Goal: Task Accomplishment & Management: Manage account settings

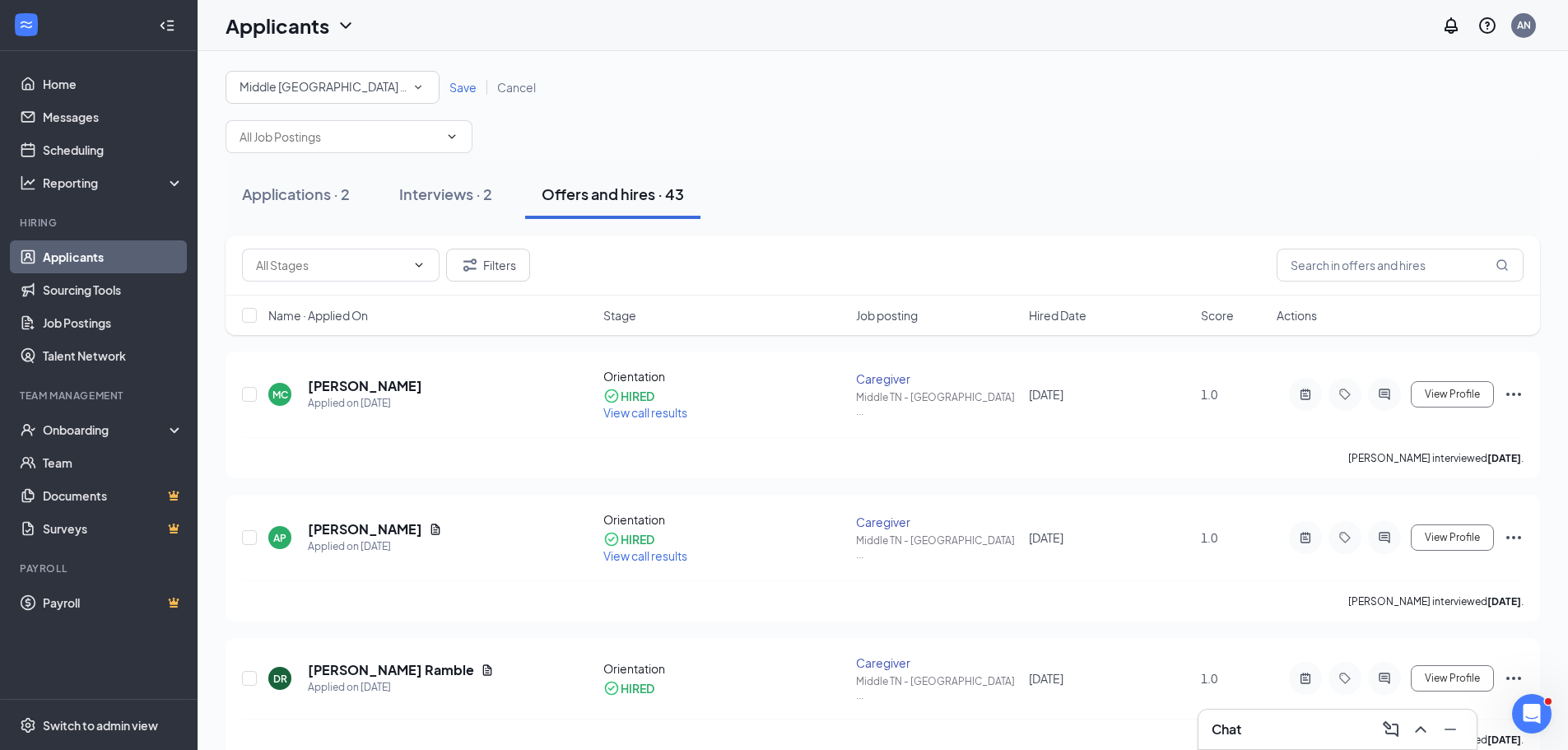
drag, startPoint x: 452, startPoint y: 195, endPoint x: 450, endPoint y: 222, distance: 27.1
click at [452, 195] on div "Interviews · 2" at bounding box center [446, 194] width 93 height 21
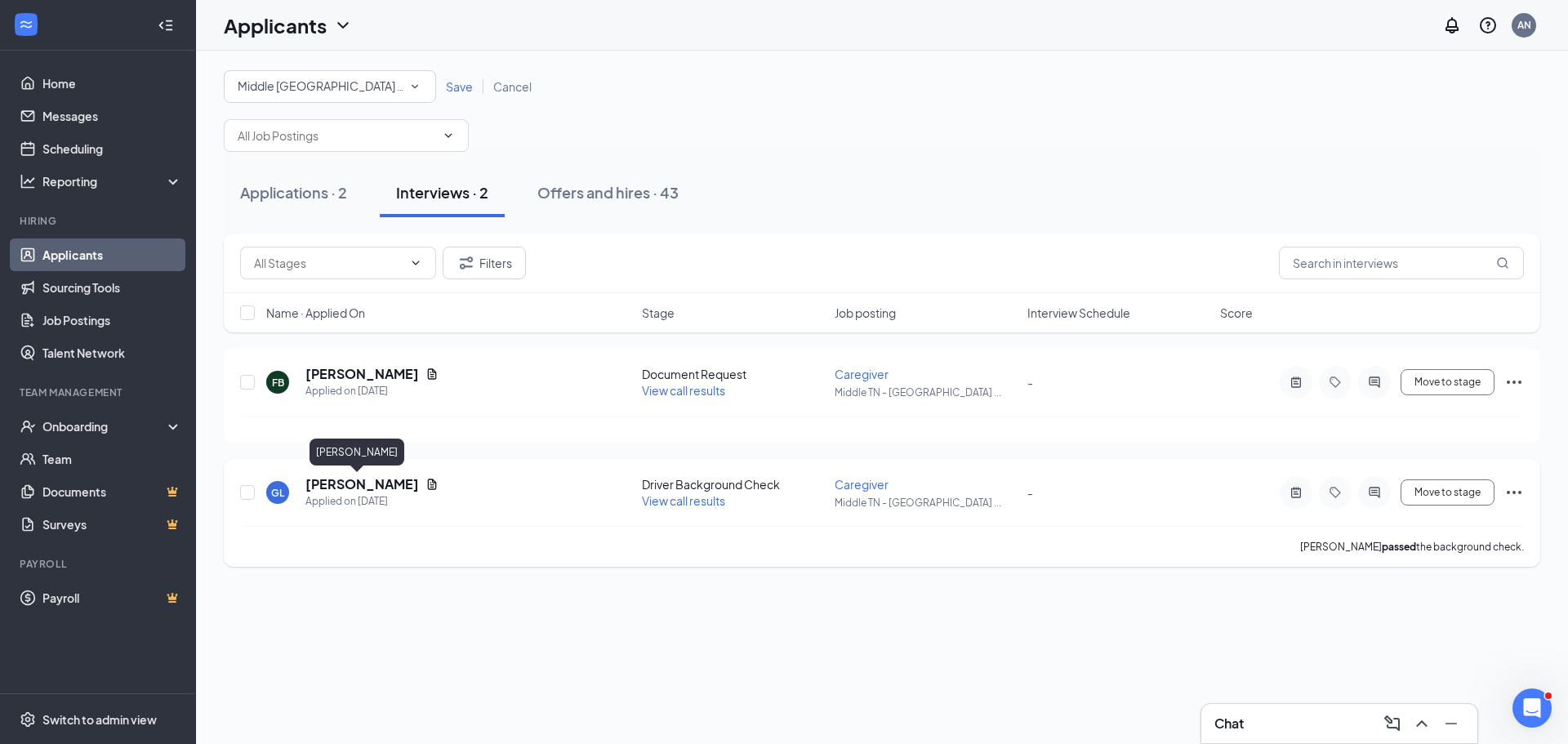
drag, startPoint x: 358, startPoint y: 481, endPoint x: 484, endPoint y: 489, distance: 126.3
click at [358, 481] on h5 "[PERSON_NAME]" at bounding box center [362, 484] width 113 height 18
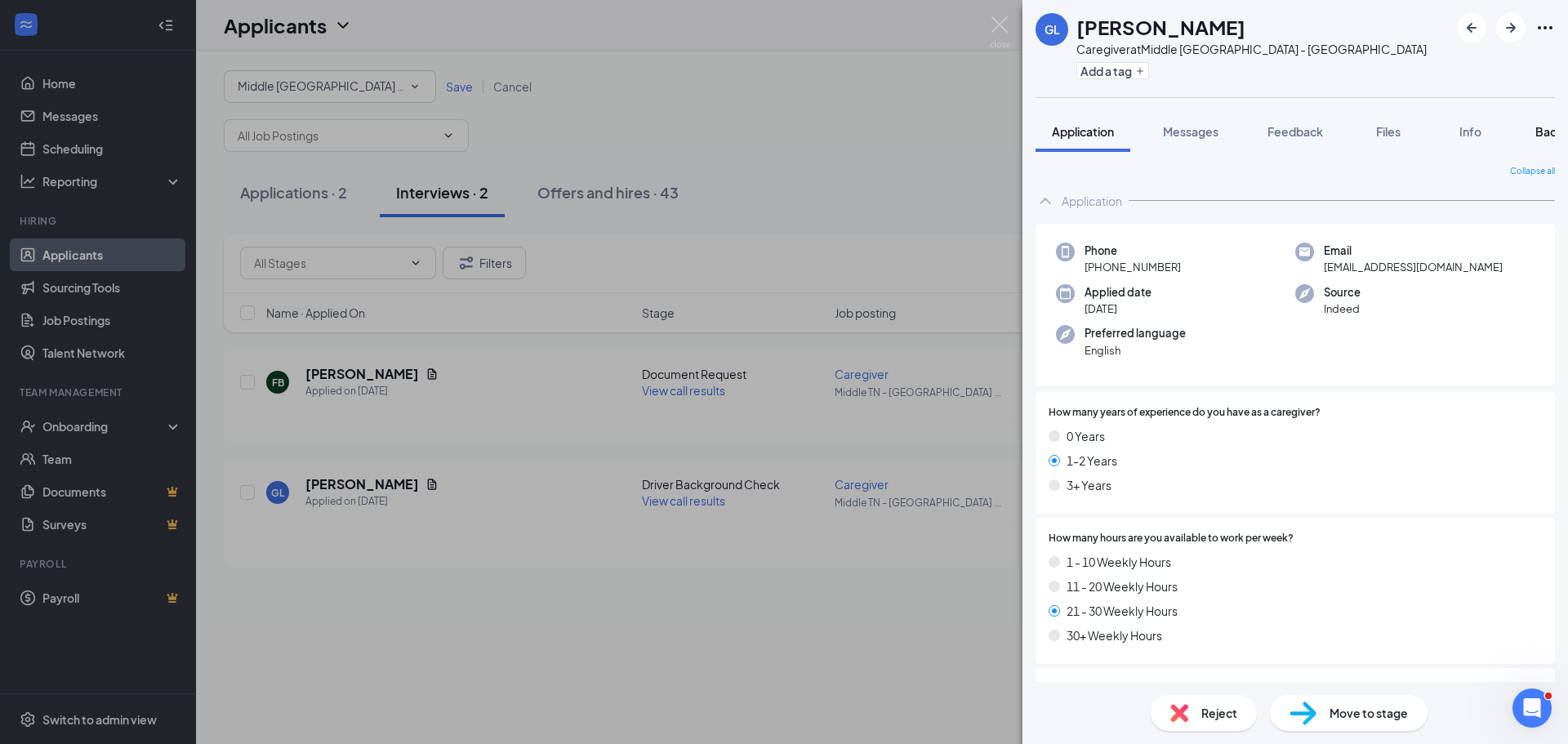
click at [1543, 132] on span "Background" at bounding box center [1569, 132] width 67 height 15
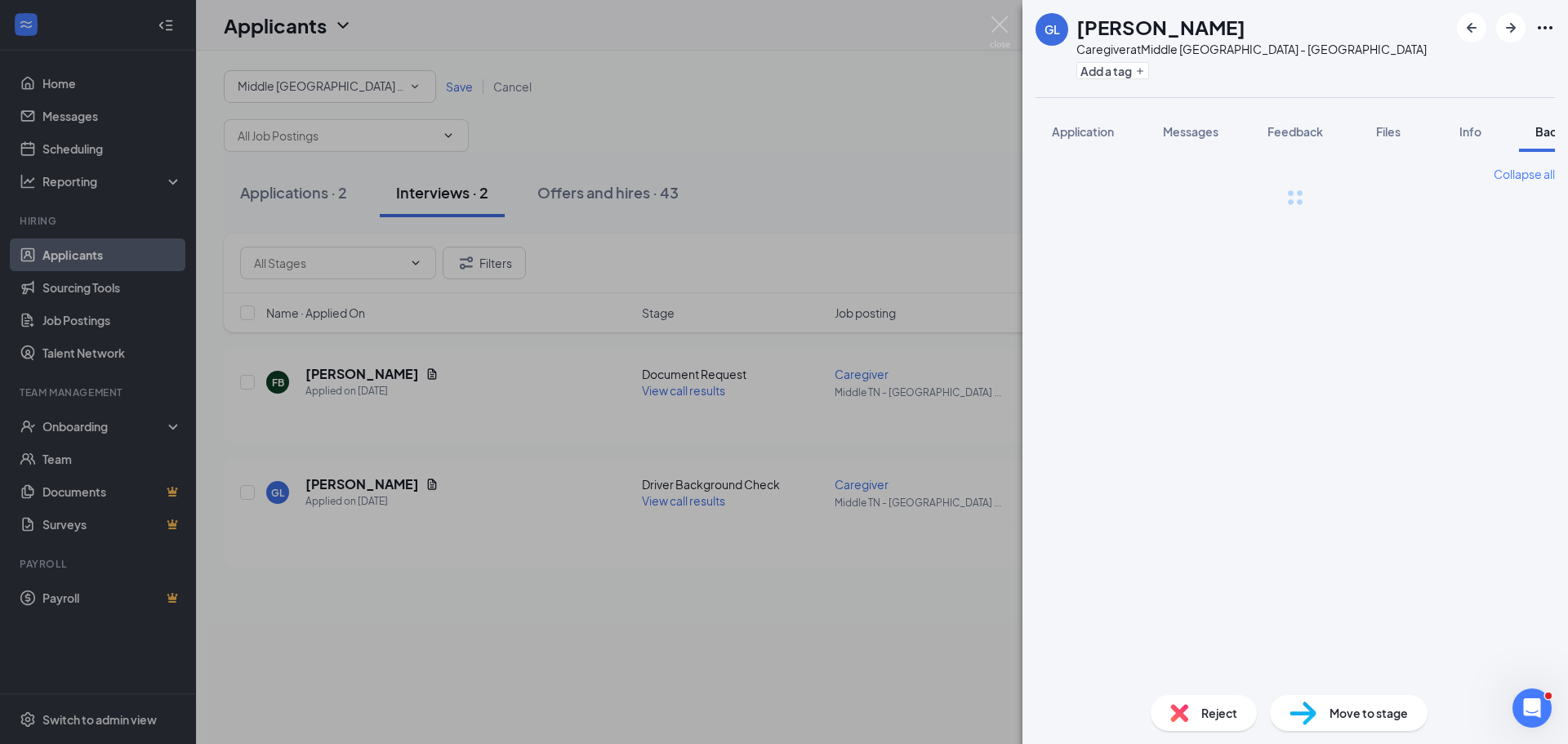
scroll to position [0, 67]
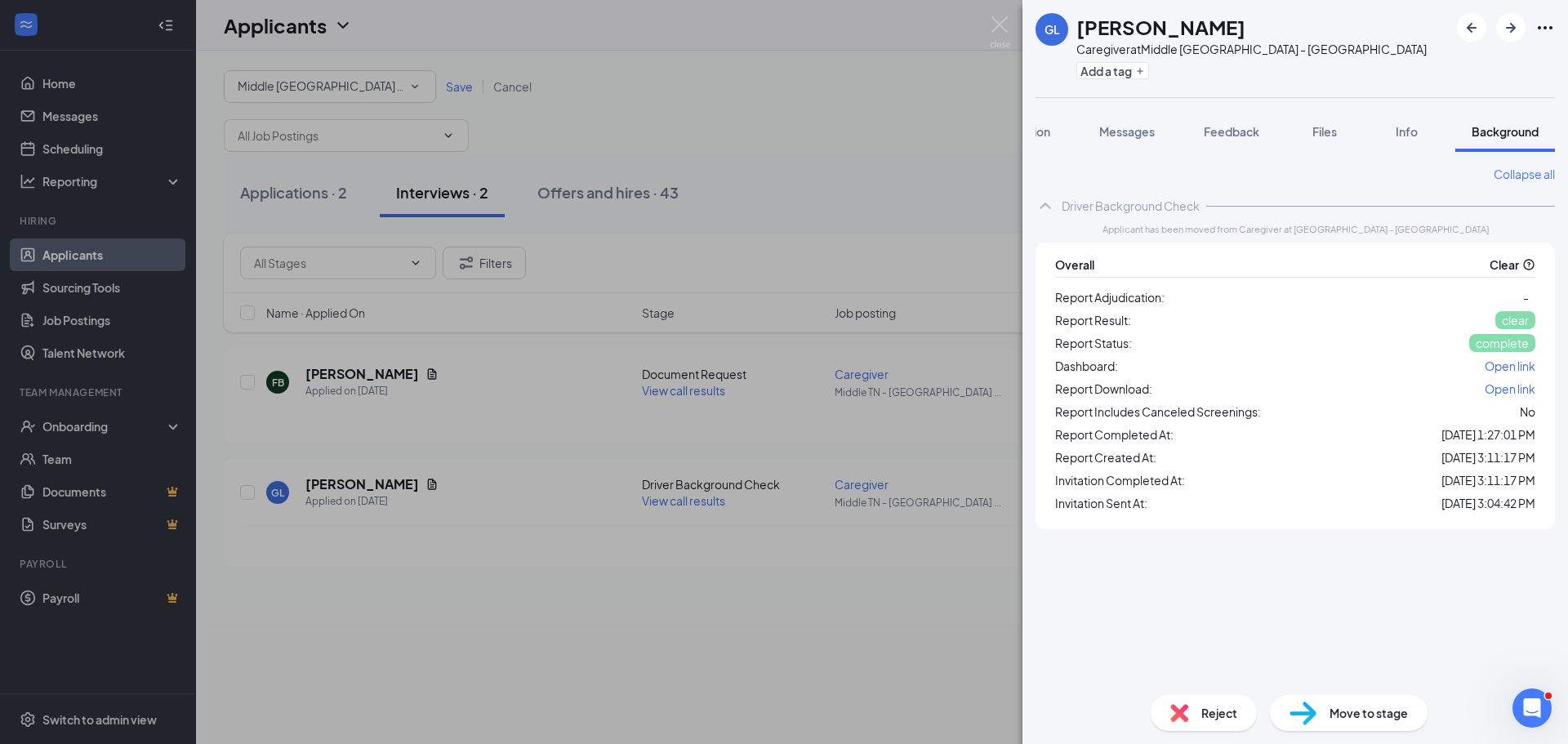
click at [344, 369] on div "GL Gloria Lopez Caregiver at Middle TN - Murfreesboro Add a tag Application Mes…" at bounding box center [784, 372] width 1568 height 744
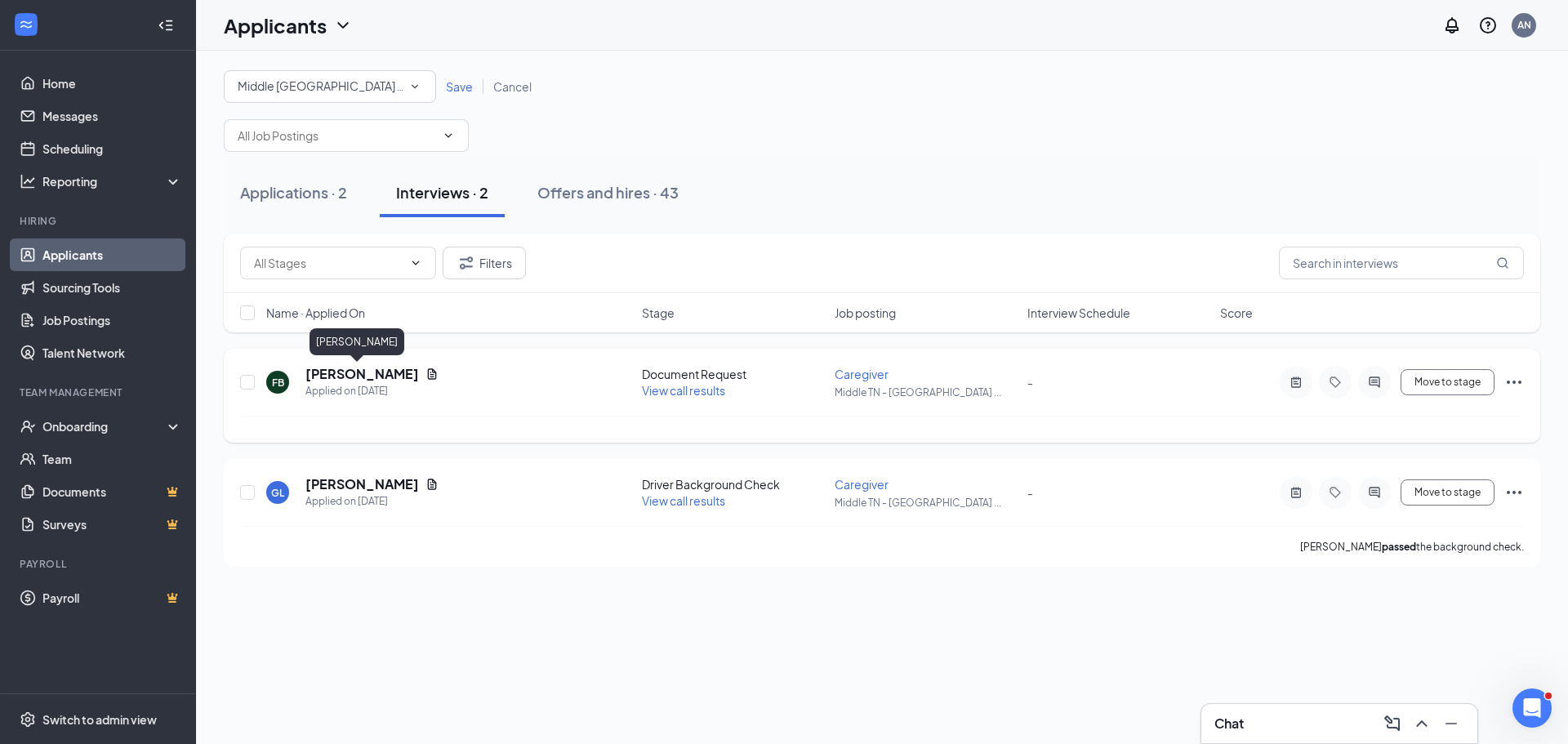
click at [347, 370] on h5 "Felice Brock" at bounding box center [362, 374] width 113 height 18
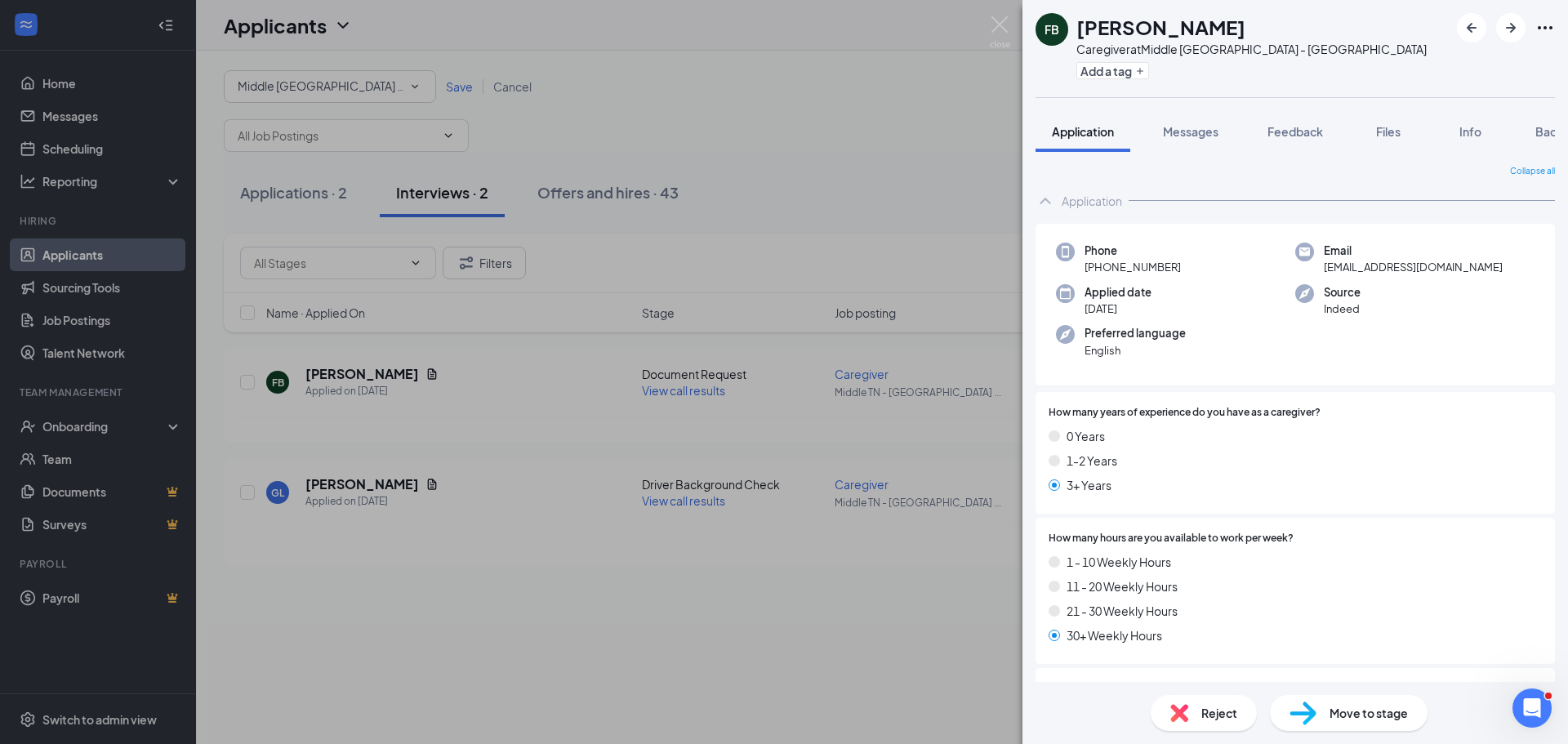
drag, startPoint x: 1388, startPoint y: 129, endPoint x: 1293, endPoint y: 442, distance: 327.1
click at [1388, 129] on span "Files" at bounding box center [1388, 132] width 25 height 15
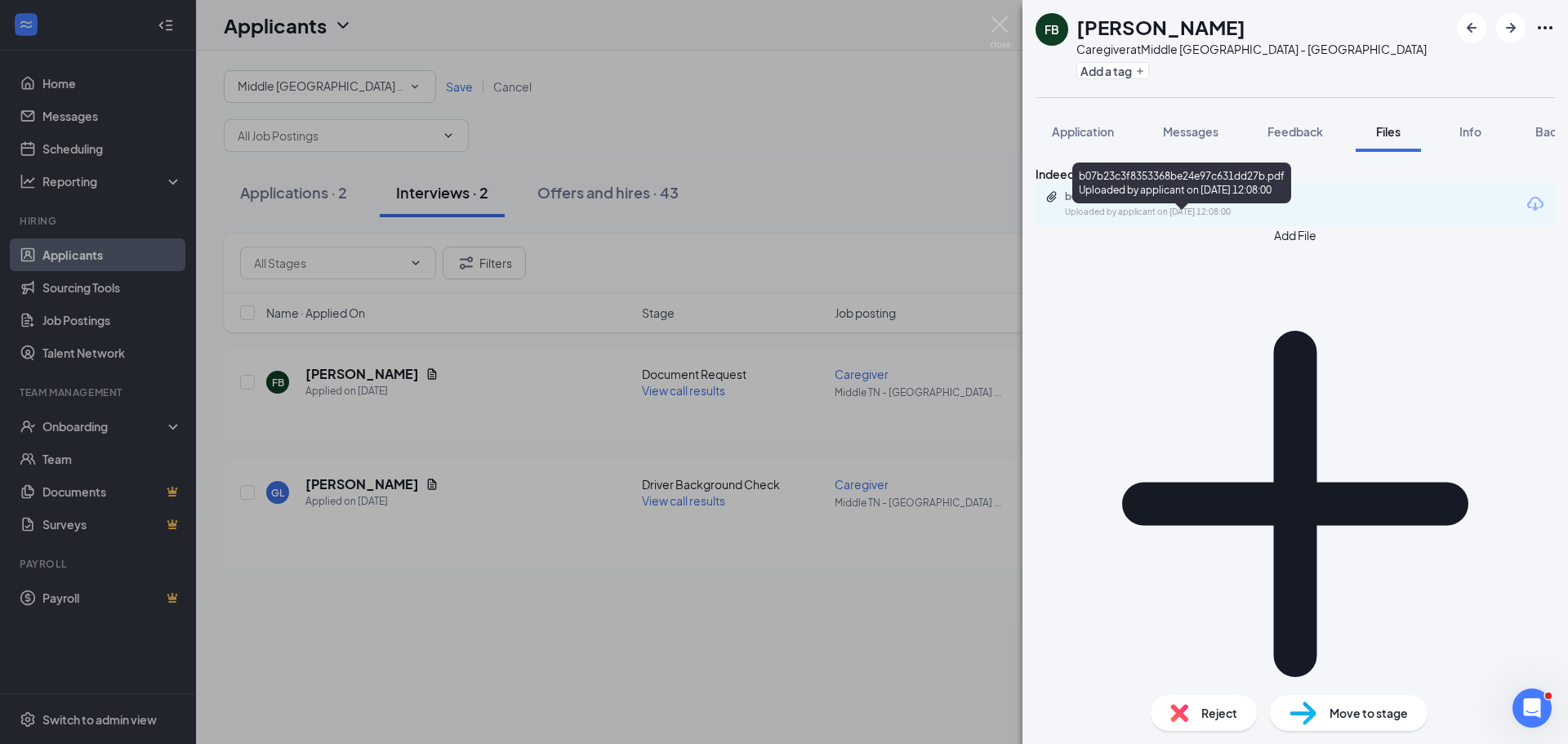
click at [1191, 219] on div "Uploaded by applicant on Sep 12, 2025 at 12:08:00" at bounding box center [1187, 213] width 245 height 13
click at [1091, 131] on span "Application" at bounding box center [1082, 132] width 62 height 15
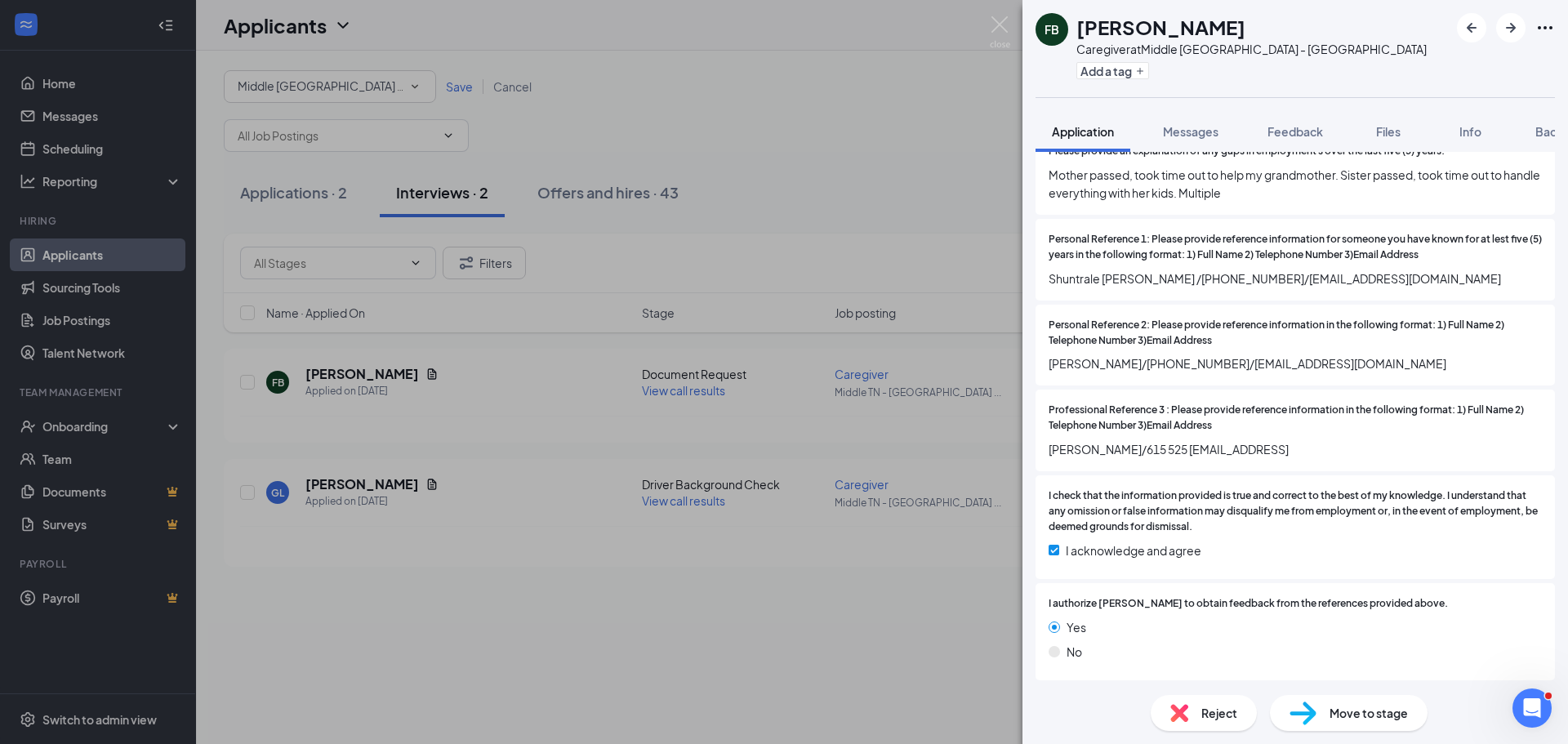
scroll to position [2847, 0]
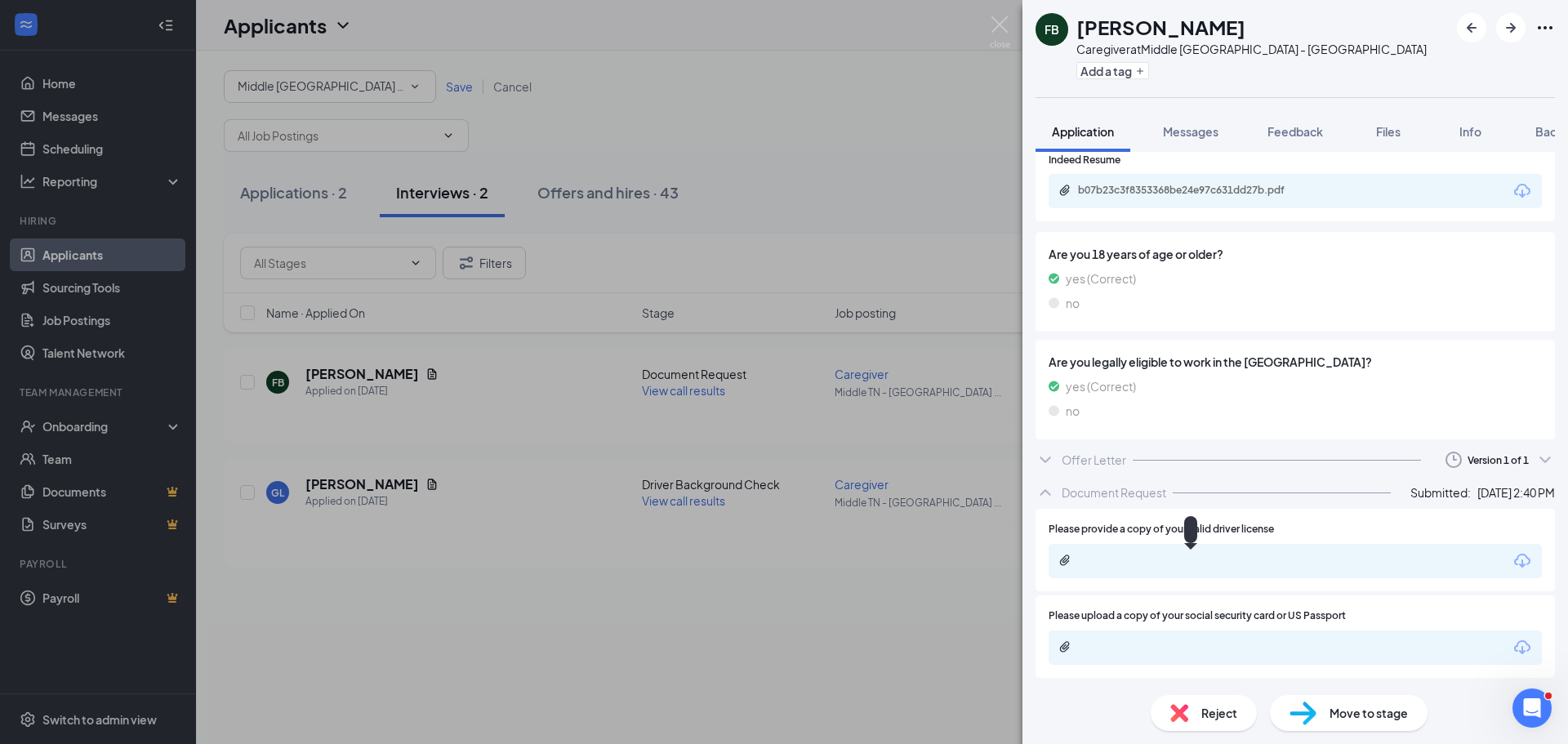
click at [1062, 558] on icon "Paperclip" at bounding box center [1065, 560] width 13 height 13
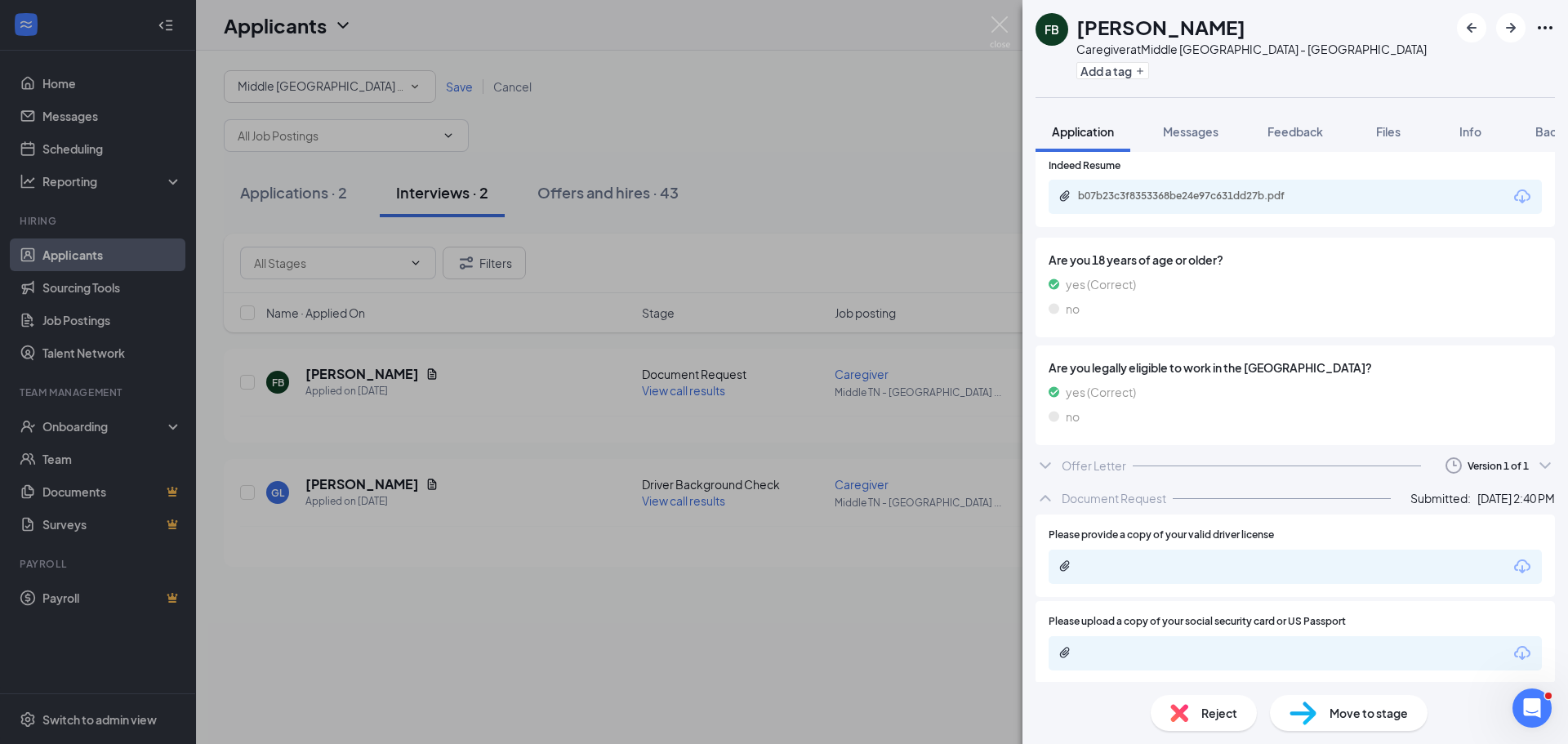
click at [1513, 562] on icon "Download" at bounding box center [1522, 567] width 20 height 20
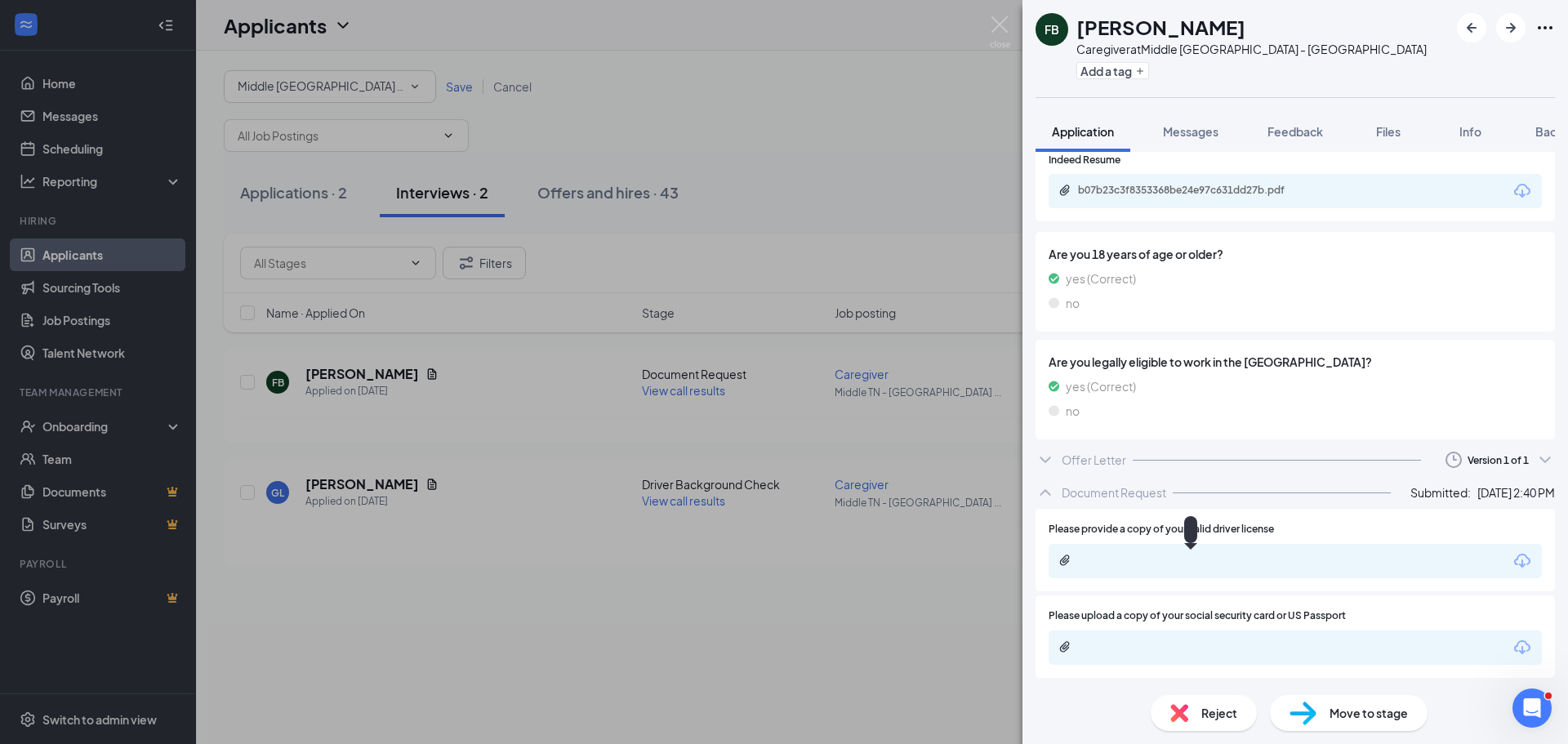
click at [1190, 535] on div at bounding box center [1191, 530] width 13 height 27
click at [1522, 692] on div "Open Intercom Messenger" at bounding box center [1529, 705] width 54 height 54
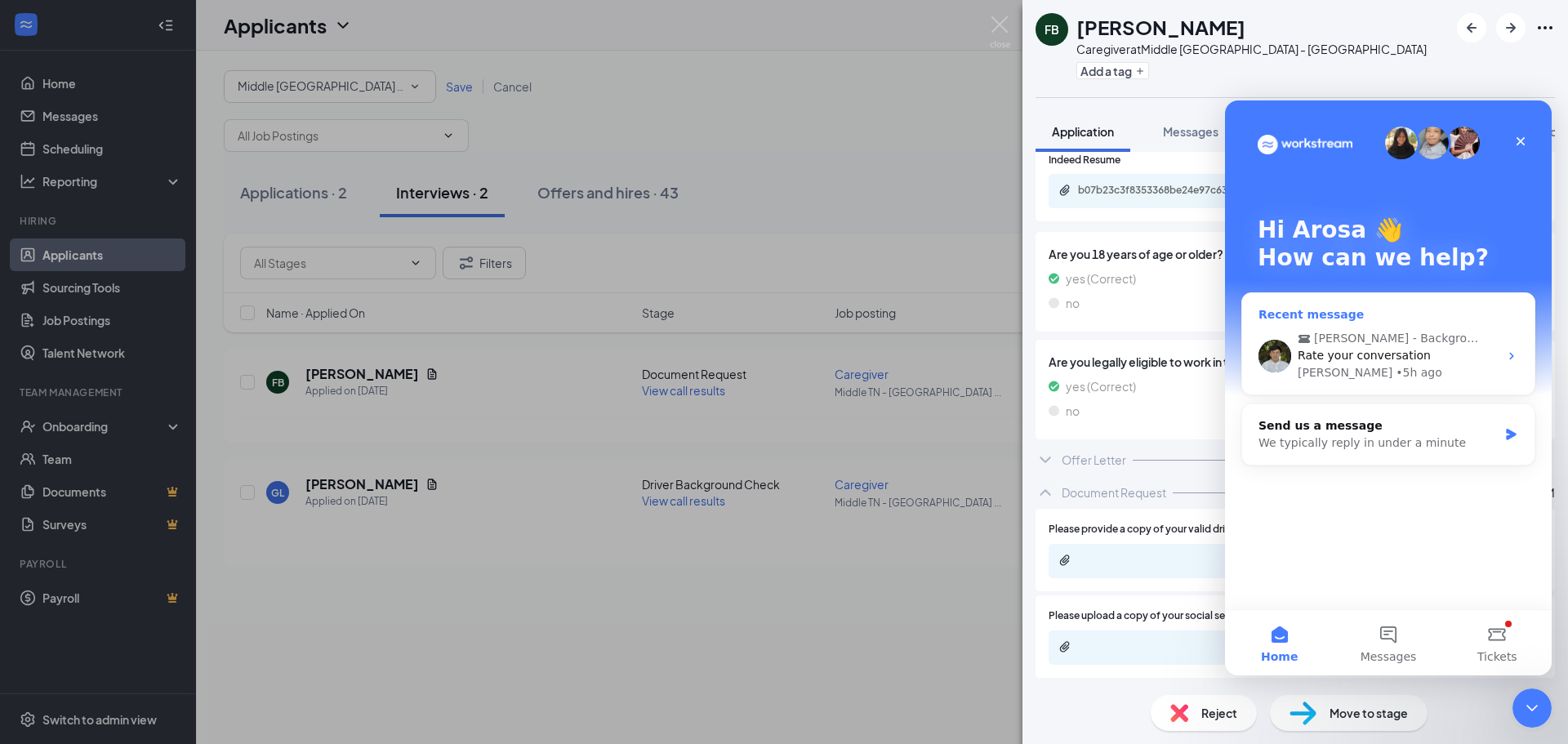
click at [1351, 349] on span "Rate your conversation" at bounding box center [1364, 355] width 133 height 13
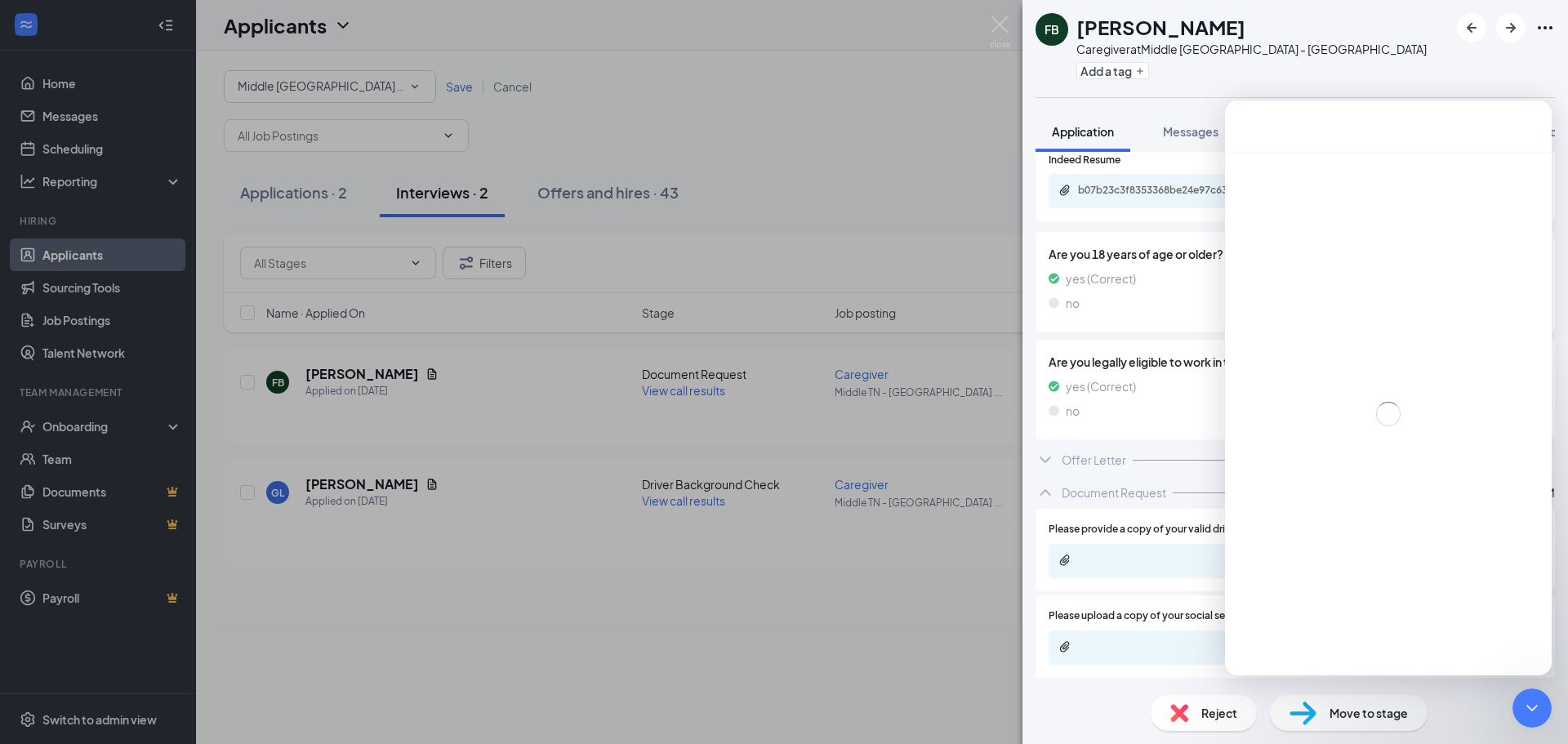
click at [1192, 679] on div "Please provide a copy of your valid driver license Please upload a copy of your…" at bounding box center [1296, 595] width 520 height 173
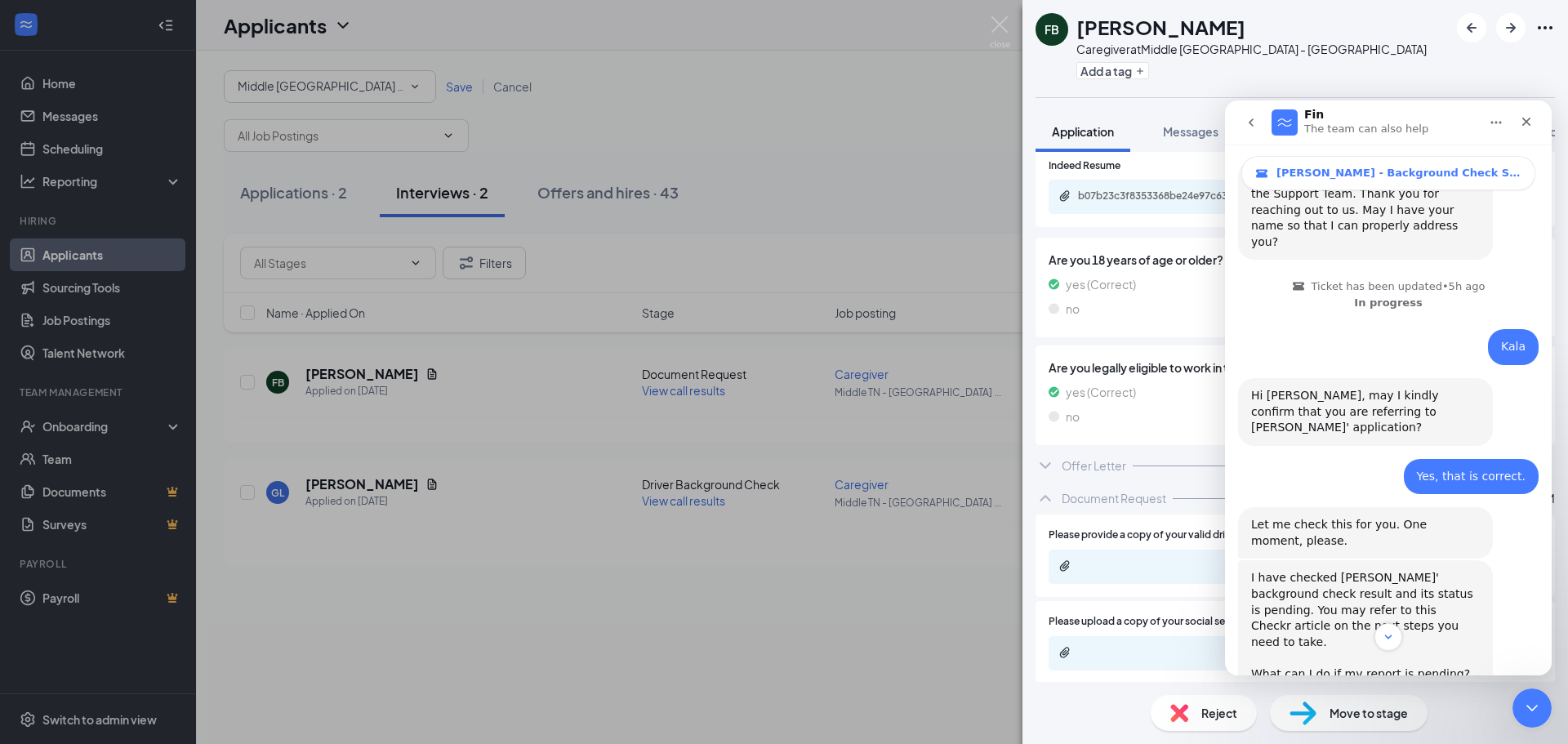
scroll to position [1152, 0]
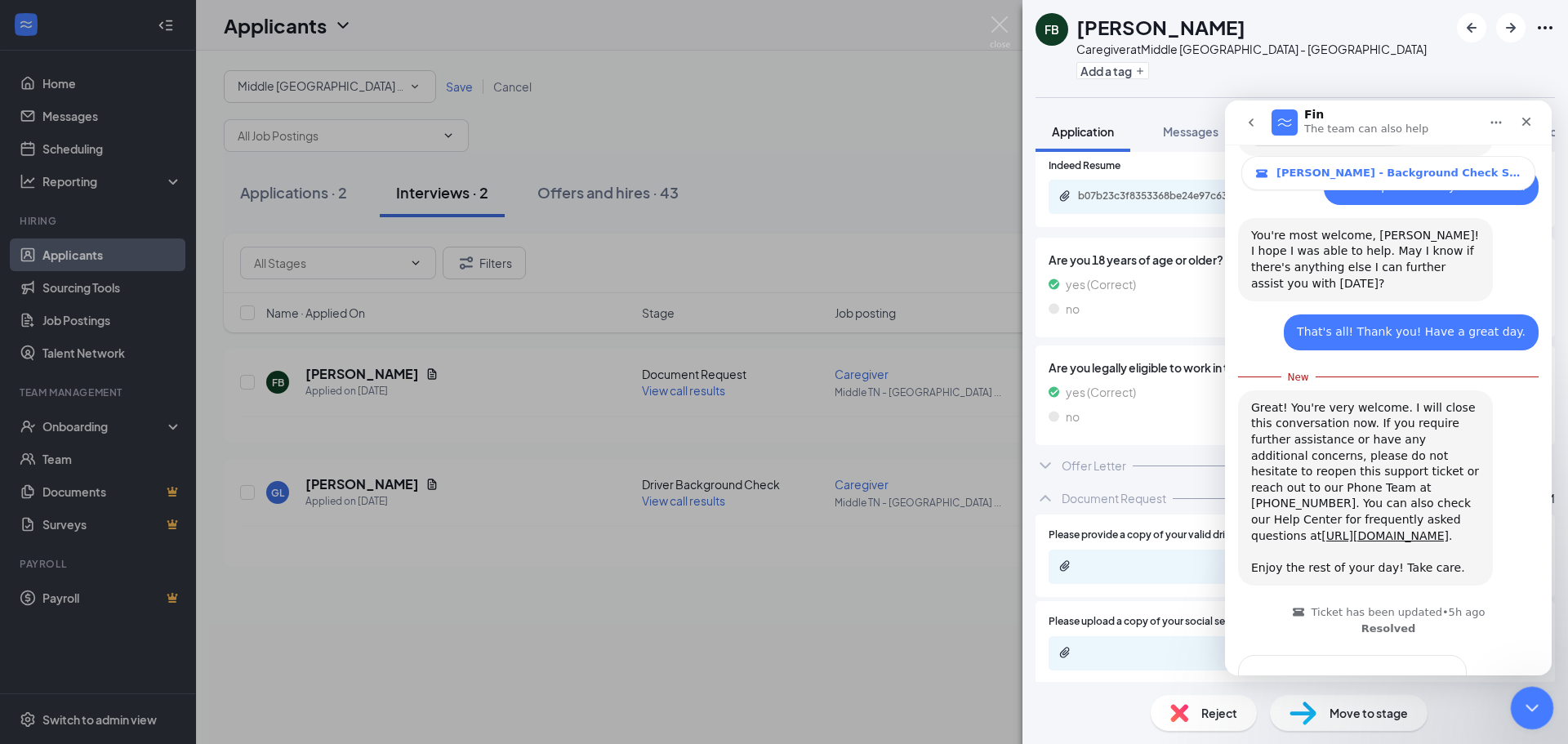
click at [1531, 703] on icon "Close Intercom Messenger" at bounding box center [1530, 706] width 20 height 20
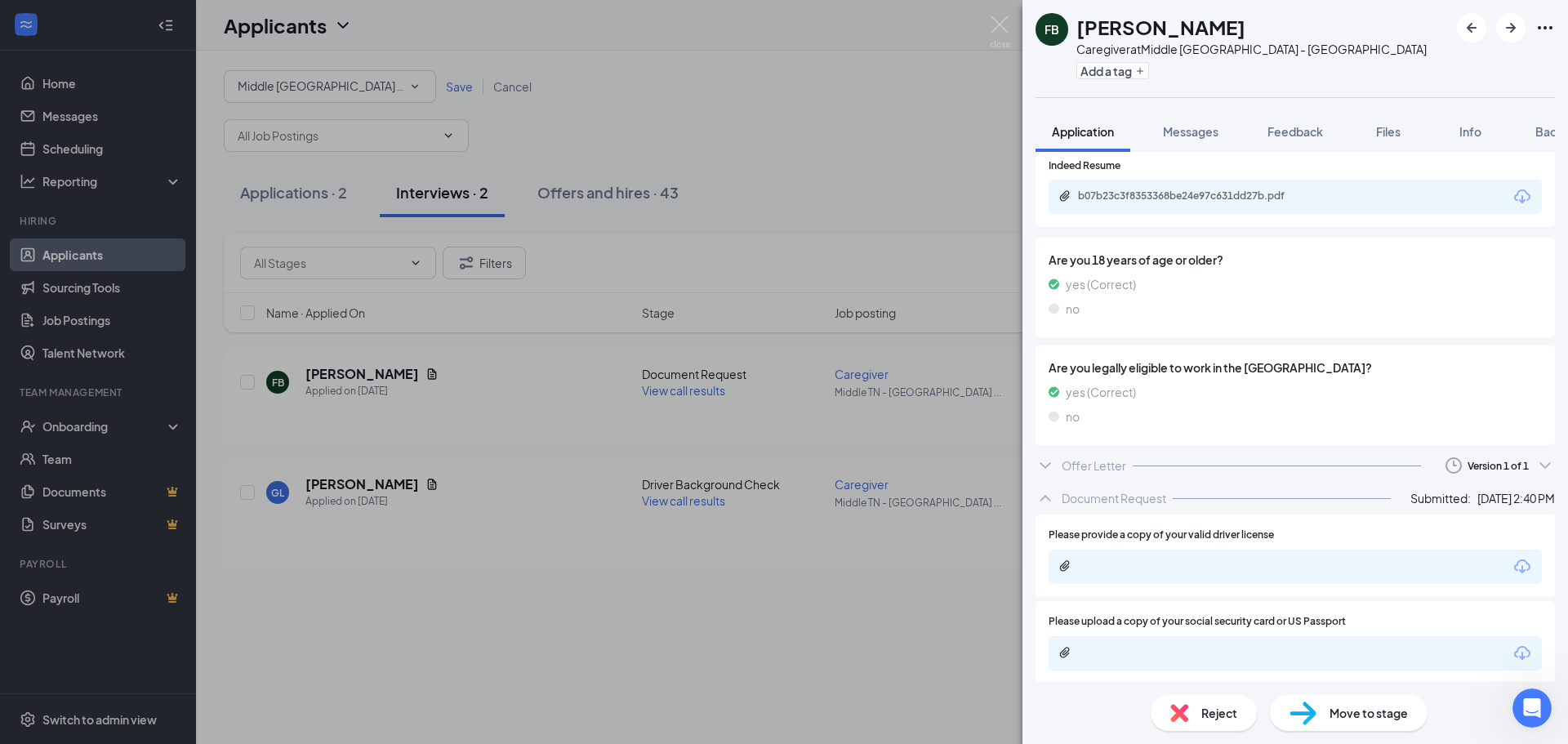
click at [635, 214] on div "FB Felice Brock Caregiver at Middle TN - Murfreesboro Add a tag Application Mes…" at bounding box center [784, 372] width 1568 height 744
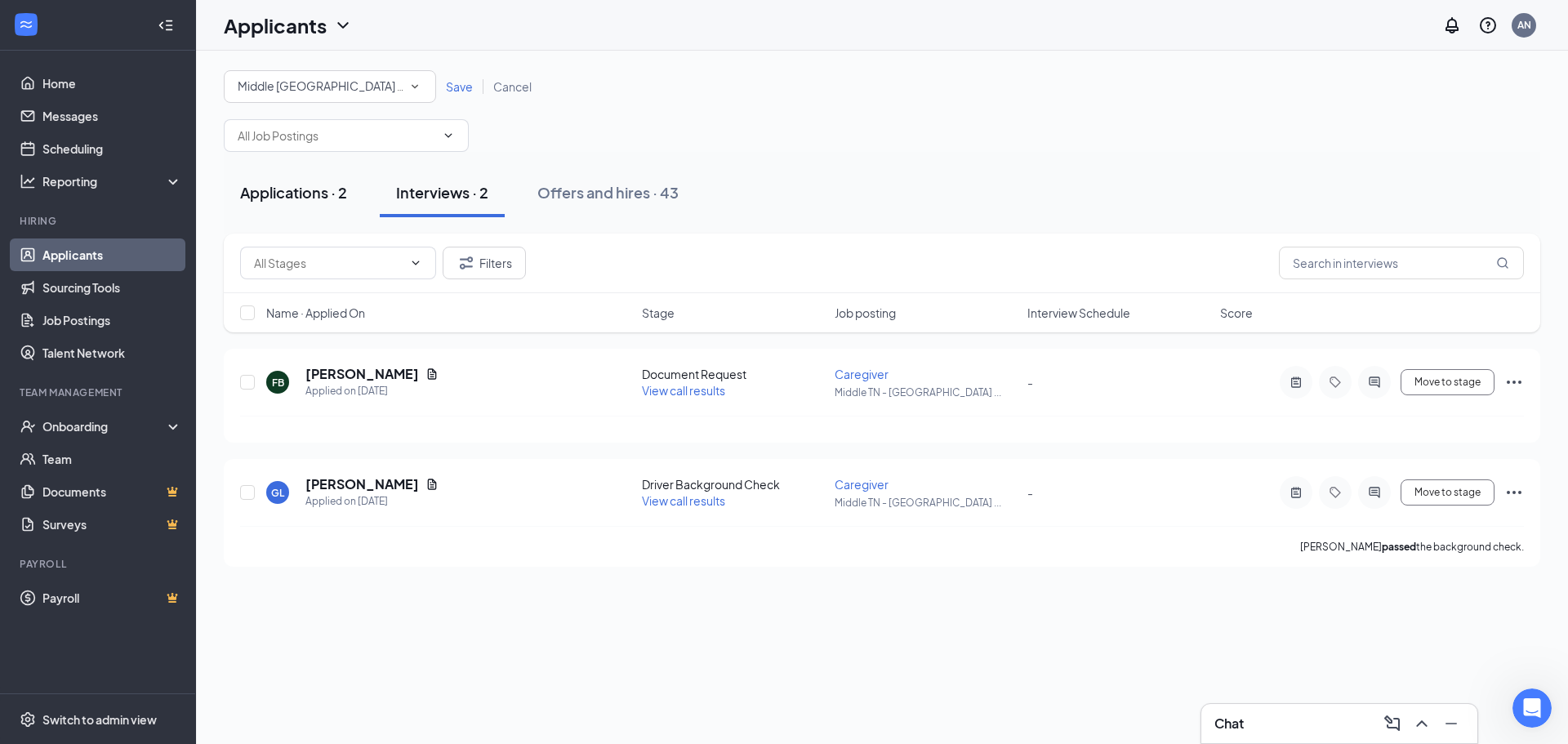
click at [320, 190] on div "Applications · 2" at bounding box center [293, 192] width 107 height 21
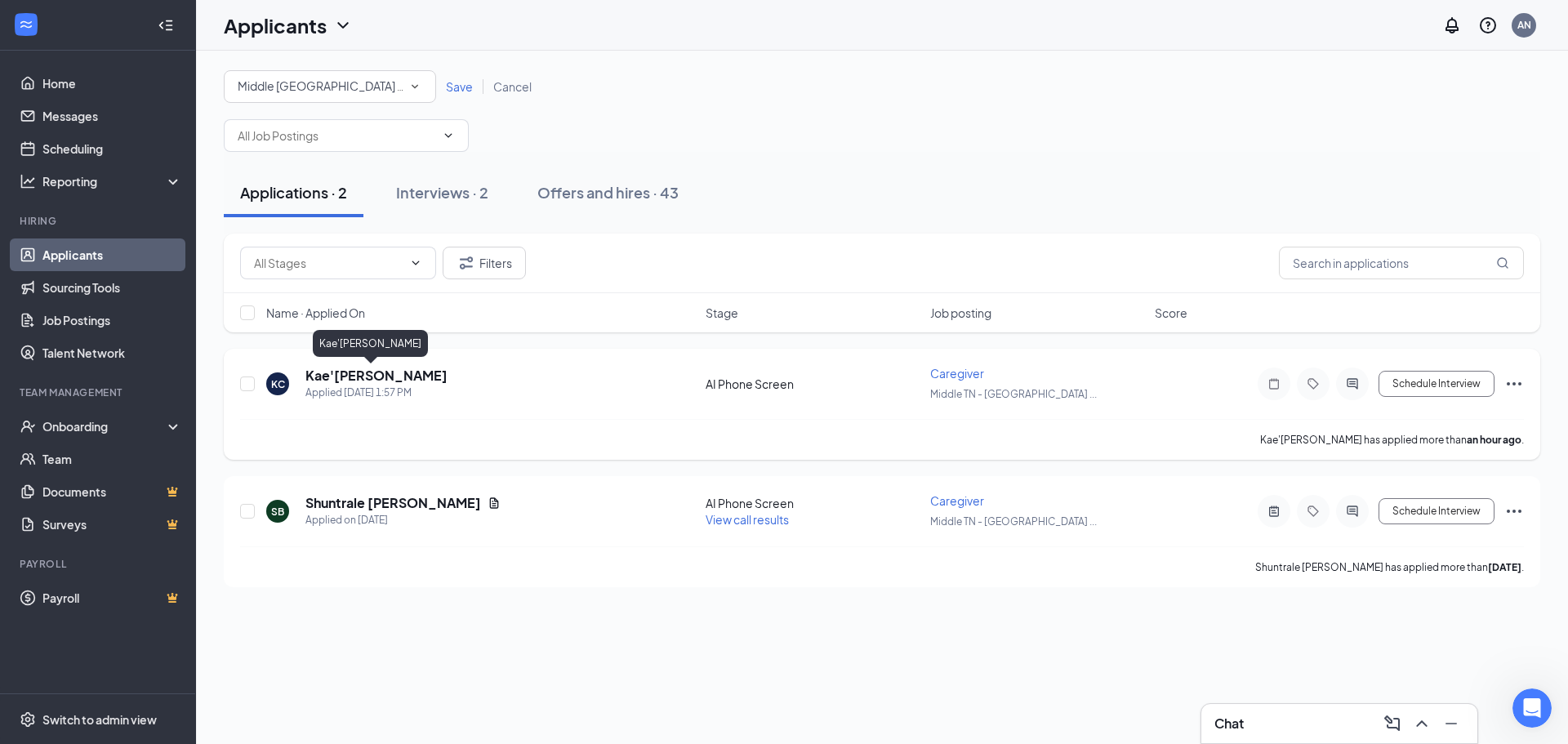
click at [352, 375] on h5 "Kae'[PERSON_NAME]" at bounding box center [376, 376] width 142 height 18
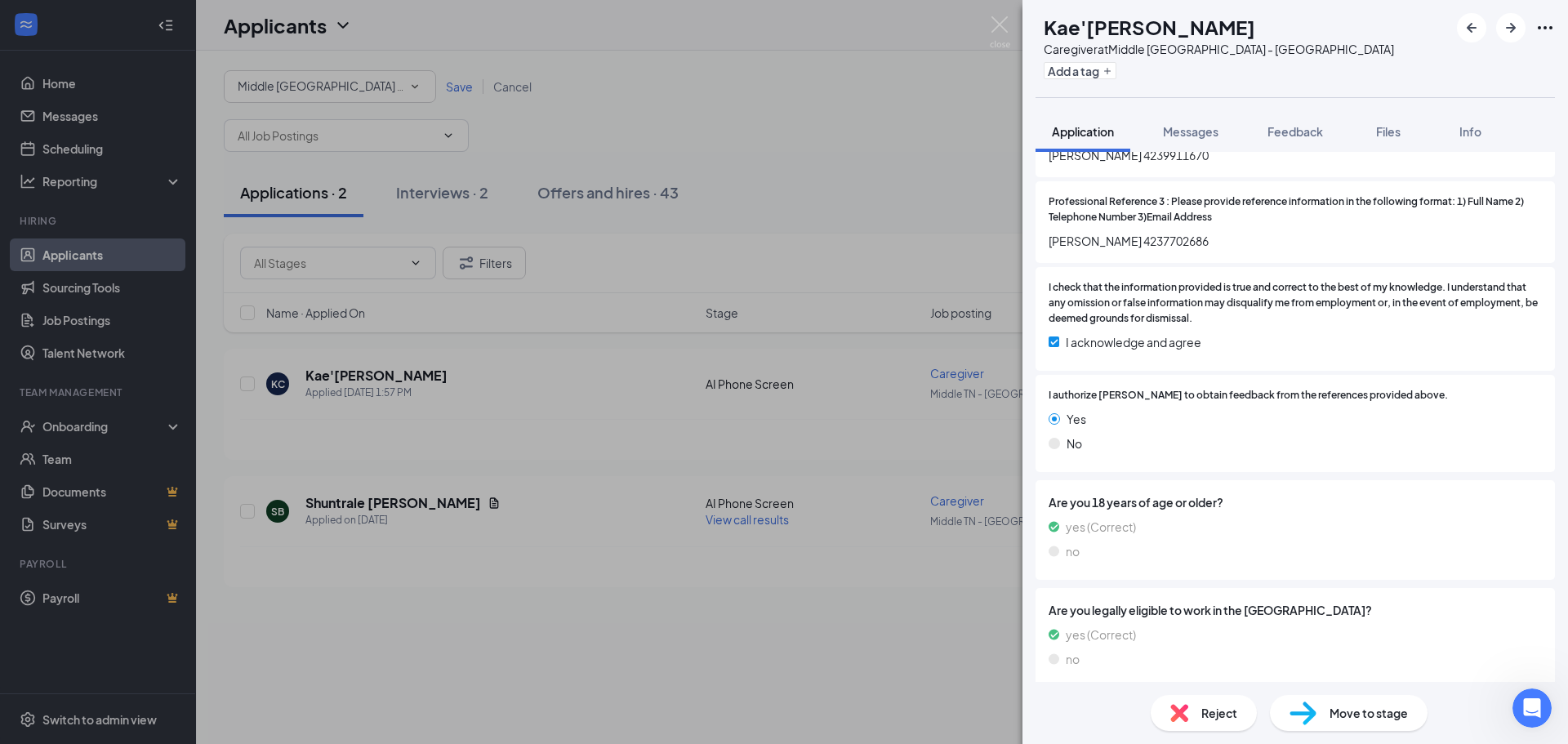
scroll to position [2304, 0]
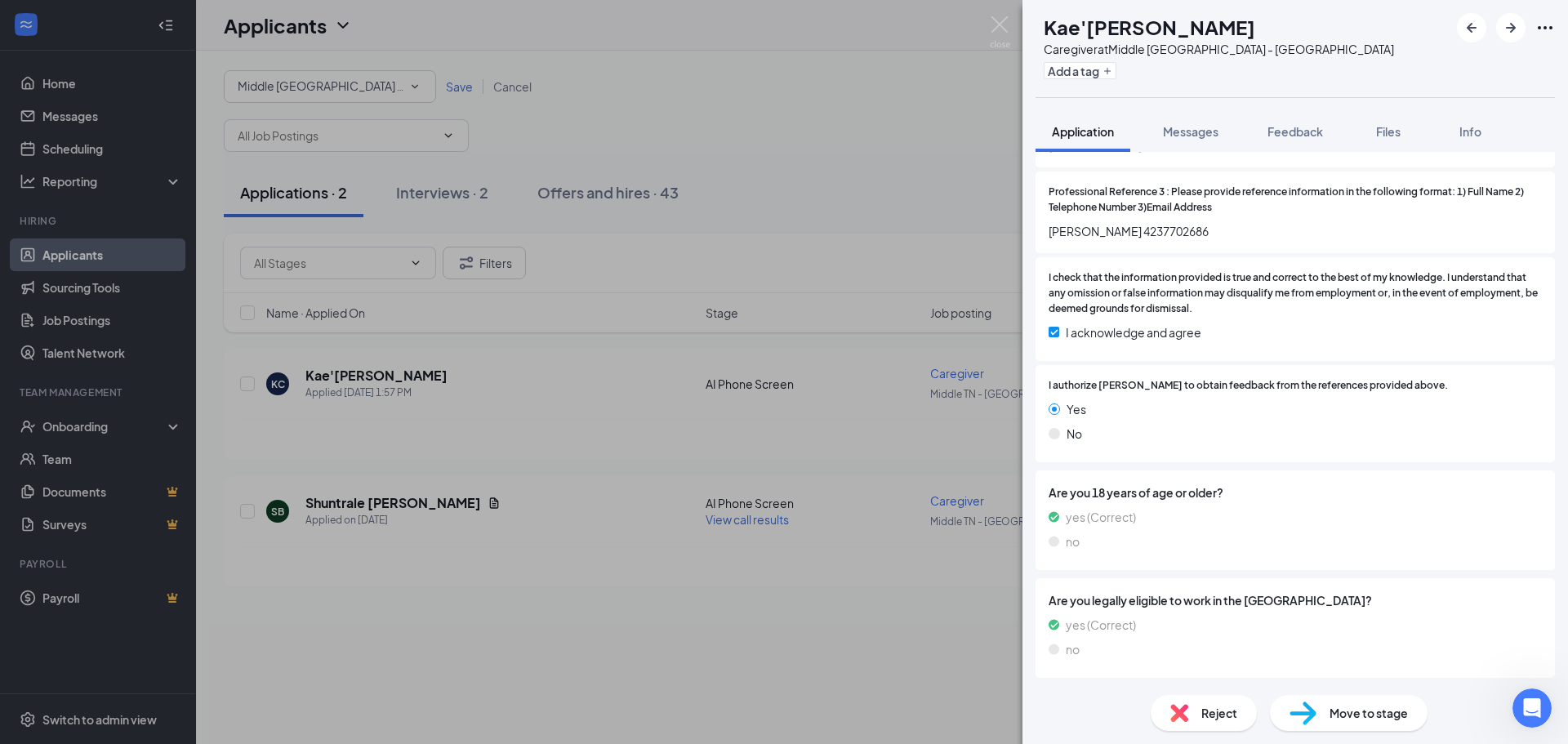
click at [925, 181] on div "KC Kae'lani Cooley Caregiver at Middle TN - Murfreesboro Add a tag Application …" at bounding box center [784, 372] width 1568 height 744
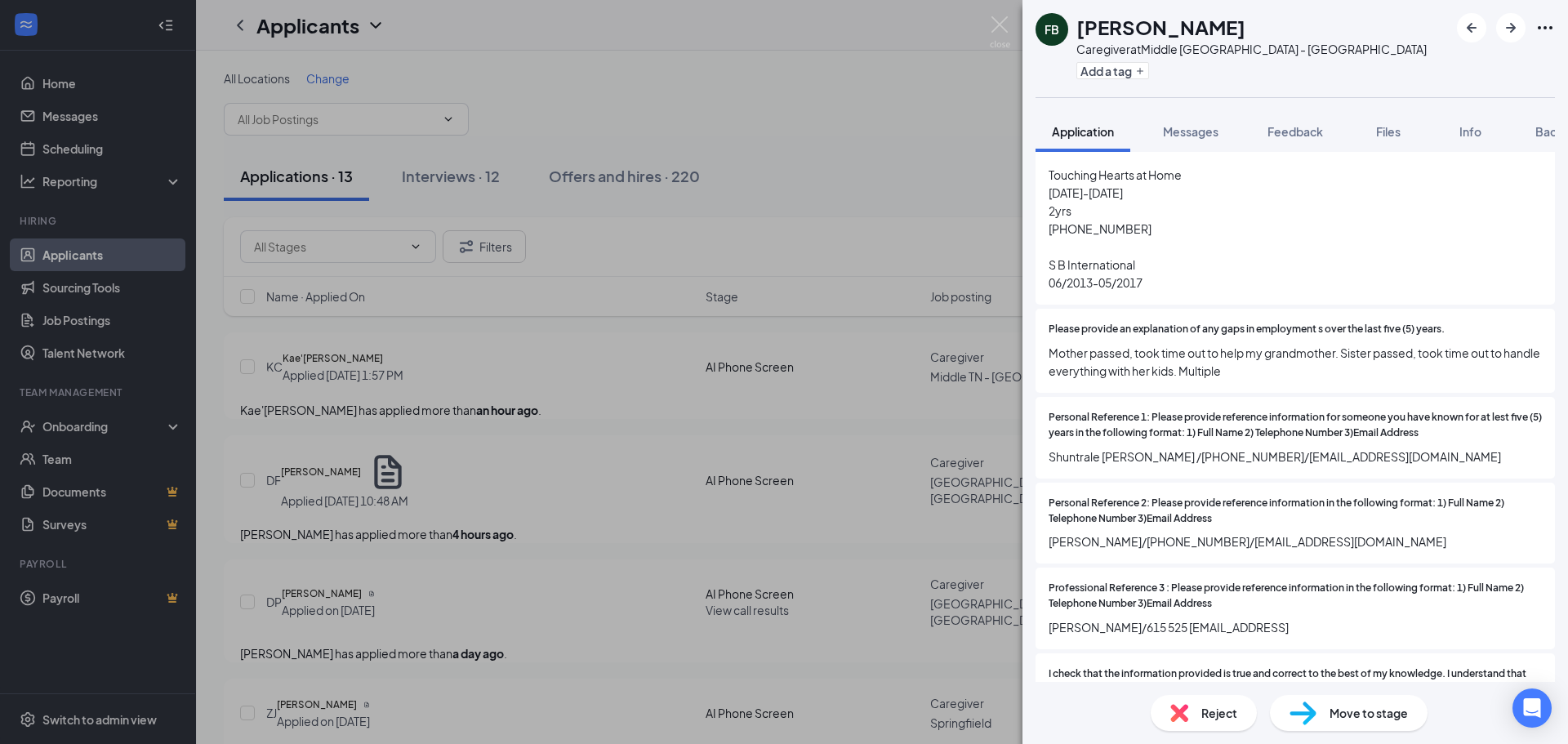
scroll to position [2847, 0]
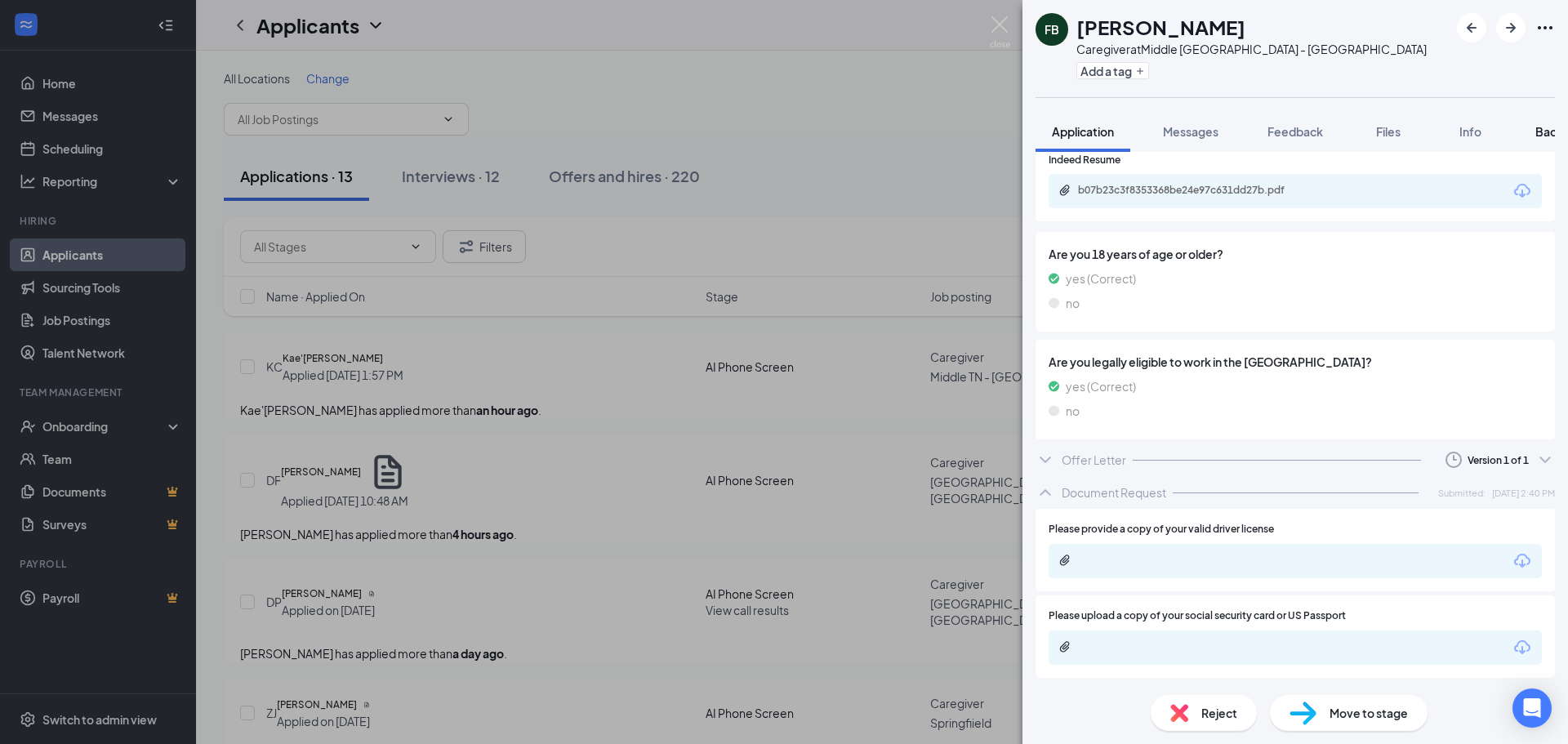
click at [1540, 131] on span "Background" at bounding box center [1569, 132] width 67 height 15
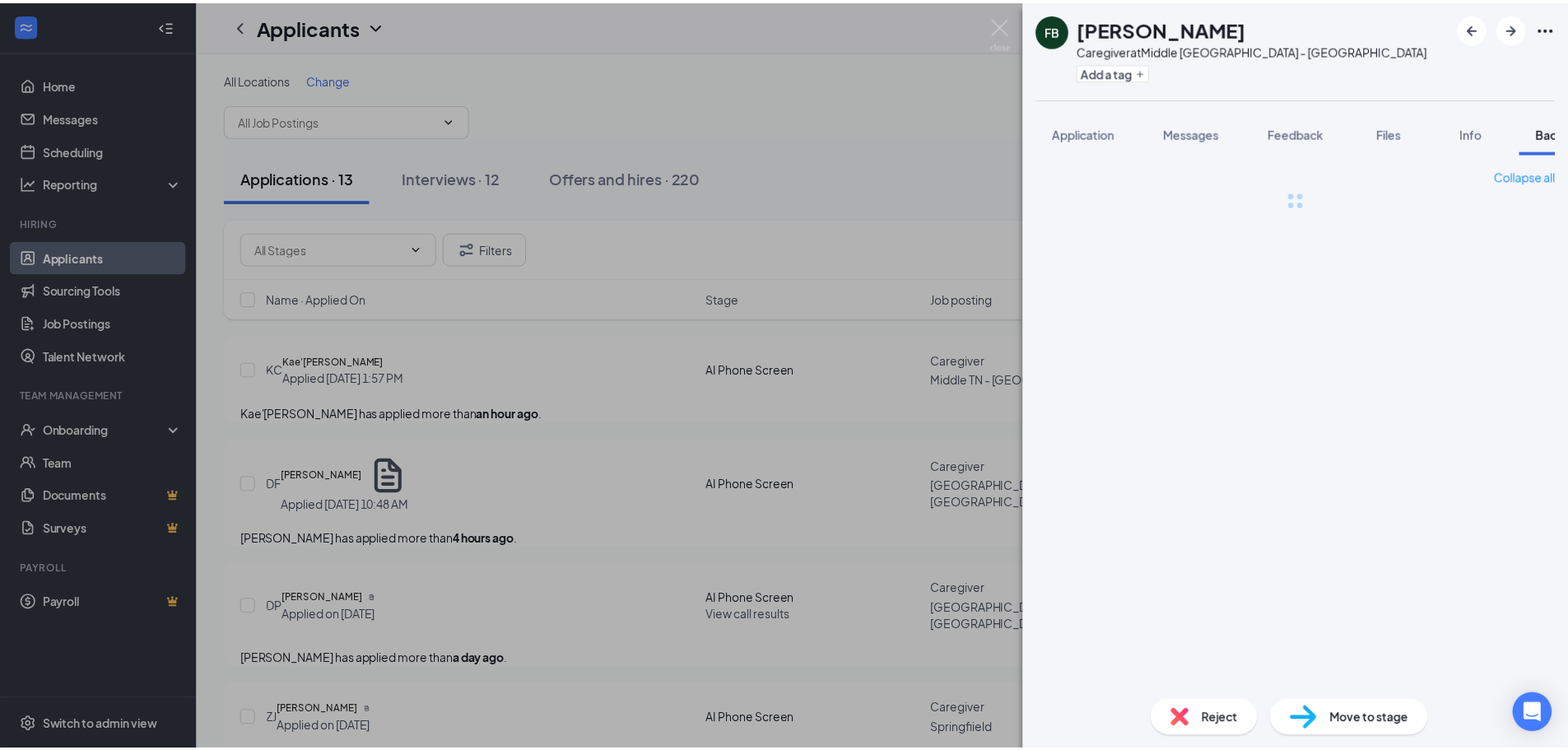
scroll to position [0, 68]
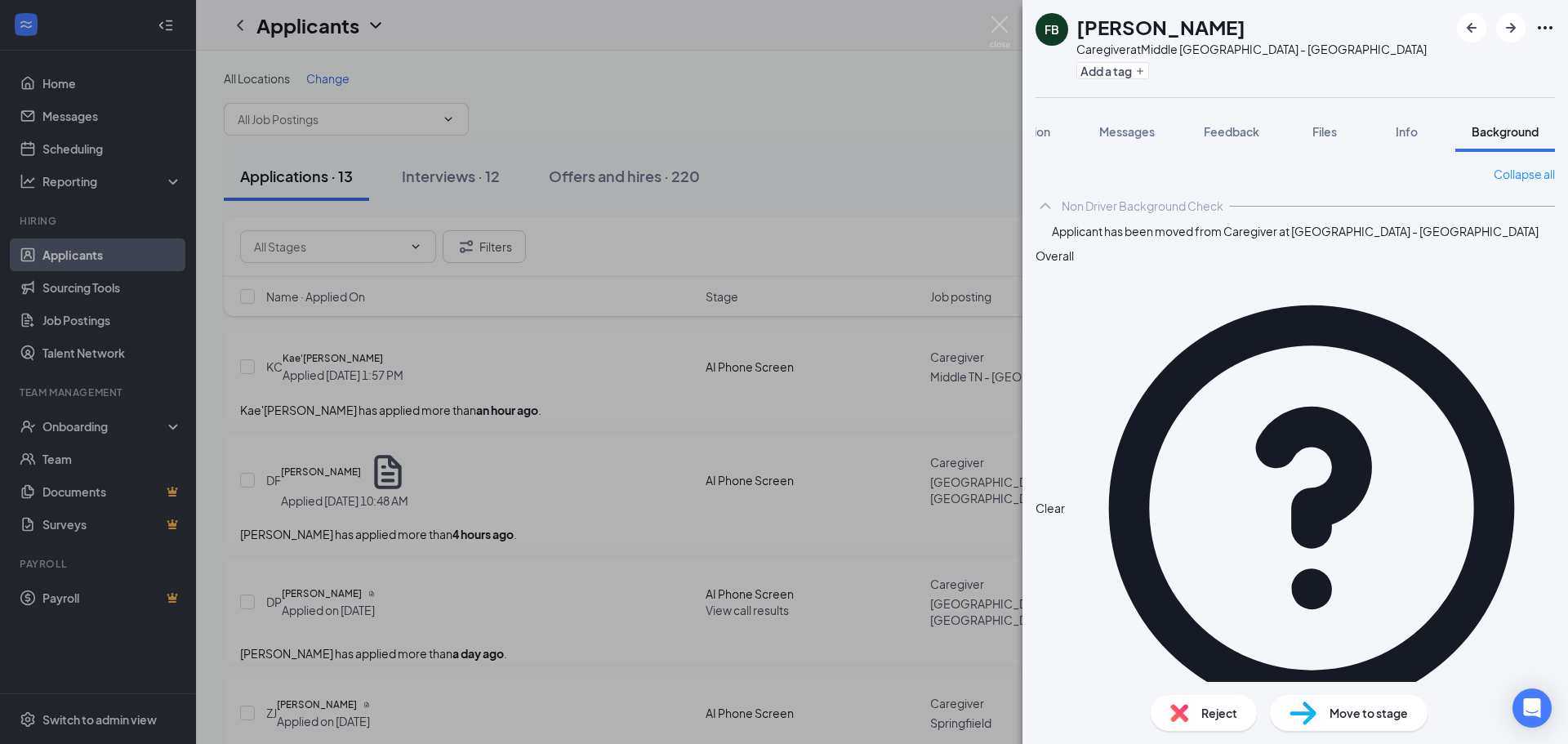
click at [933, 127] on div "FB Felice Brock Caregiver at Middle TN - Murfreesboro Add a tag Application Mes…" at bounding box center [784, 372] width 1568 height 744
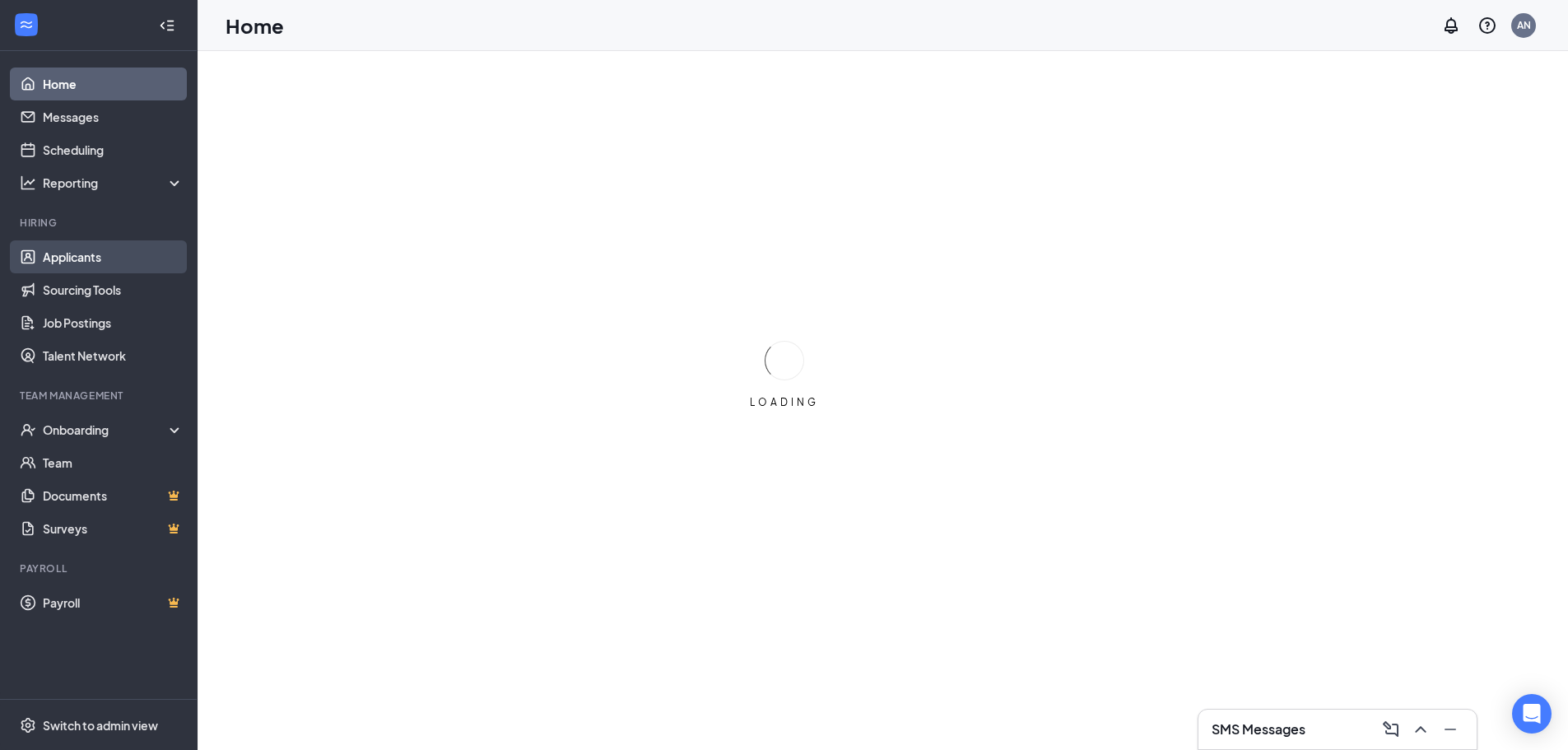
click at [80, 252] on link "Applicants" at bounding box center [113, 256] width 141 height 33
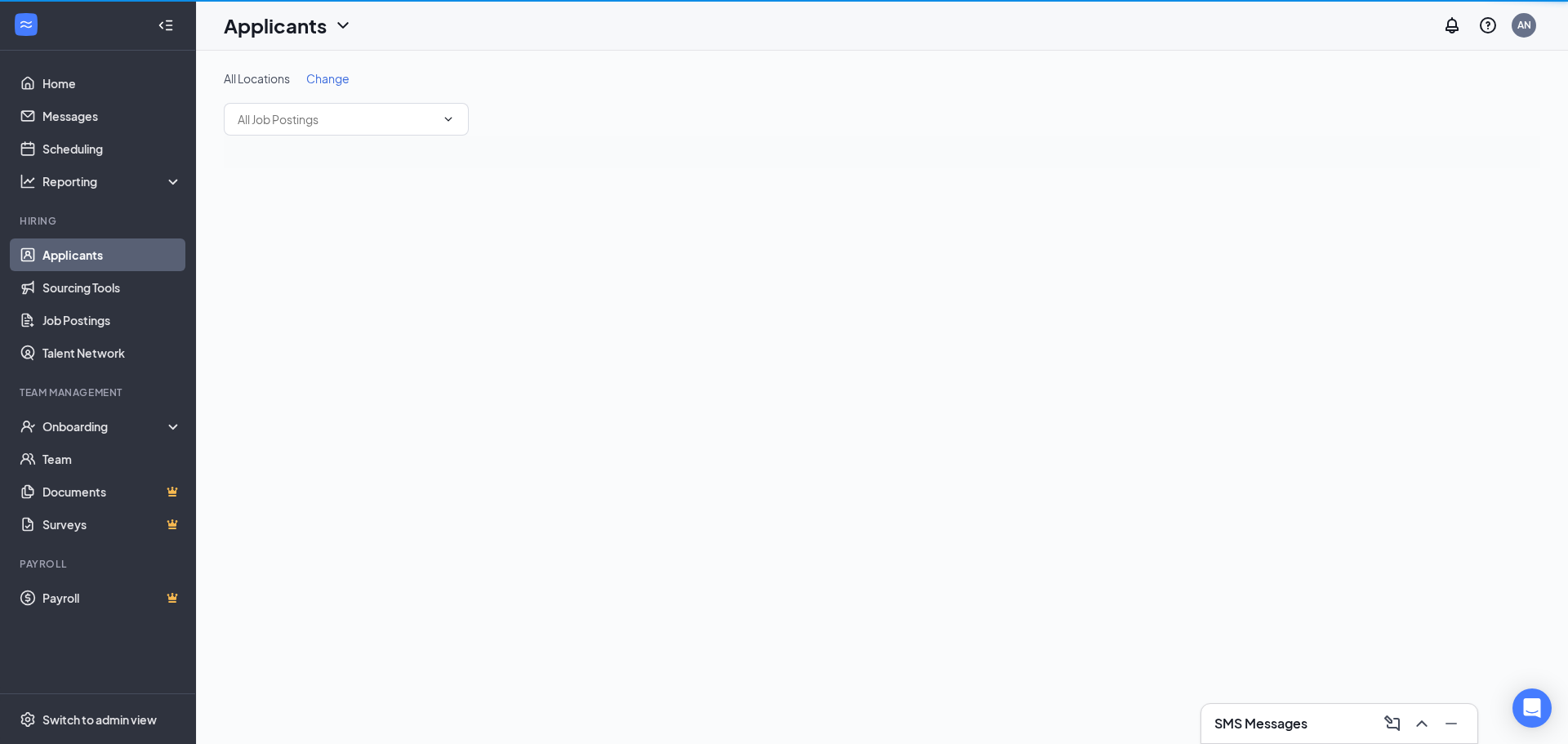
click at [79, 250] on link "Applicants" at bounding box center [112, 254] width 140 height 32
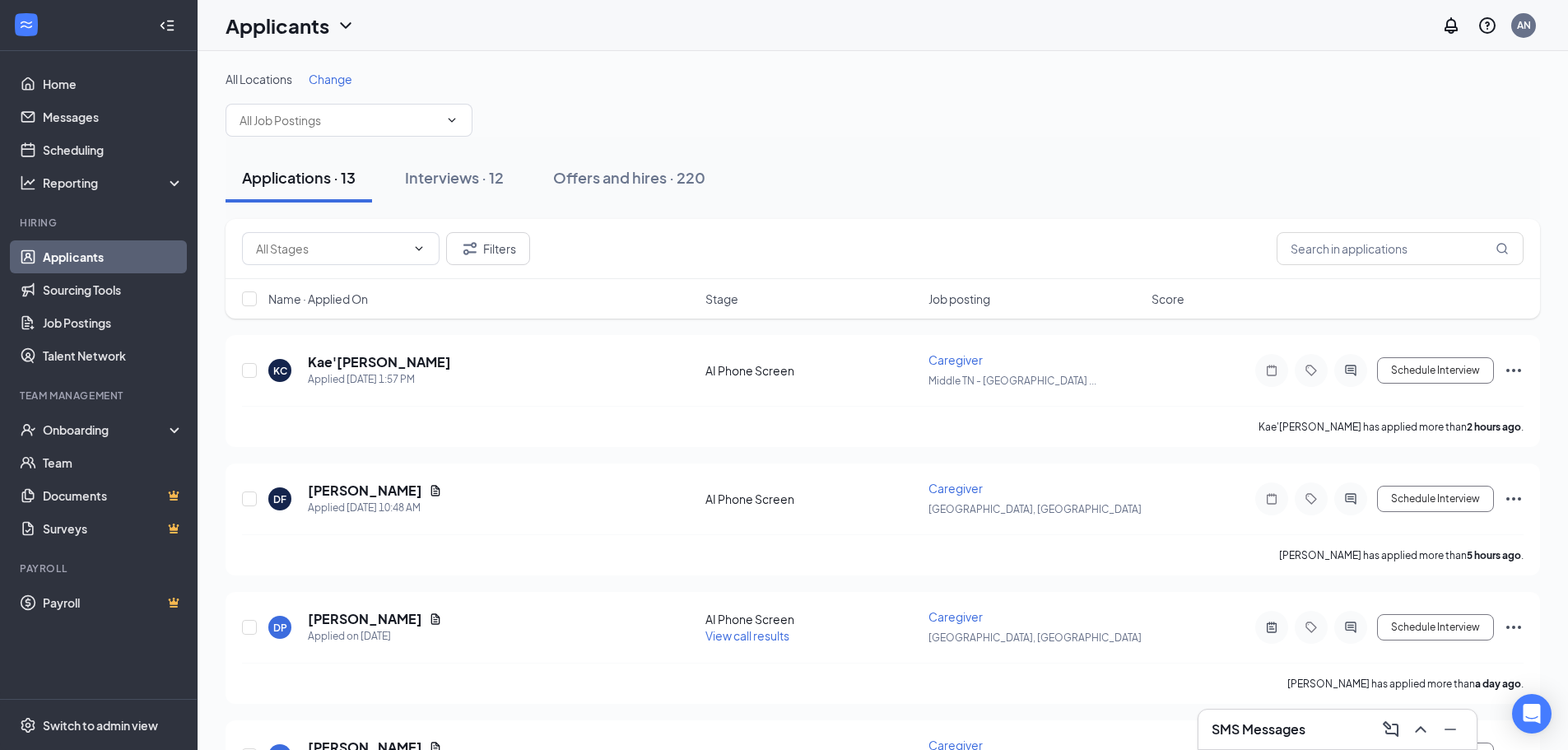
click at [80, 252] on link "Applicants" at bounding box center [113, 256] width 141 height 33
click at [341, 80] on span "Change" at bounding box center [330, 79] width 43 height 15
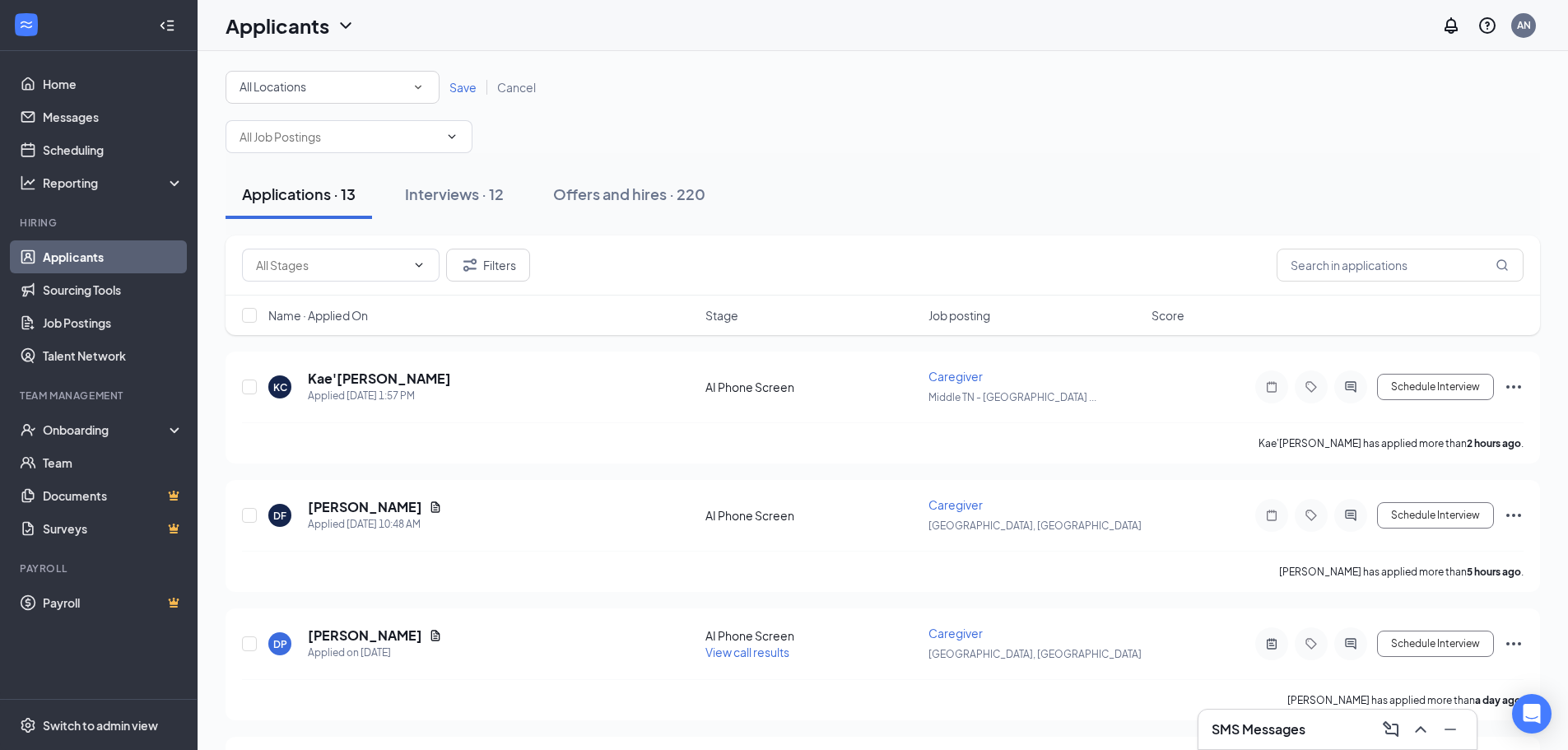
click at [358, 84] on div "All Locations" at bounding box center [332, 88] width 186 height 20
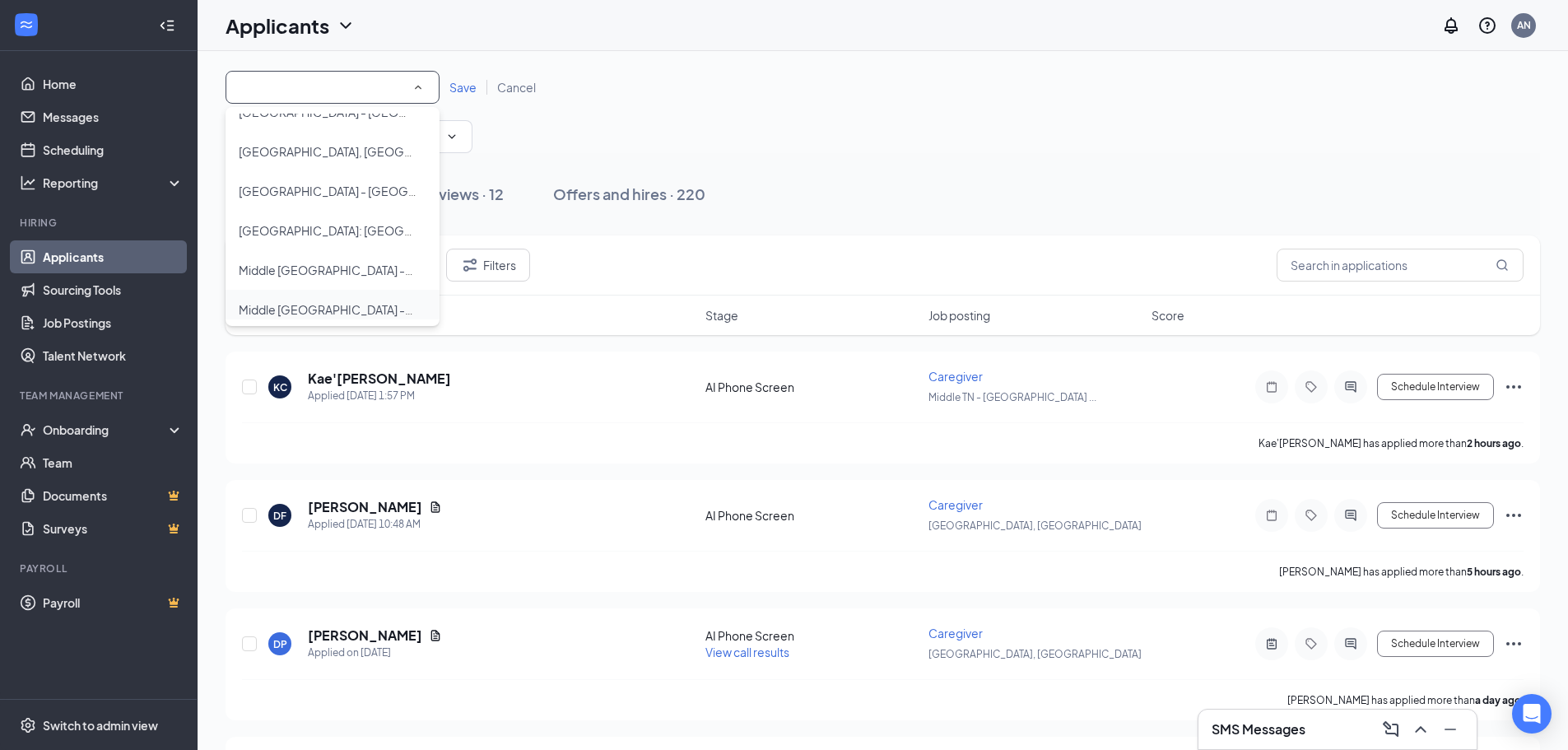
scroll to position [229, 0]
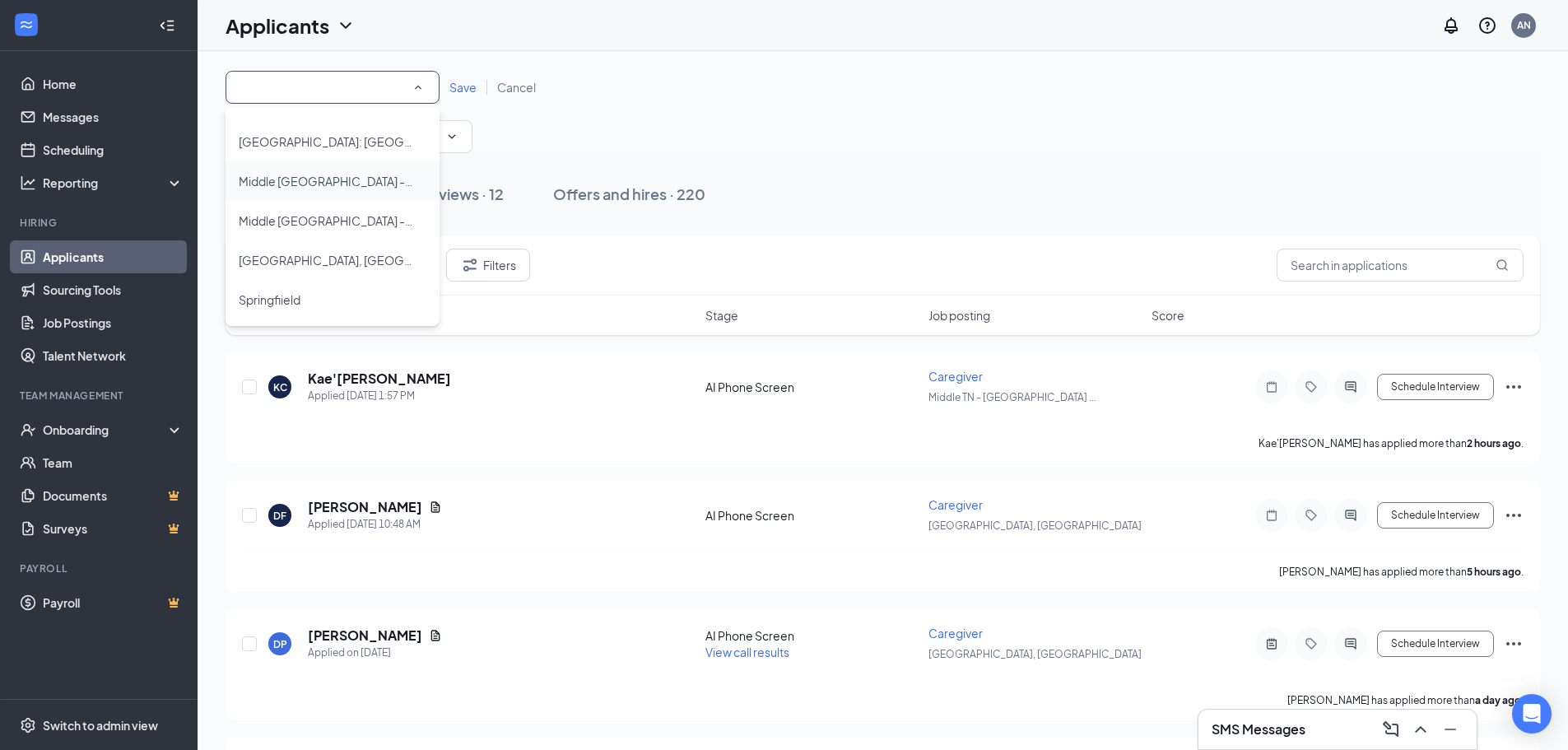
click at [352, 173] on span "Middle [GEOGRAPHIC_DATA] - [GEOGRAPHIC_DATA]" at bounding box center [326, 181] width 175 height 20
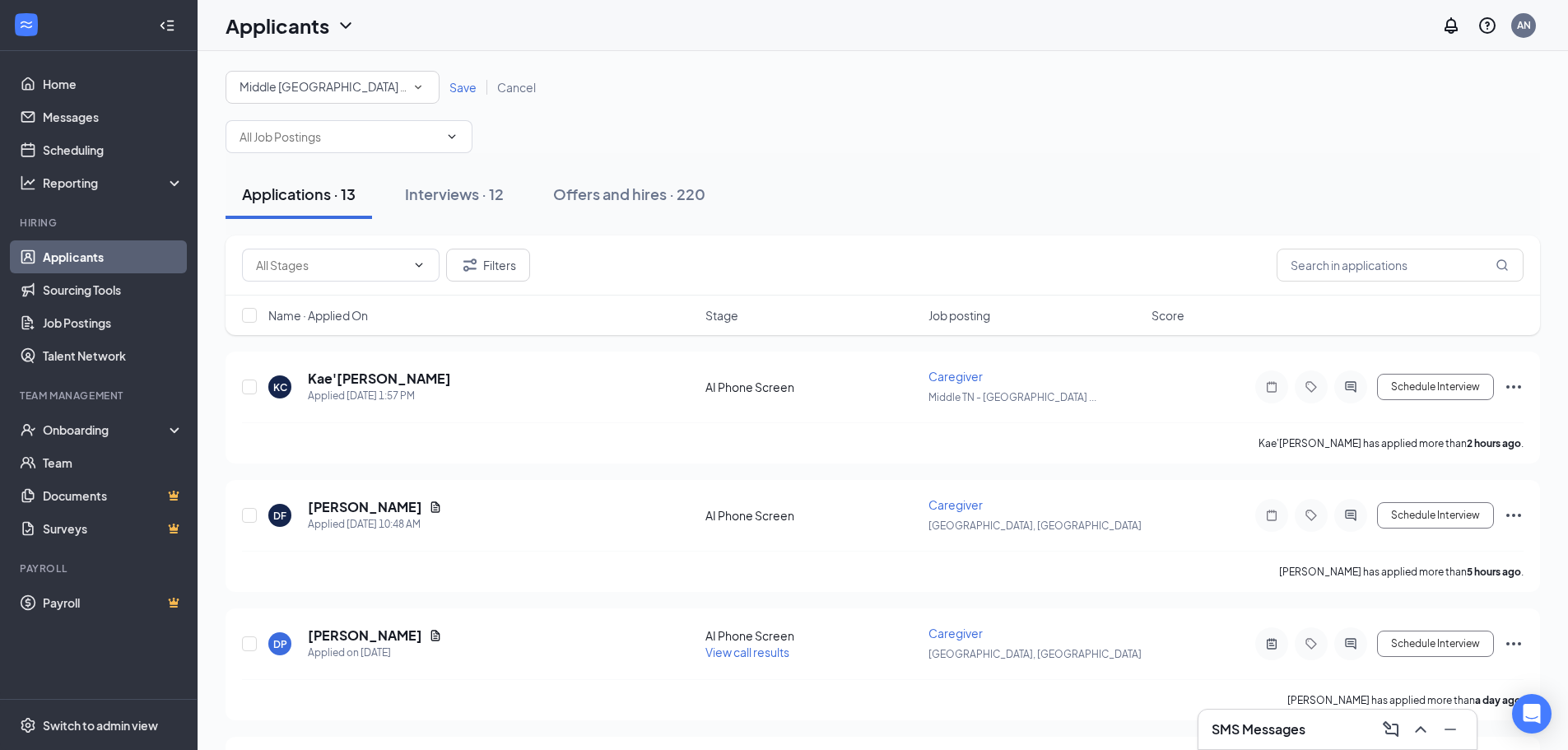
click at [453, 85] on span "Save" at bounding box center [463, 88] width 28 height 15
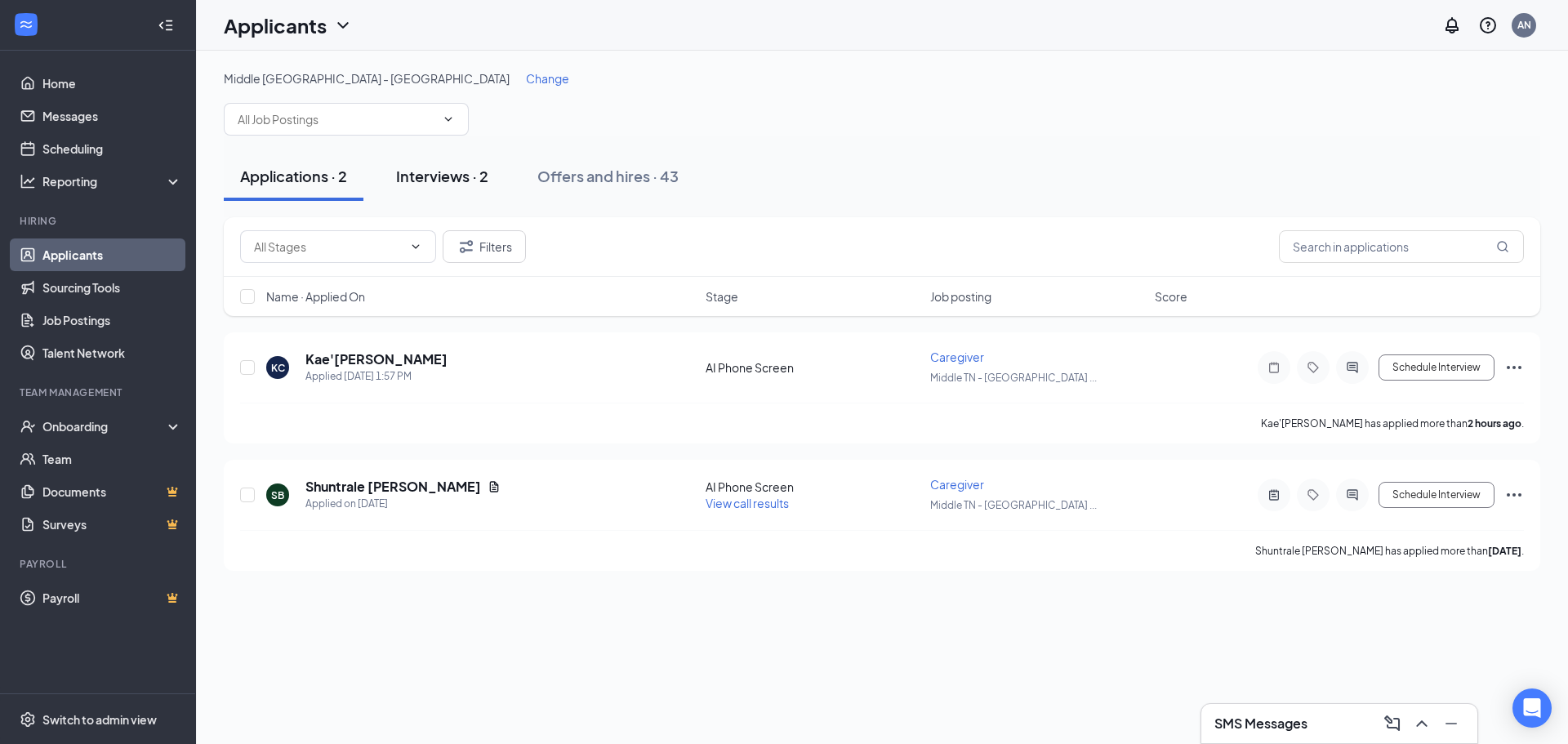
drag, startPoint x: 437, startPoint y: 190, endPoint x: 447, endPoint y: 170, distance: 22.4
click at [437, 185] on button "Interviews · 2" at bounding box center [442, 176] width 125 height 49
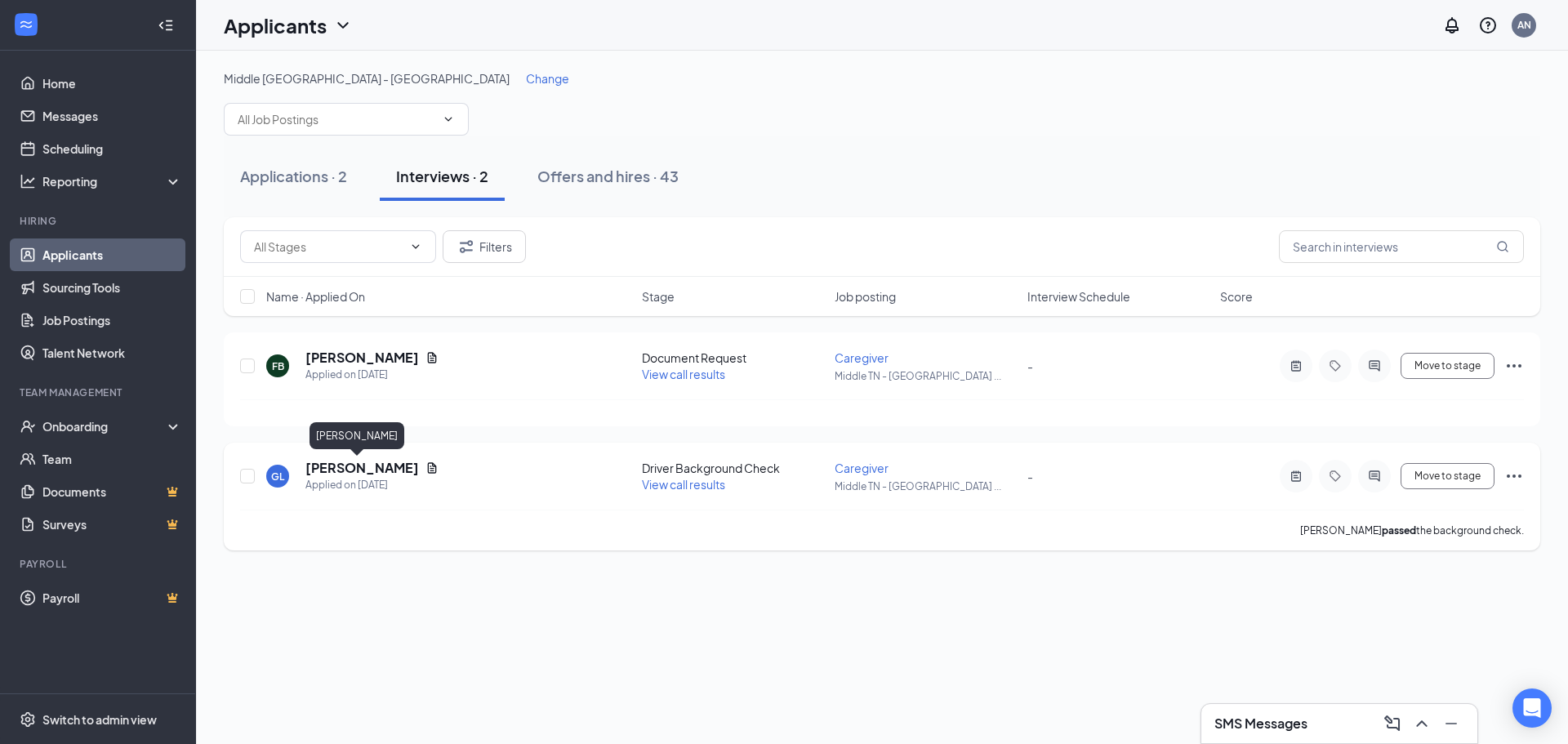
click at [370, 465] on h5 "[PERSON_NAME]" at bounding box center [362, 468] width 113 height 18
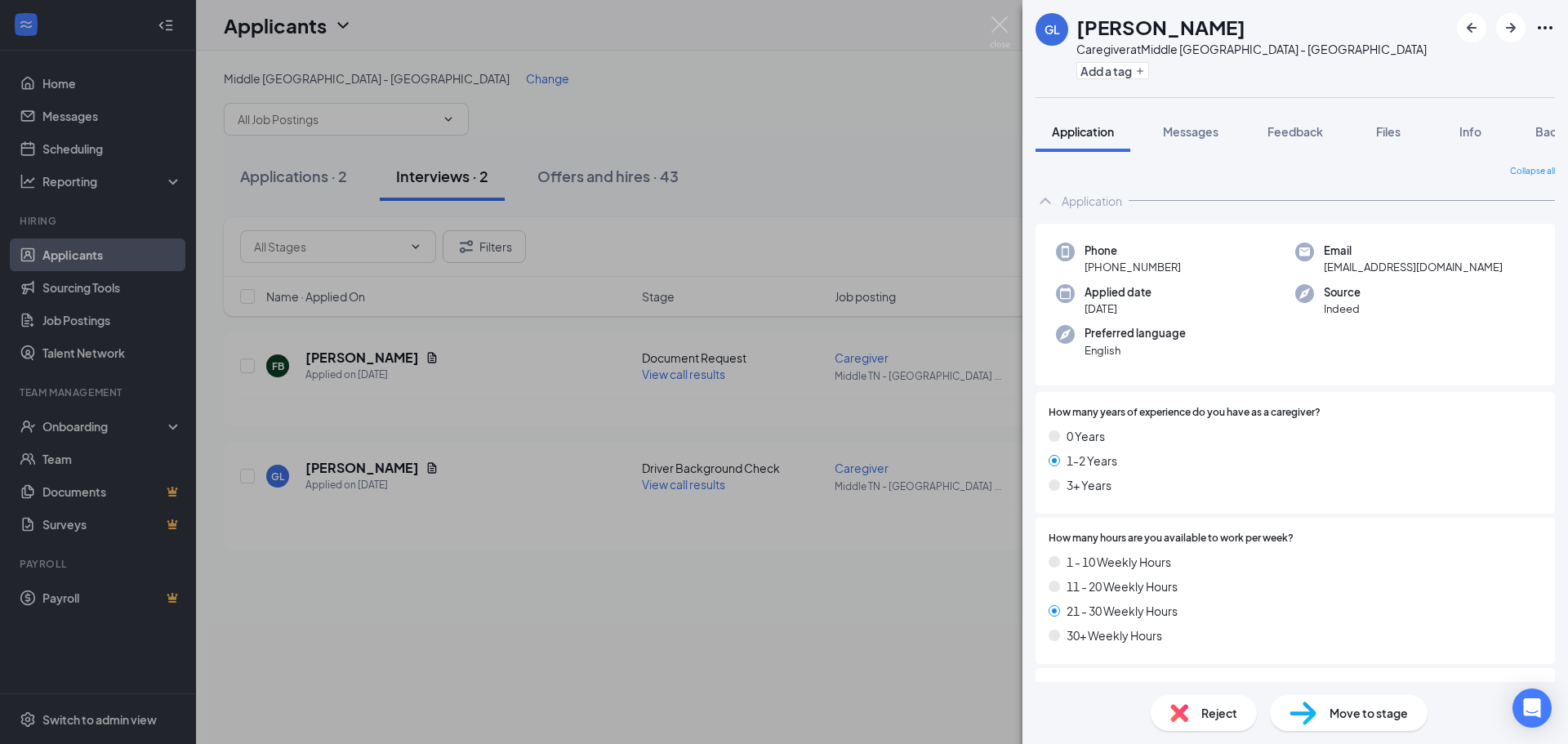
click at [831, 94] on div "GL [PERSON_NAME] Caregiver at [GEOGRAPHIC_DATA] - [GEOGRAPHIC_DATA] Add a tag A…" at bounding box center [784, 372] width 1568 height 744
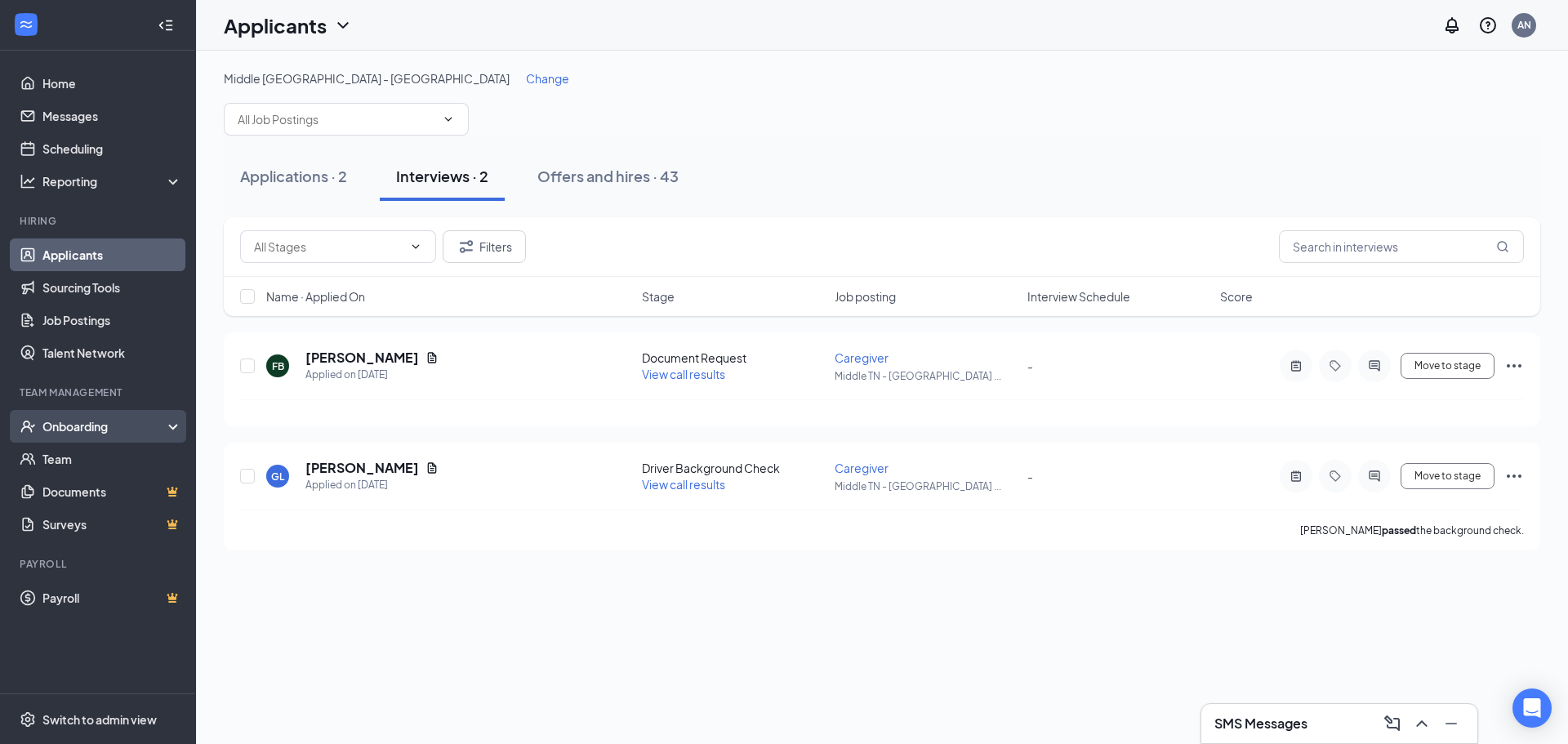
drag, startPoint x: 63, startPoint y: 423, endPoint x: 78, endPoint y: 425, distance: 15.1
click at [63, 423] on div "Onboarding" at bounding box center [105, 426] width 126 height 17
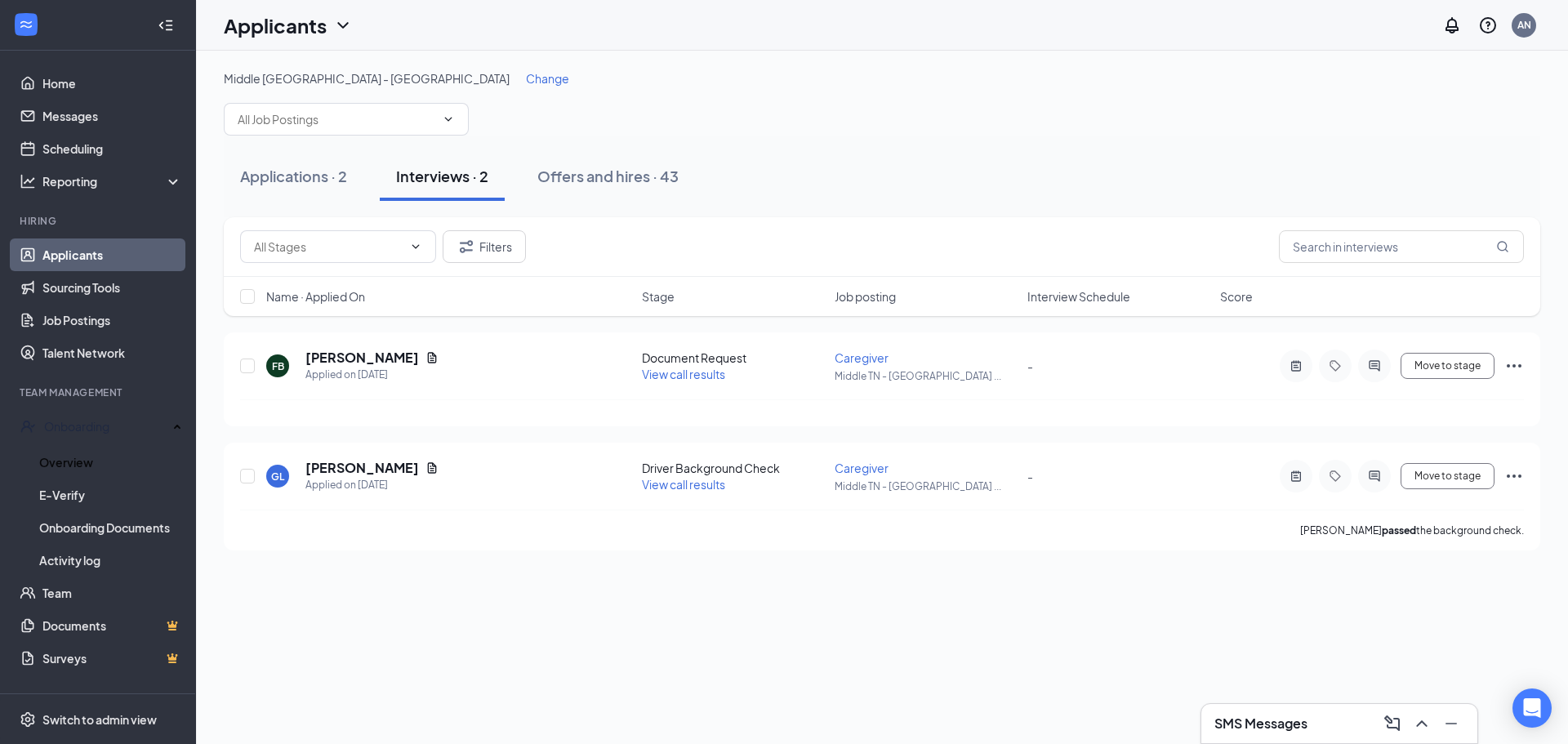
drag, startPoint x: 65, startPoint y: 458, endPoint x: 188, endPoint y: 436, distance: 125.0
click at [66, 458] on link "Overview" at bounding box center [110, 462] width 143 height 32
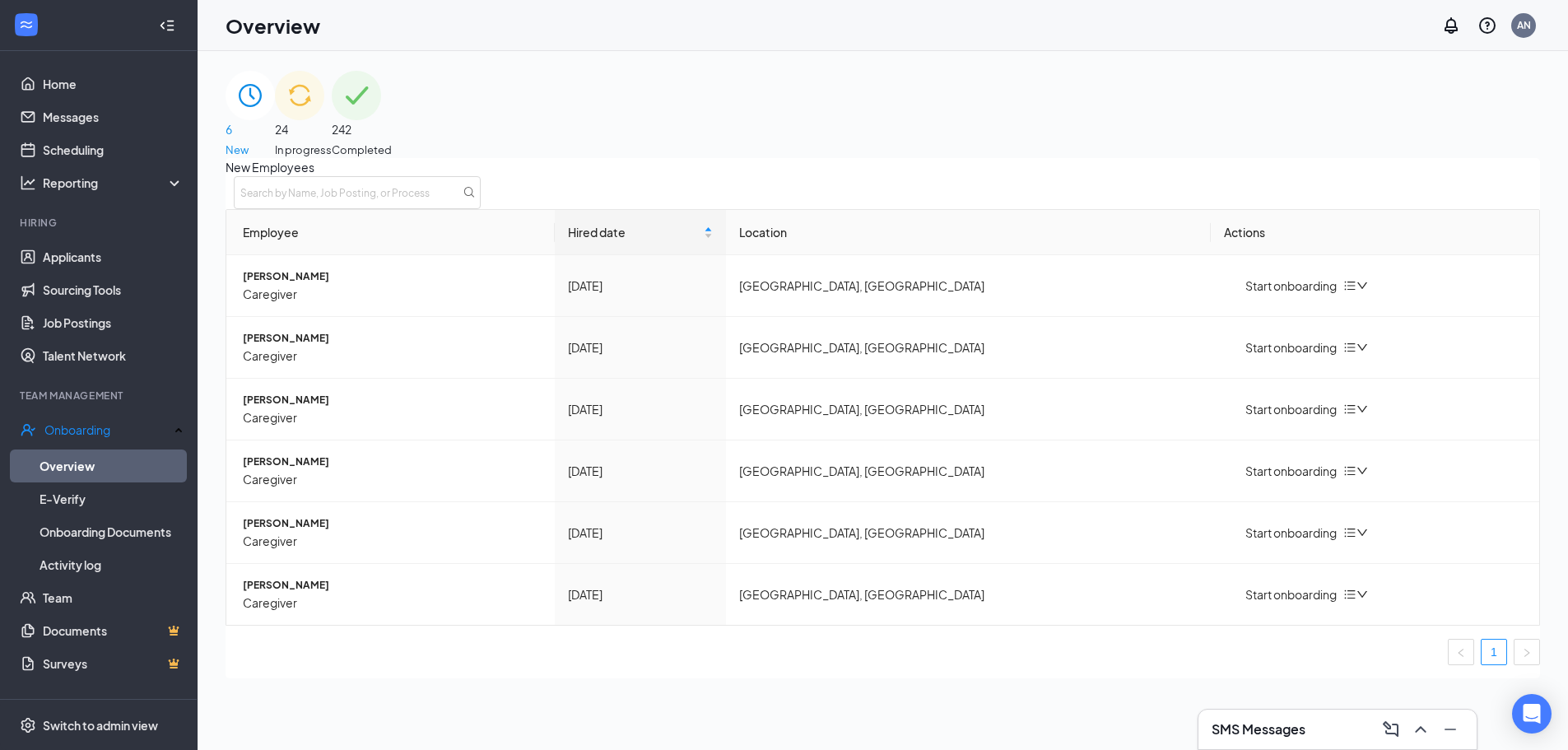
click at [332, 125] on span "24" at bounding box center [304, 129] width 57 height 18
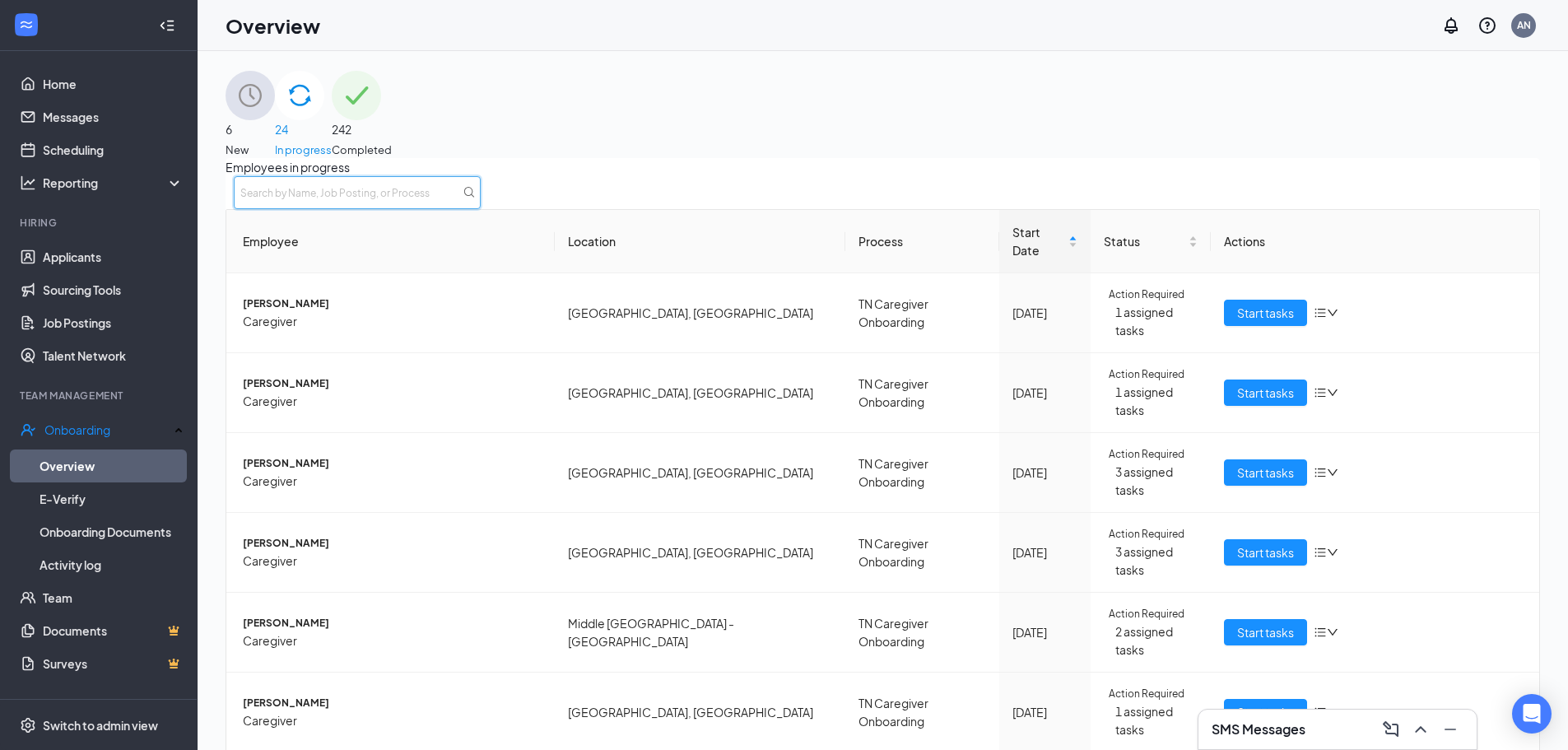
click at [480, 207] on input "text" at bounding box center [357, 192] width 247 height 33
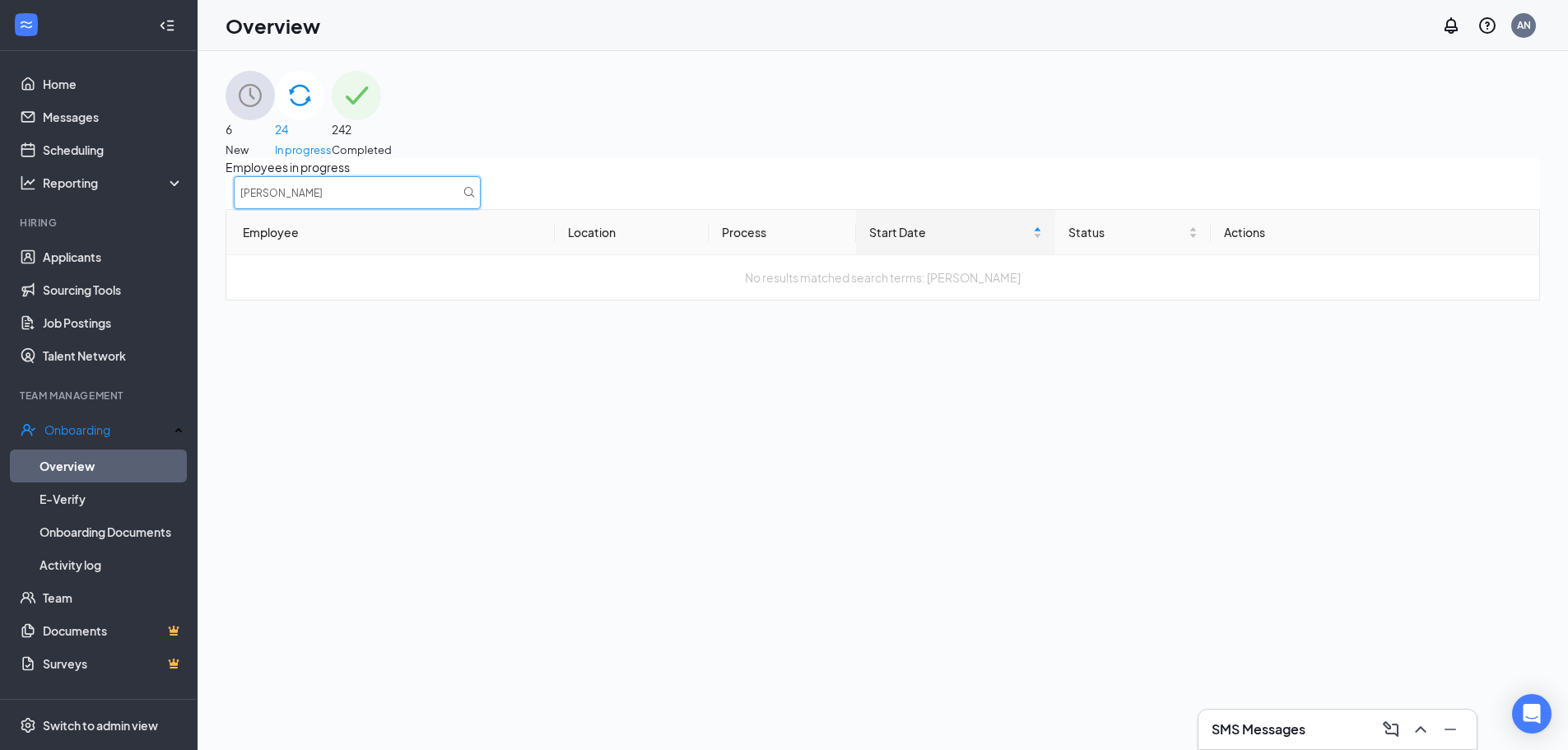
type input "[PERSON_NAME]"
click at [275, 120] on span "6" at bounding box center [249, 129] width 49 height 18
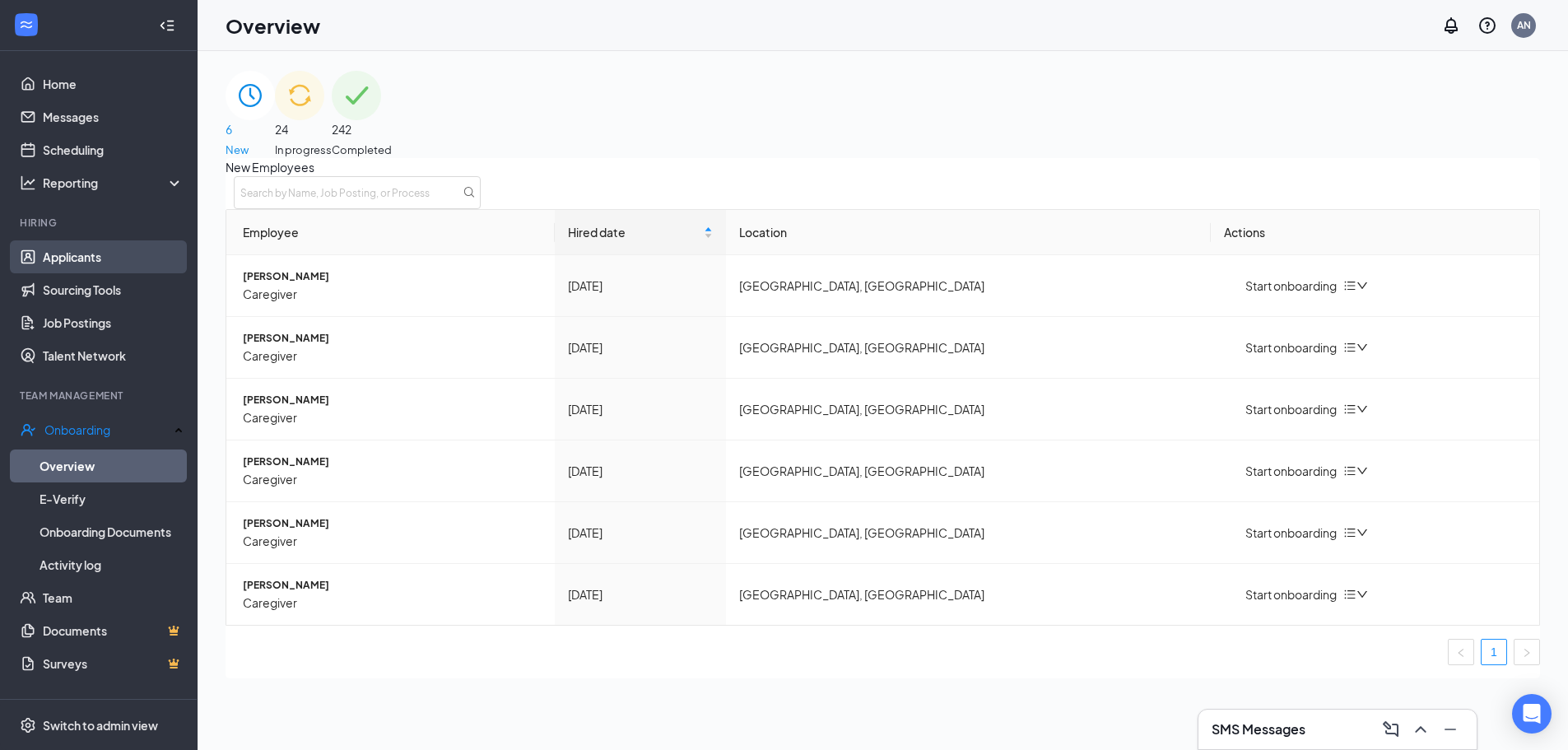
click at [59, 250] on link "Applicants" at bounding box center [113, 256] width 141 height 33
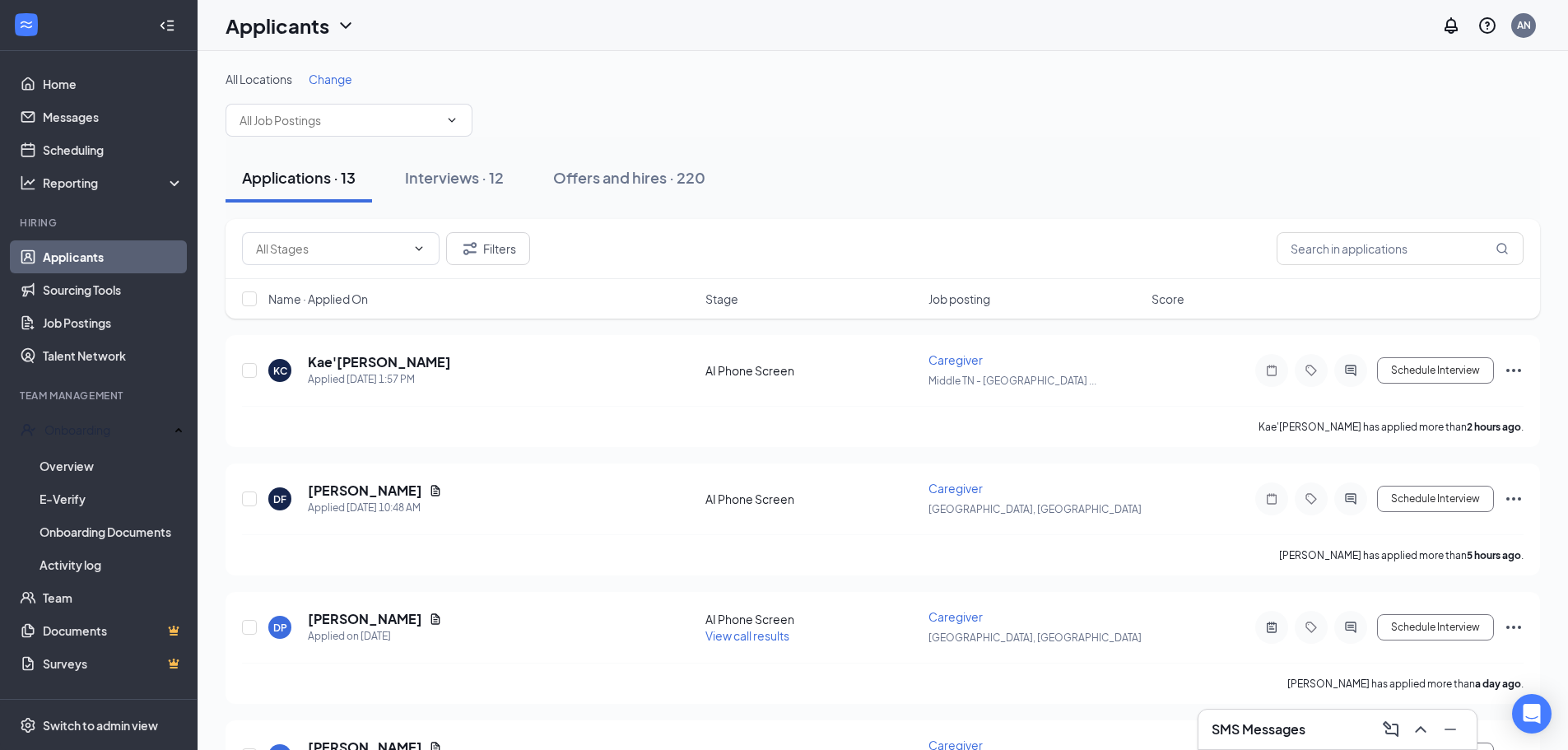
click at [327, 75] on span "Change" at bounding box center [330, 79] width 43 height 15
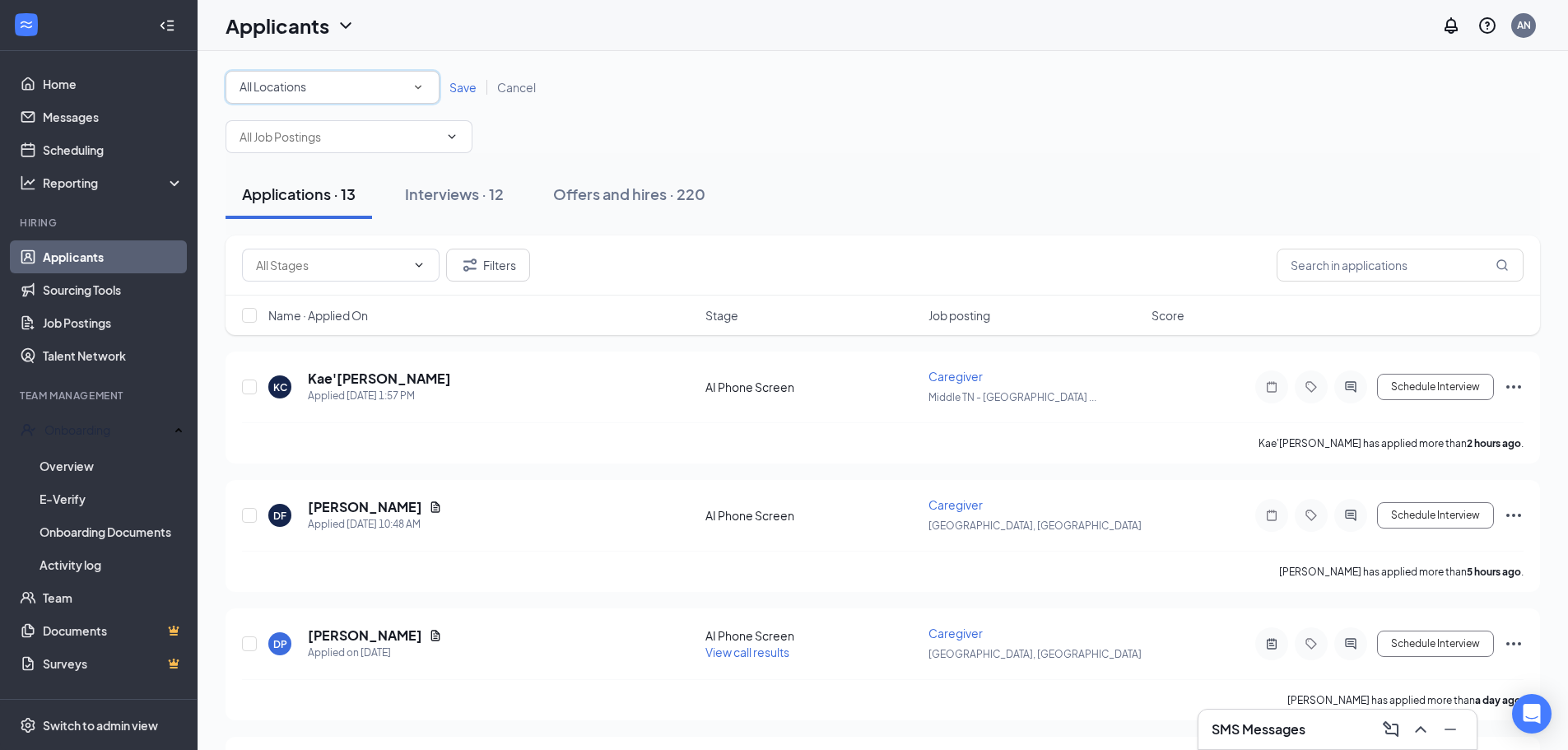
click at [384, 83] on div "All Locations" at bounding box center [332, 88] width 186 height 20
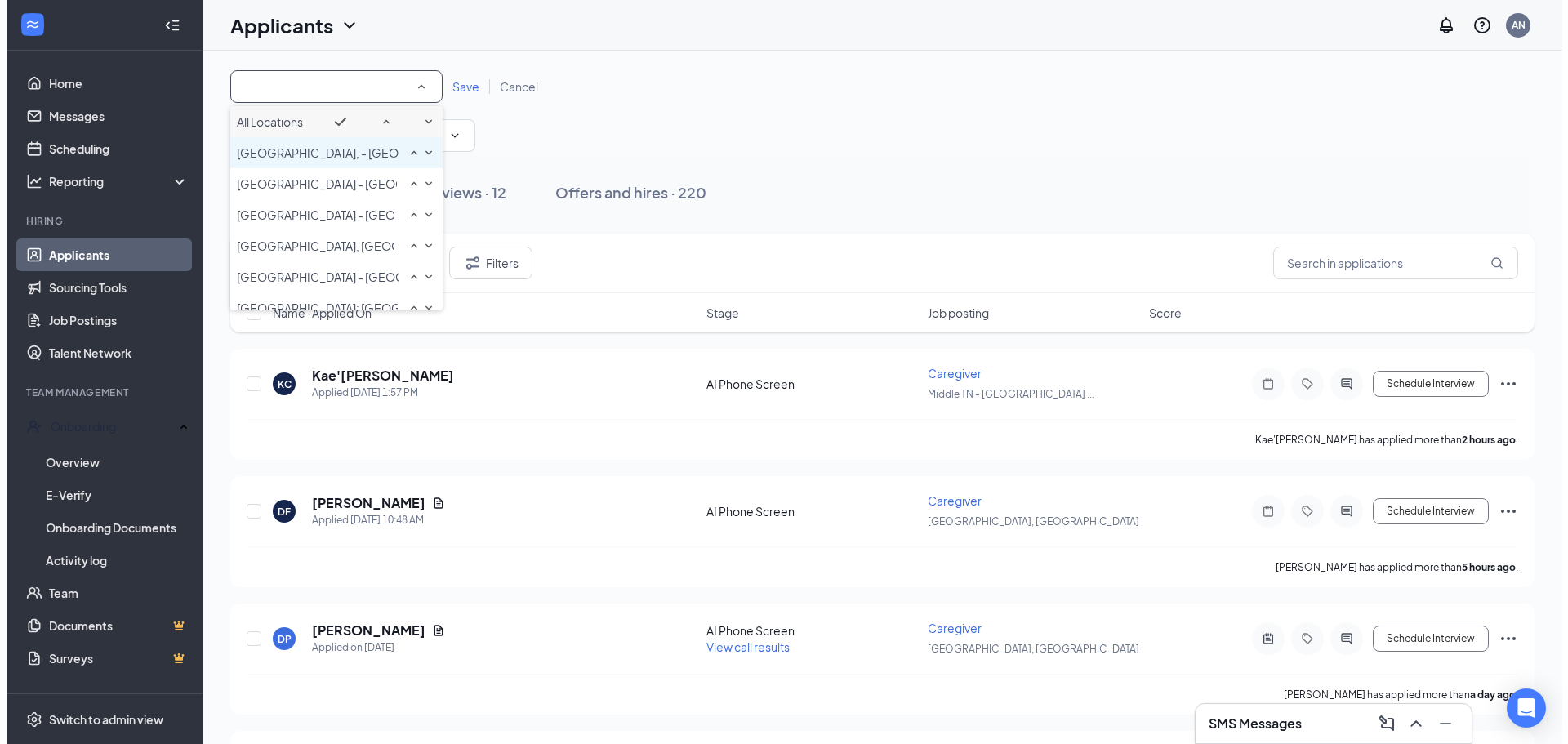
scroll to position [227, 0]
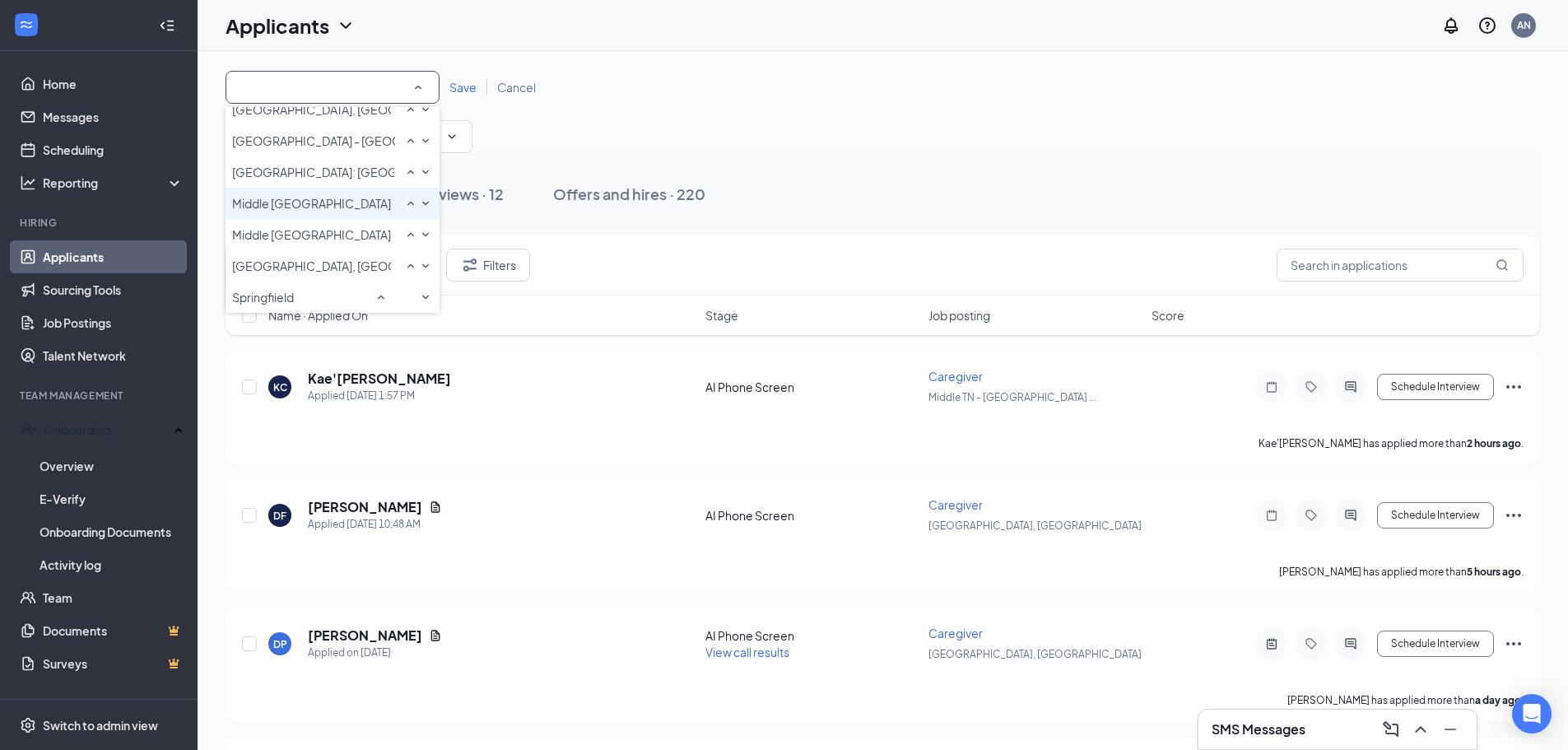
click at [319, 196] on span "Middle [GEOGRAPHIC_DATA] - [GEOGRAPHIC_DATA]" at bounding box center [375, 204] width 288 height 15
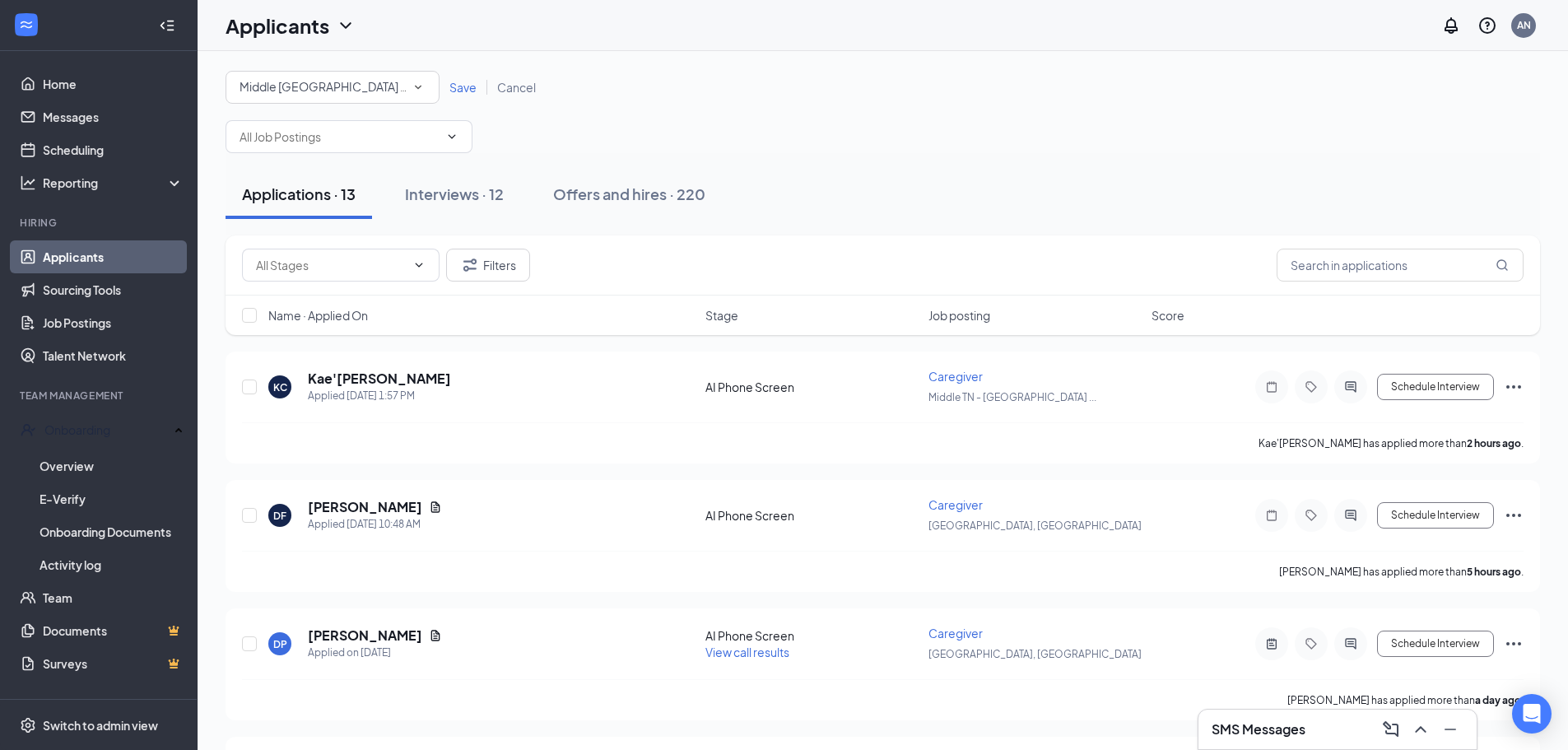
click at [463, 85] on span "Save" at bounding box center [463, 88] width 28 height 15
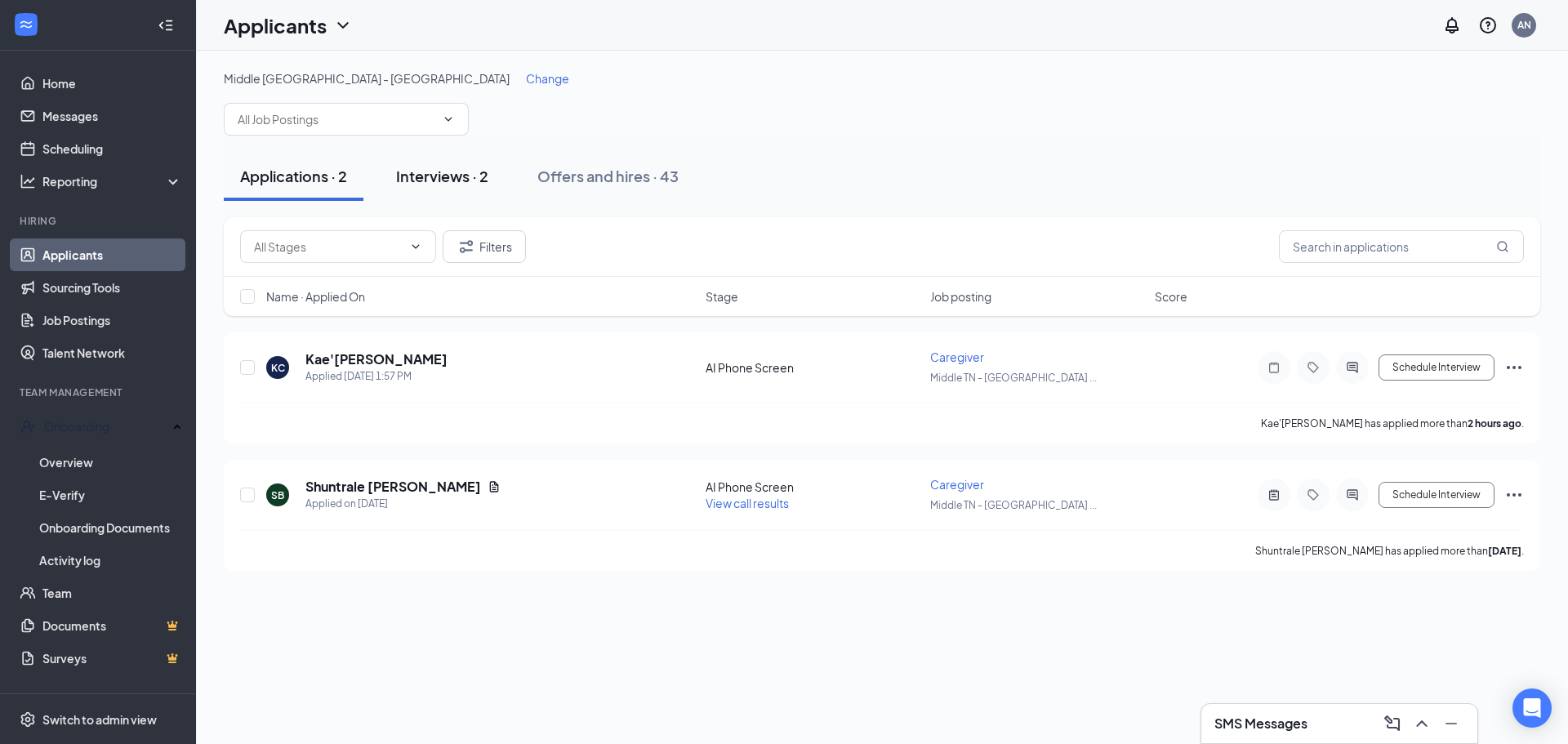
click at [435, 166] on div "Interviews · 2" at bounding box center [443, 175] width 93 height 21
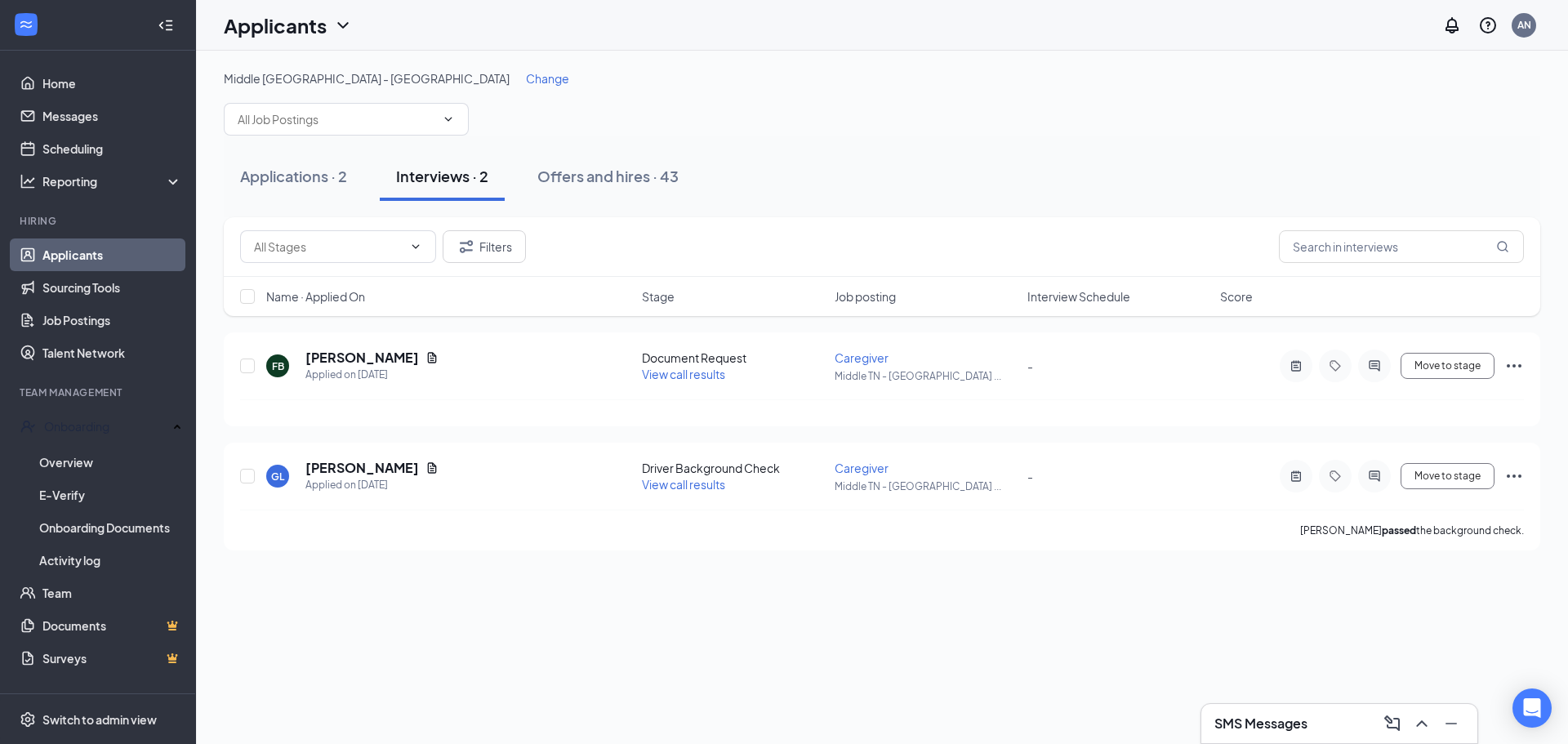
click at [435, 180] on div "Interviews · 2" at bounding box center [443, 175] width 93 height 21
click at [1430, 473] on span "Move to stage" at bounding box center [1447, 477] width 66 height 12
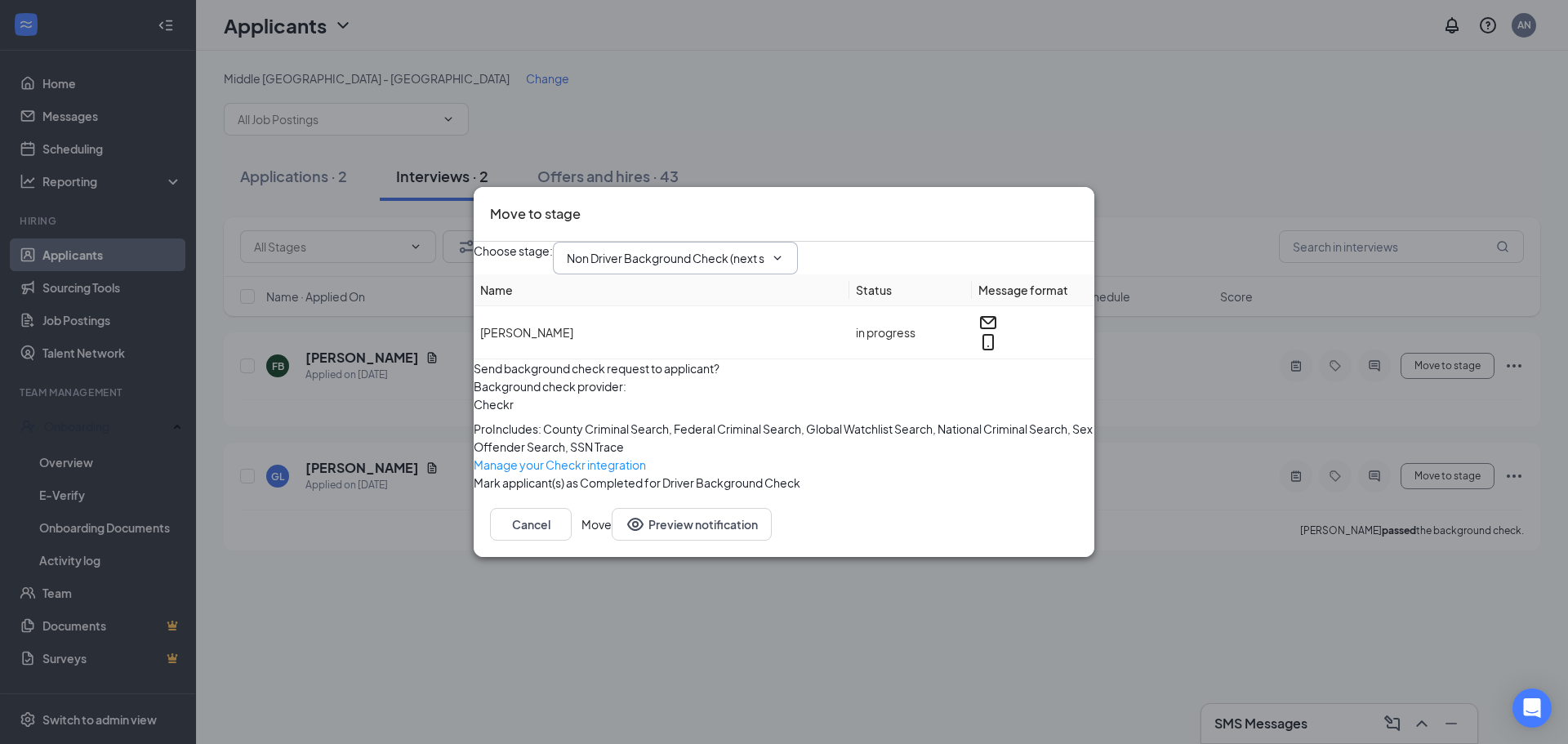
click at [784, 252] on span at bounding box center [776, 258] width 17 height 13
click at [784, 252] on icon "ChevronDown" at bounding box center [778, 258] width 13 height 13
click at [710, 249] on input "Non Driver Background Check (next stage)" at bounding box center [665, 258] width 198 height 18
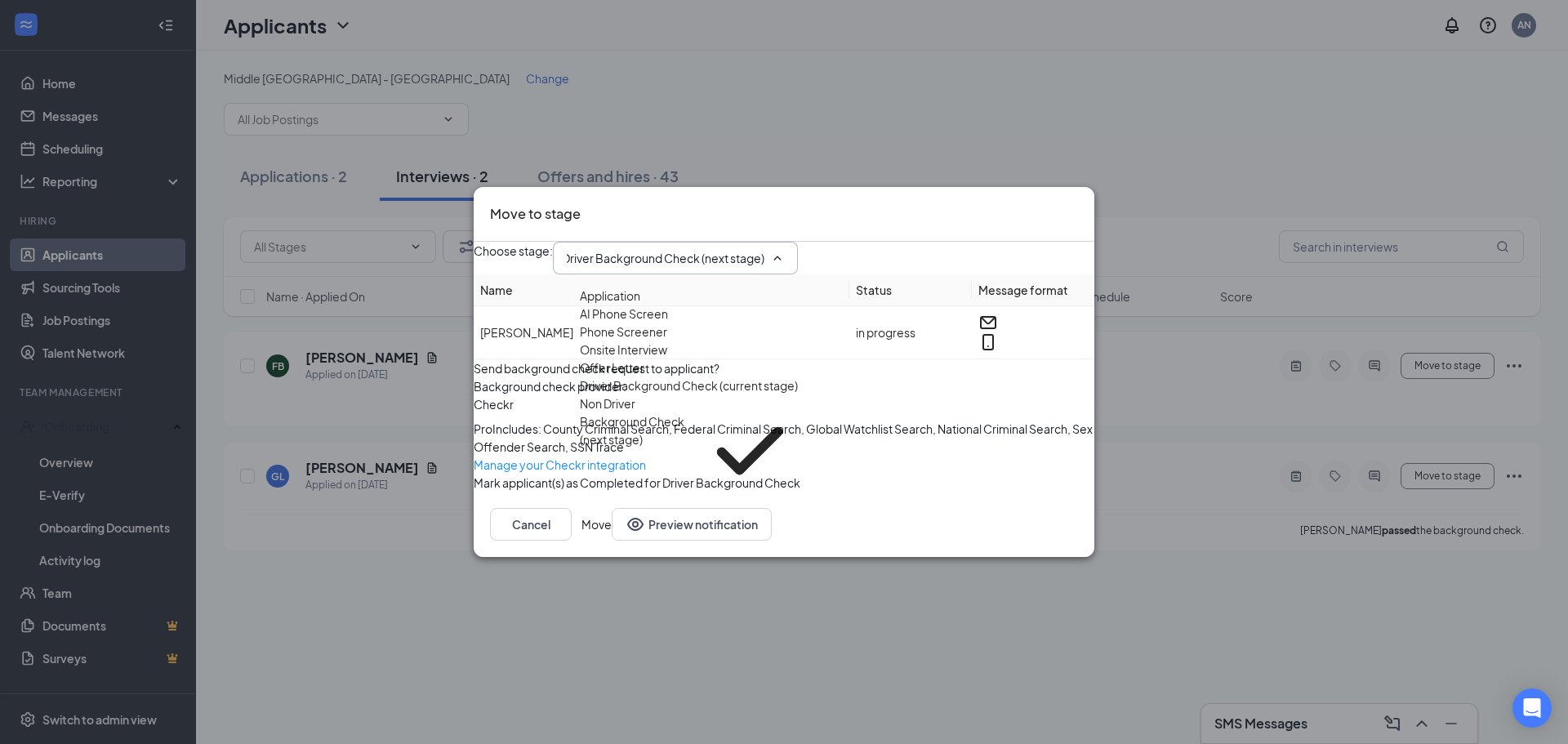
scroll to position [166, 0]
click at [682, 526] on div "Screening Complete" at bounding box center [636, 535] width 113 height 18
type input "Screening Complete"
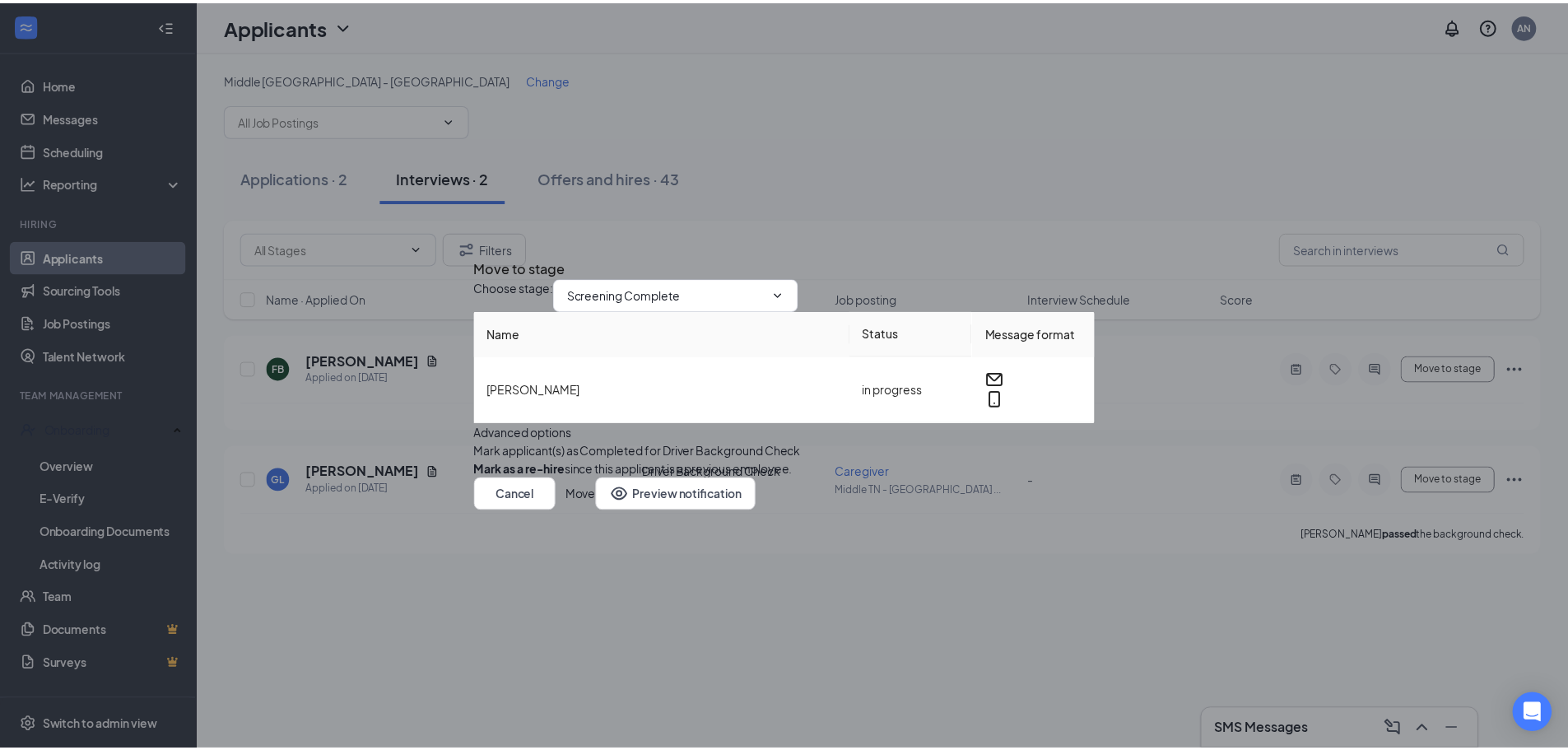
scroll to position [0, 0]
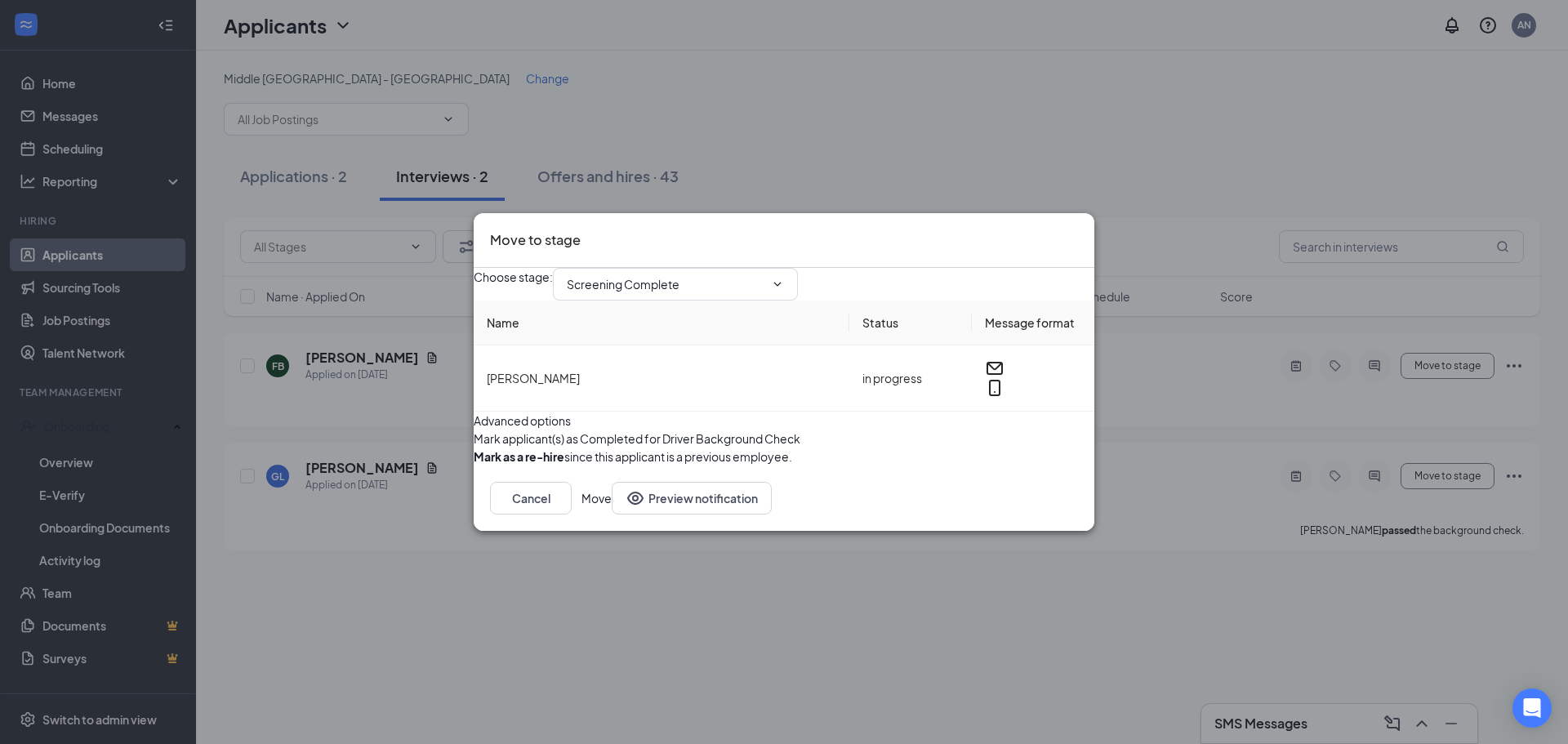
click at [611, 515] on button "Move" at bounding box center [597, 497] width 31 height 32
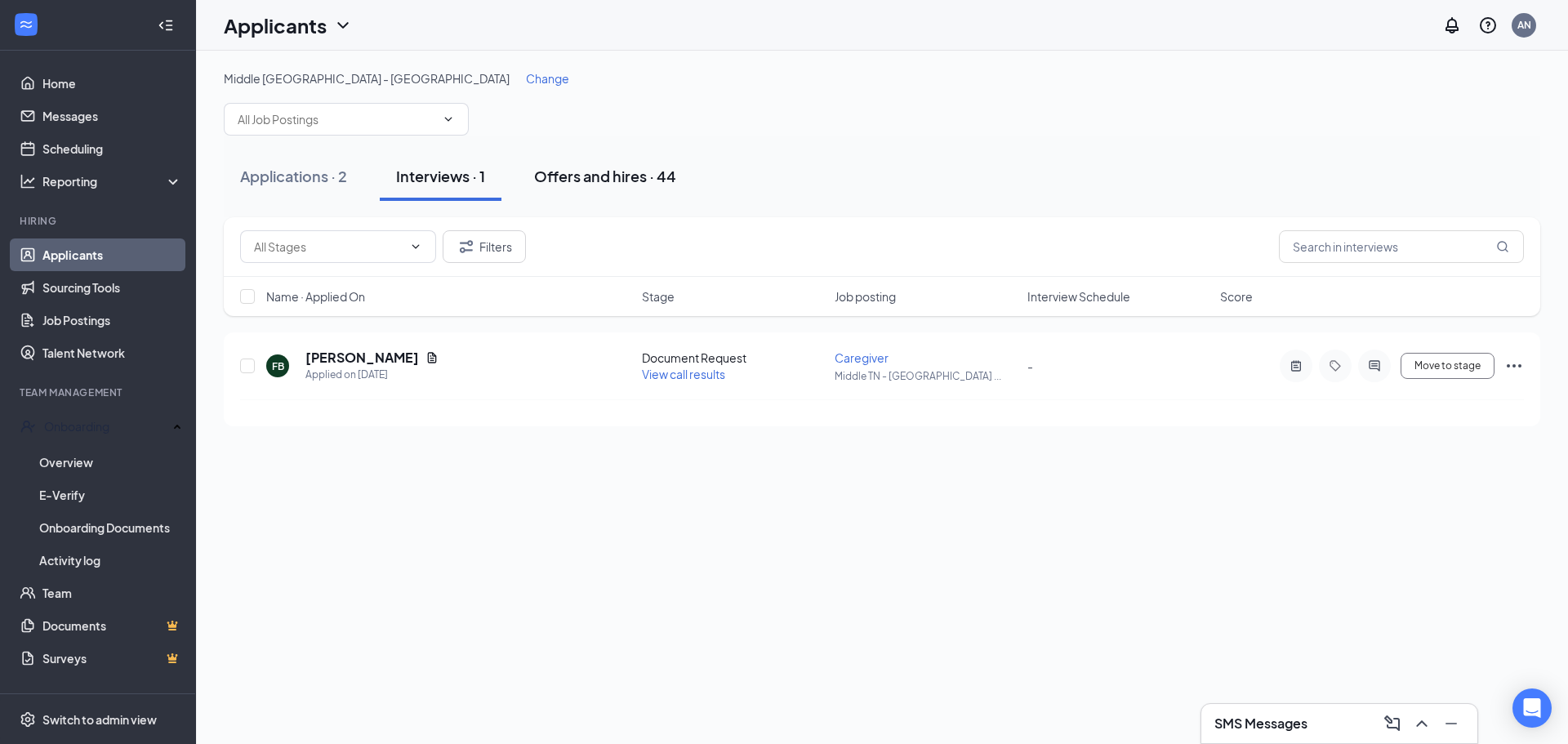
click at [612, 181] on div "Offers and hires · 44" at bounding box center [605, 175] width 142 height 21
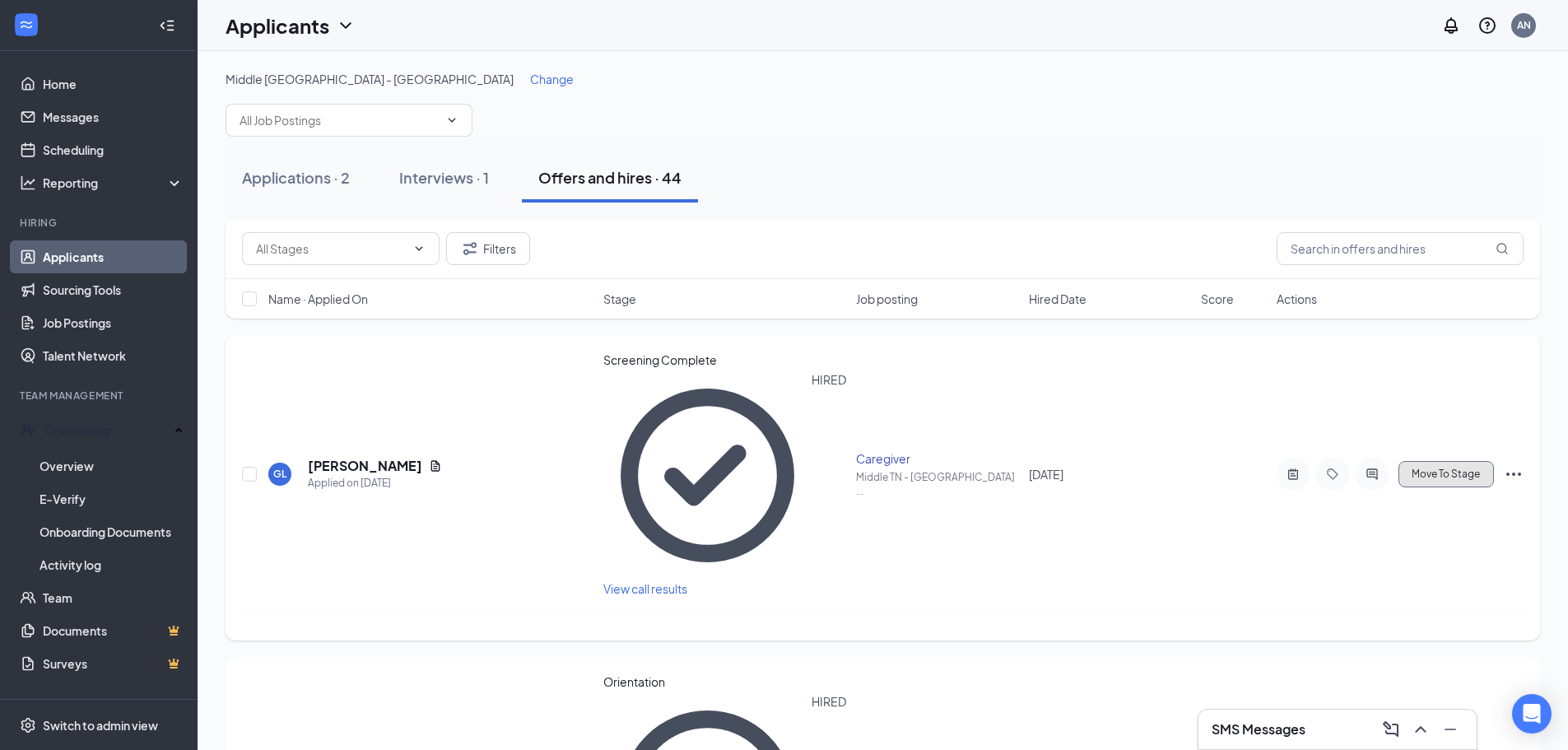
click at [1460, 469] on span "Move To Stage" at bounding box center [1446, 475] width 68 height 12
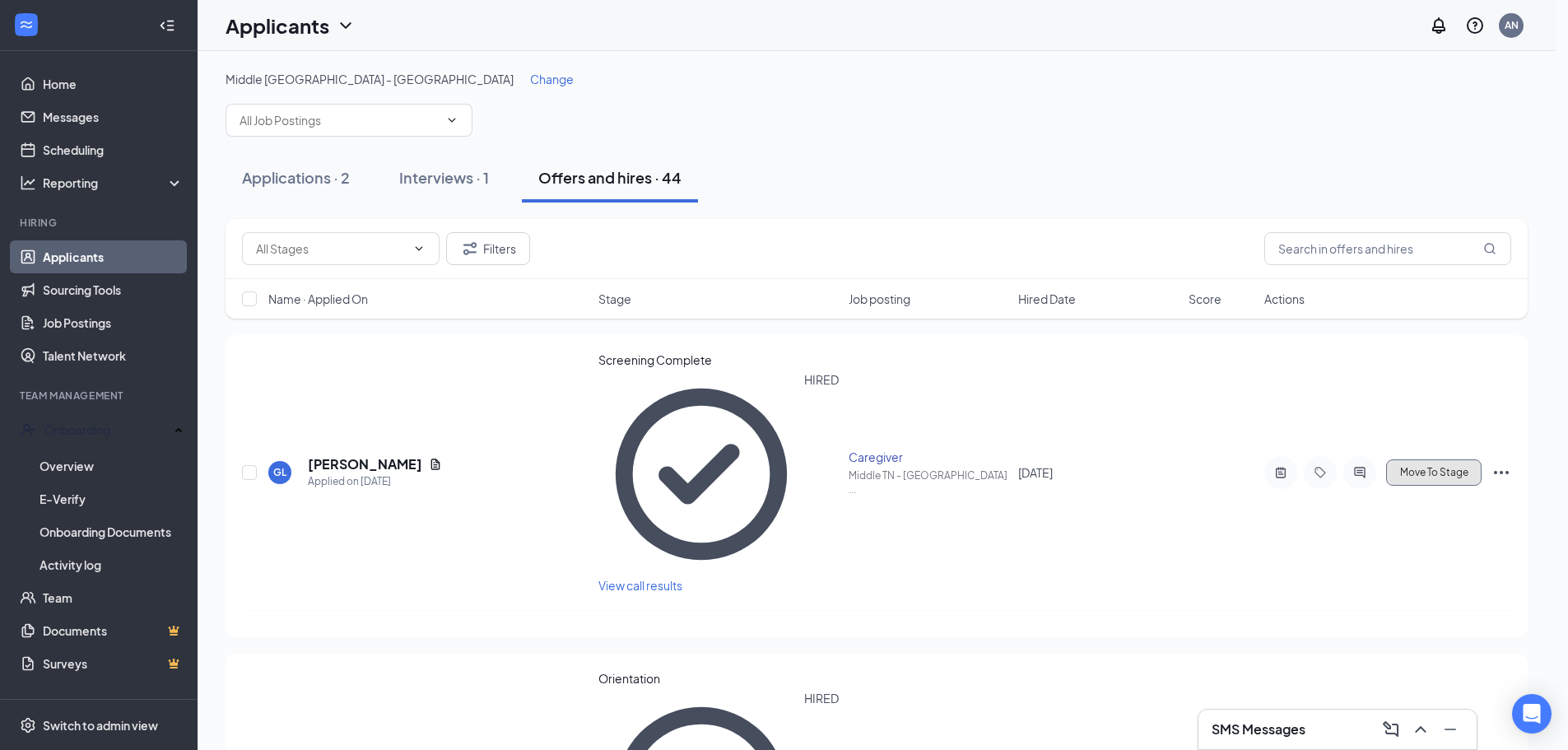
type input "Orientation (final stage)"
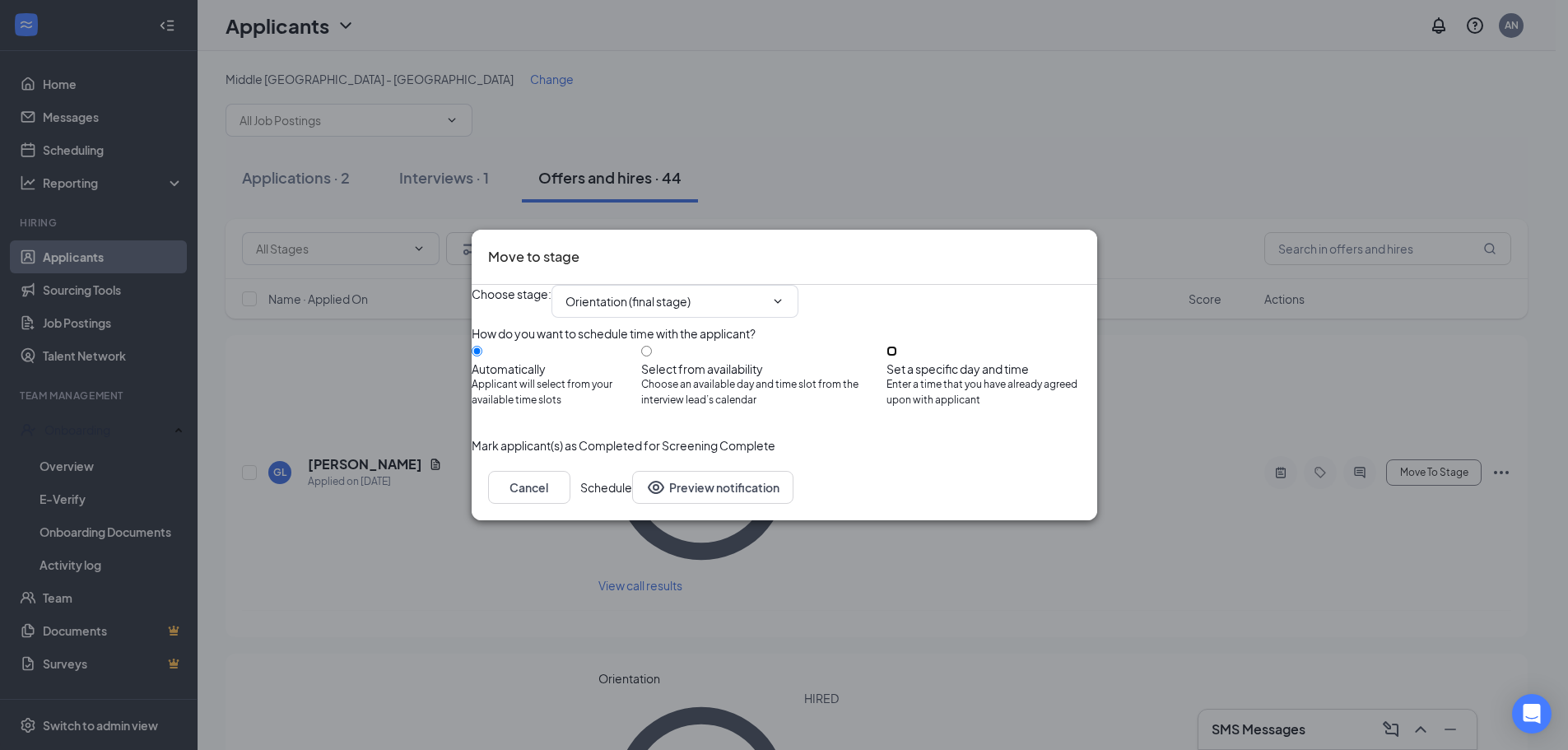
click at [897, 346] on input "Set a specific day and time Enter a time that you have already agreed upon with…" at bounding box center [892, 351] width 11 height 11
radio input "true"
radio input "false"
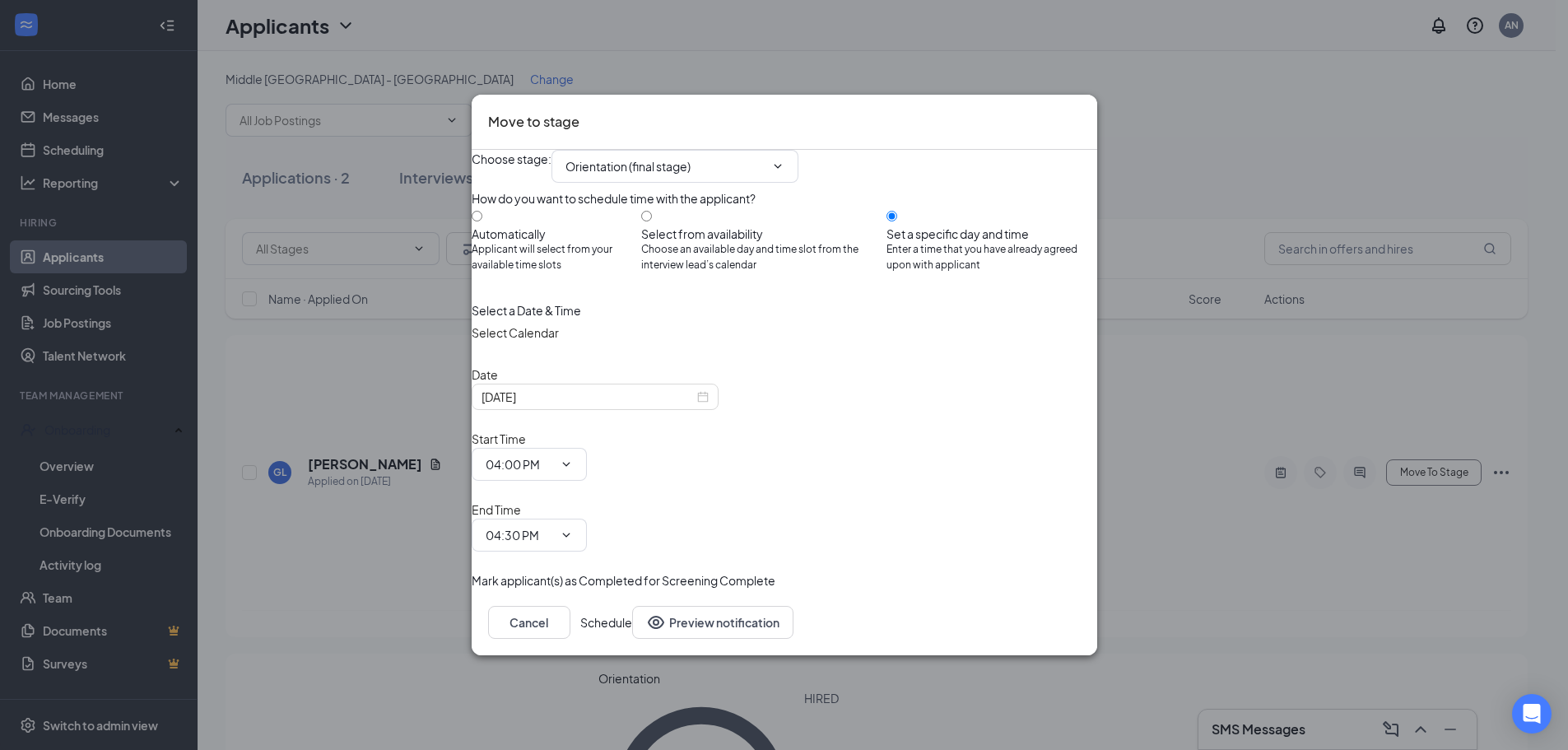
click at [632, 606] on button "Schedule" at bounding box center [606, 622] width 52 height 33
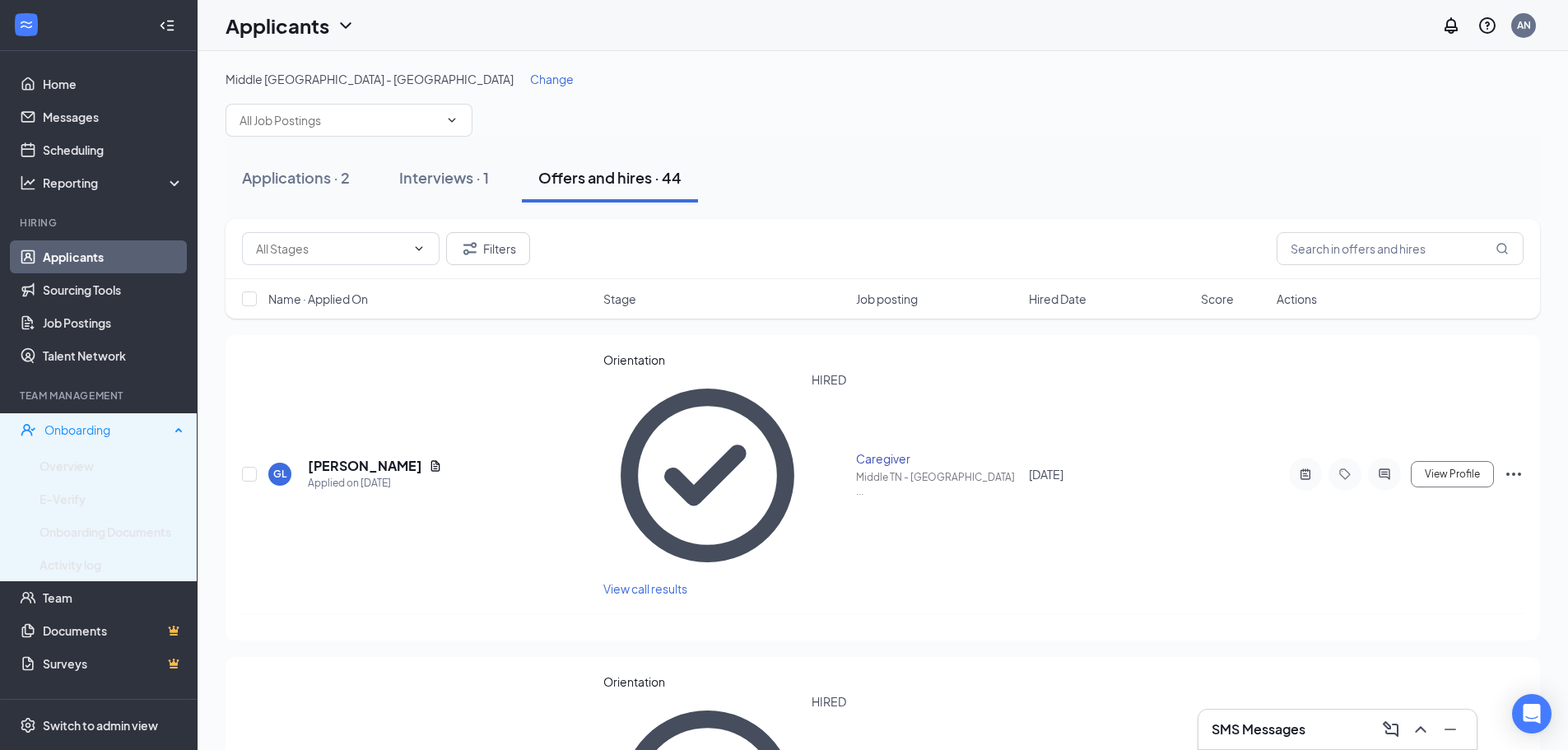
drag, startPoint x: 86, startPoint y: 425, endPoint x: 84, endPoint y: 435, distance: 10.2
click at [86, 425] on div "Onboarding" at bounding box center [107, 430] width 125 height 17
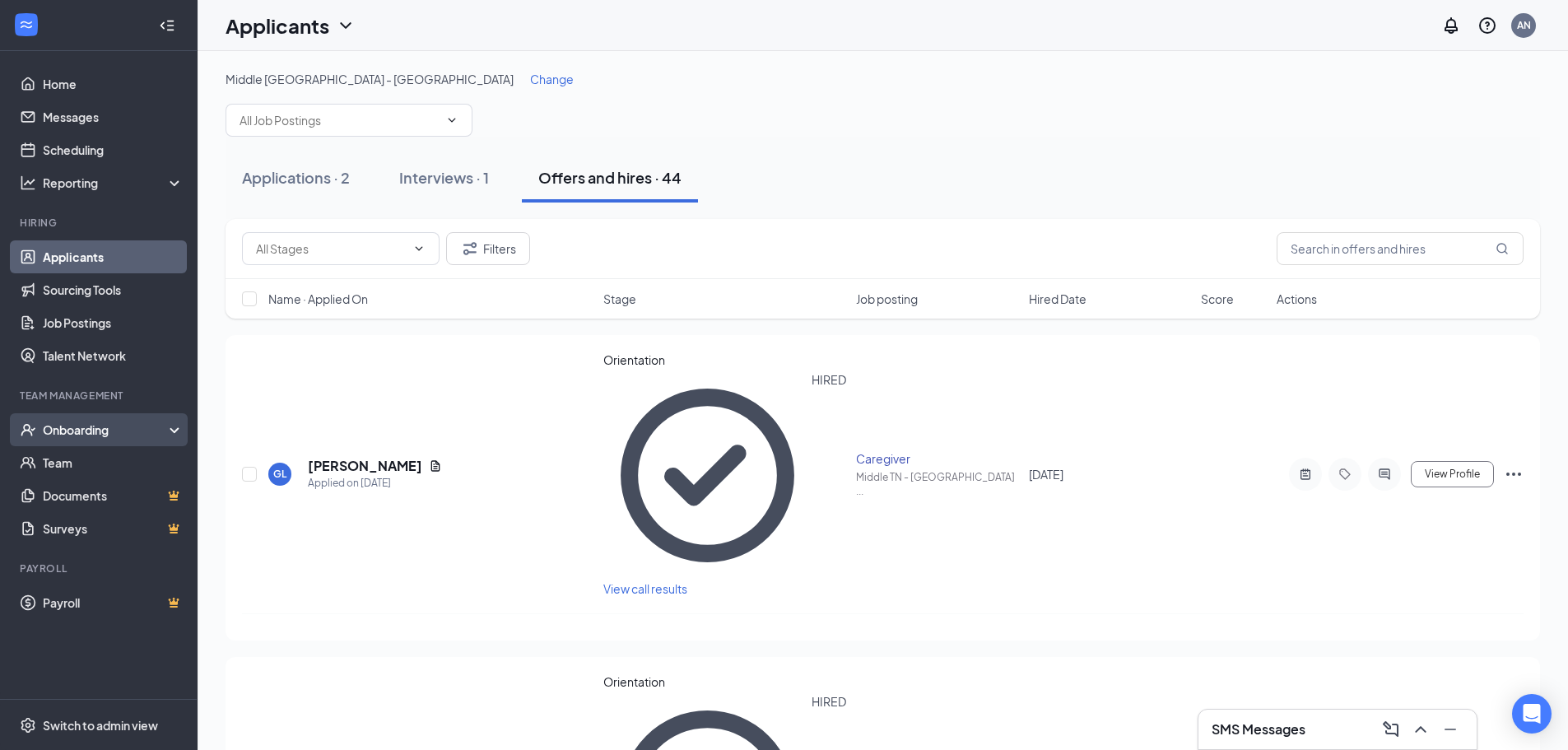
click at [75, 431] on div "Onboarding" at bounding box center [106, 430] width 127 height 17
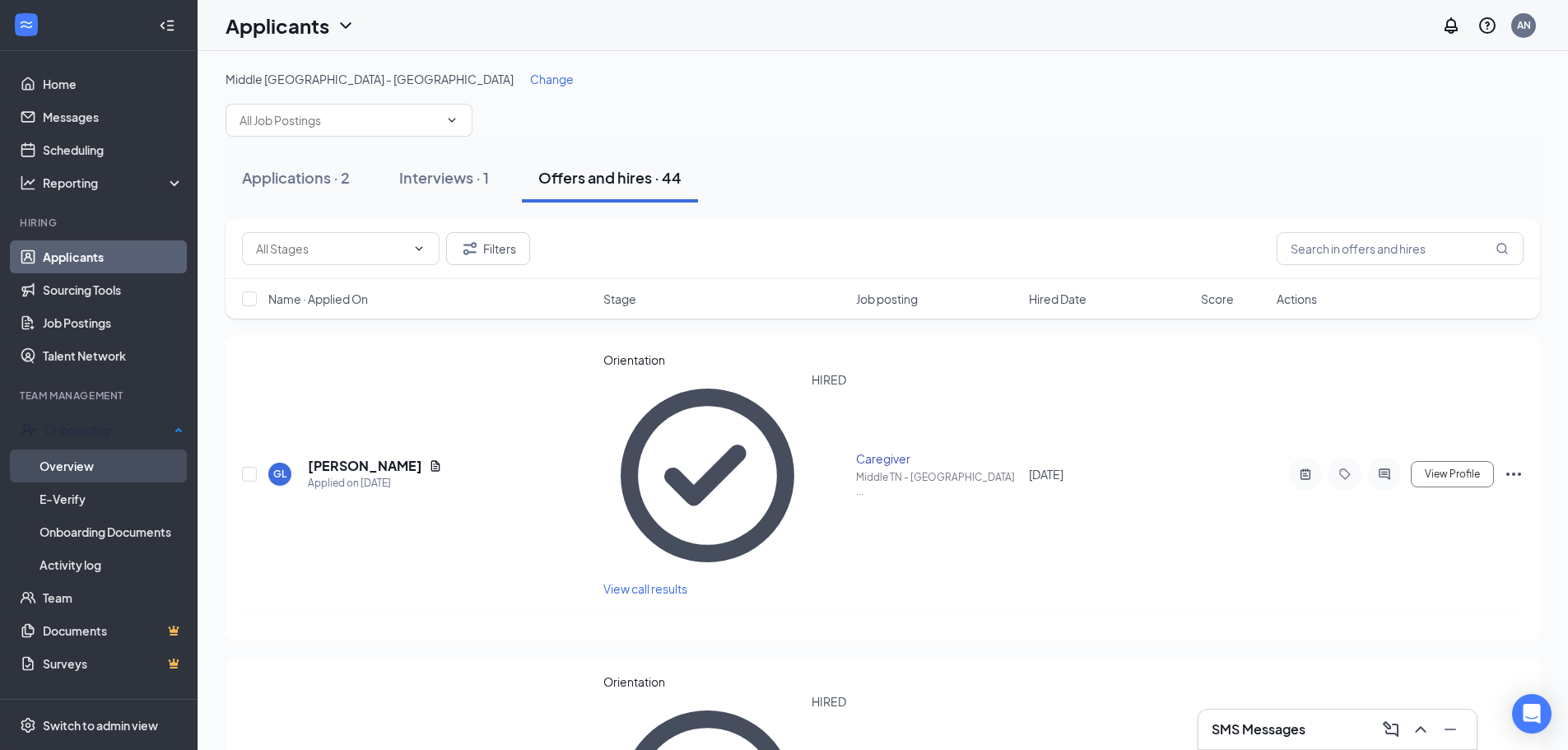
click at [69, 460] on link "Overview" at bounding box center [111, 466] width 144 height 33
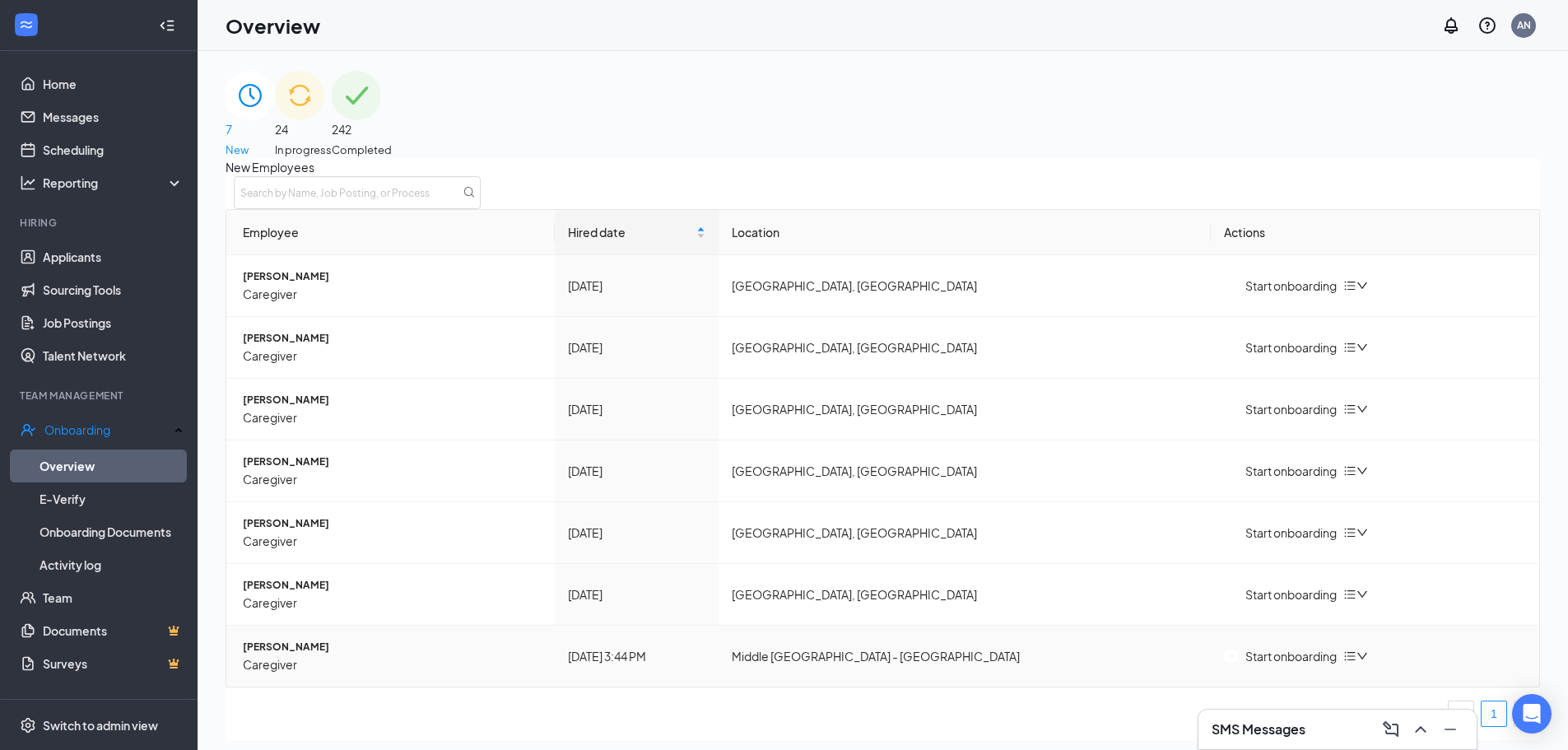
click at [1274, 665] on div "Start onboarding" at bounding box center [1280, 657] width 113 height 18
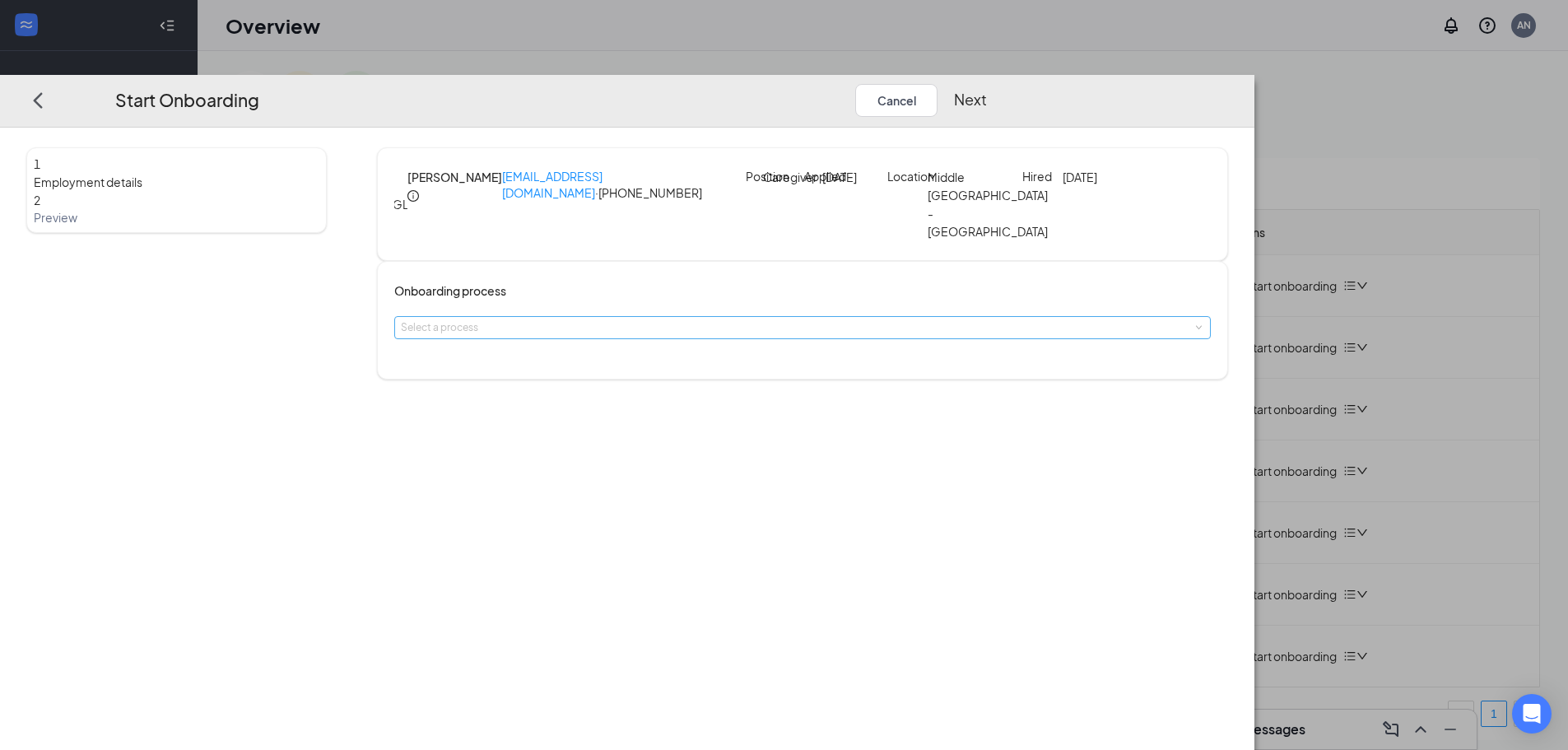
click at [729, 325] on div "Select a process" at bounding box center [799, 328] width 796 height 17
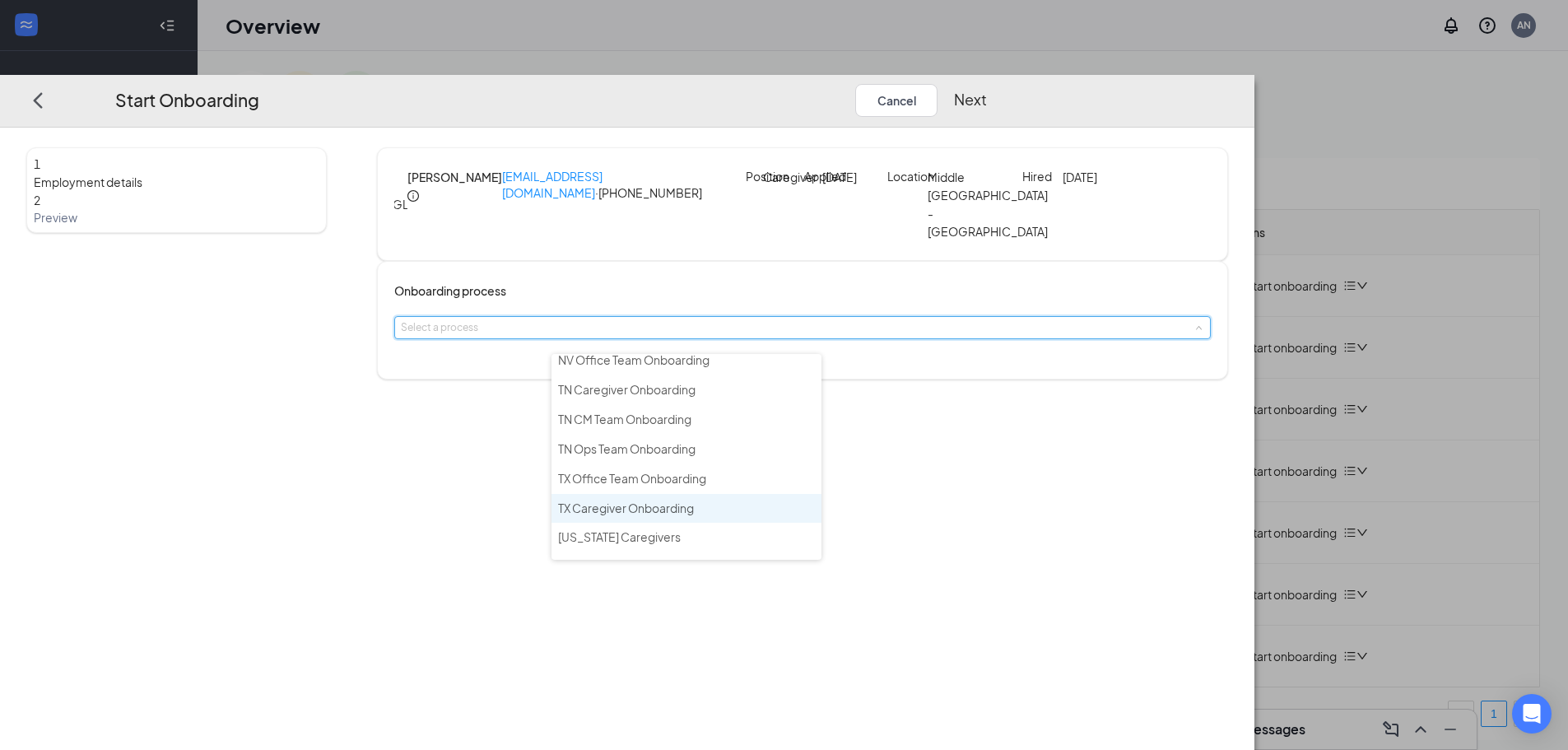
scroll to position [659, 0]
click at [673, 417] on span "TN Caregiver Onboarding" at bounding box center [626, 418] width 138 height 15
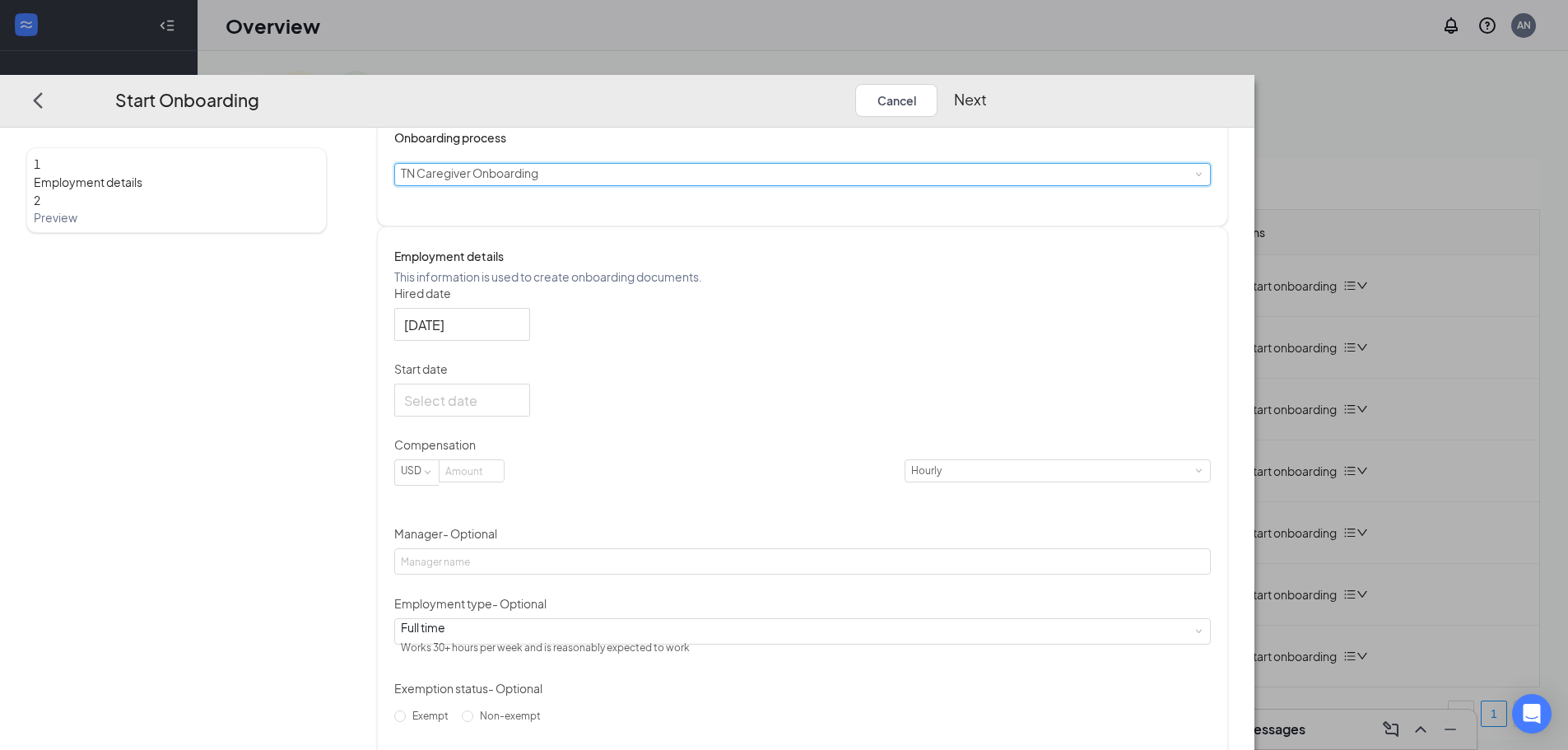
scroll to position [164, 0]
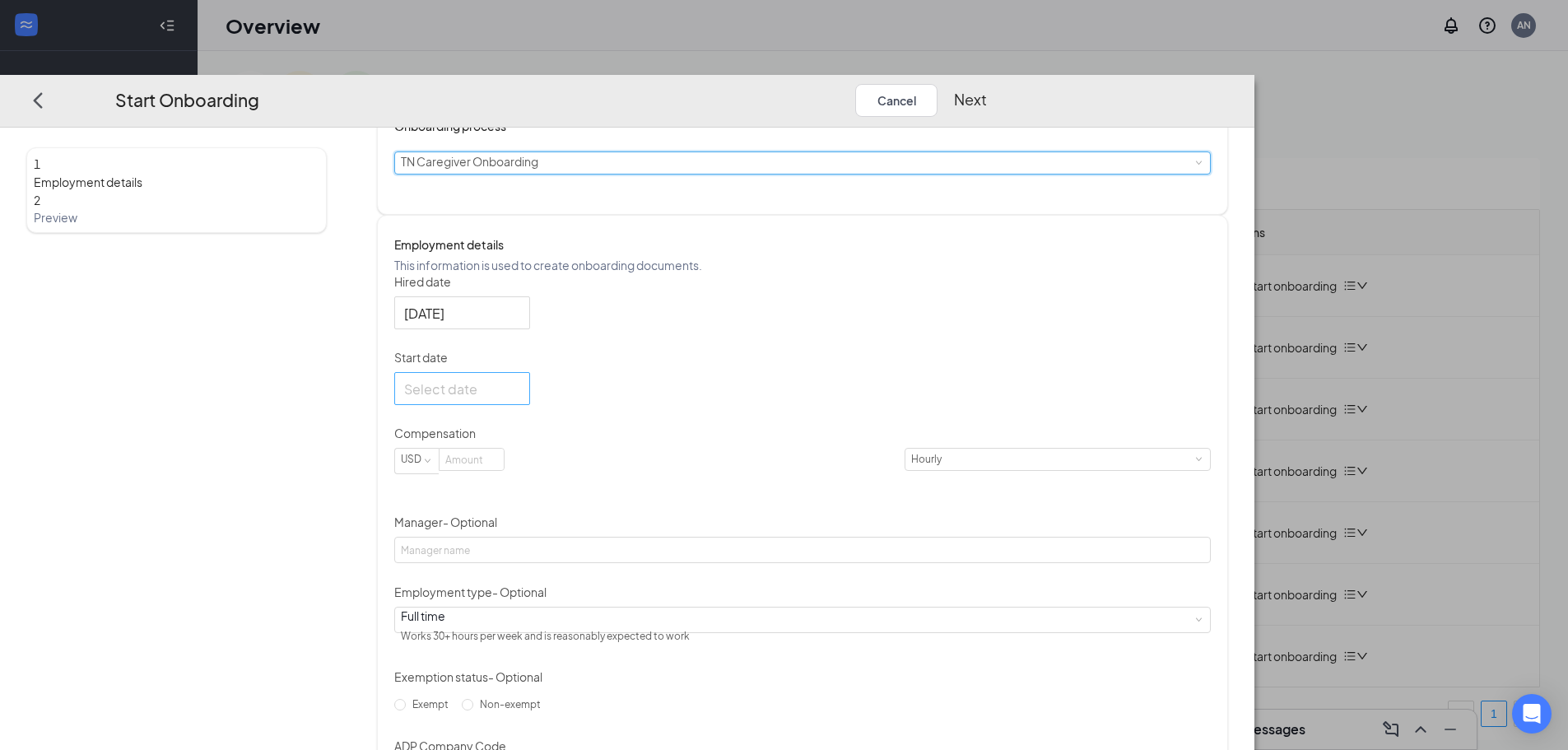
click at [520, 400] on div at bounding box center [462, 389] width 116 height 21
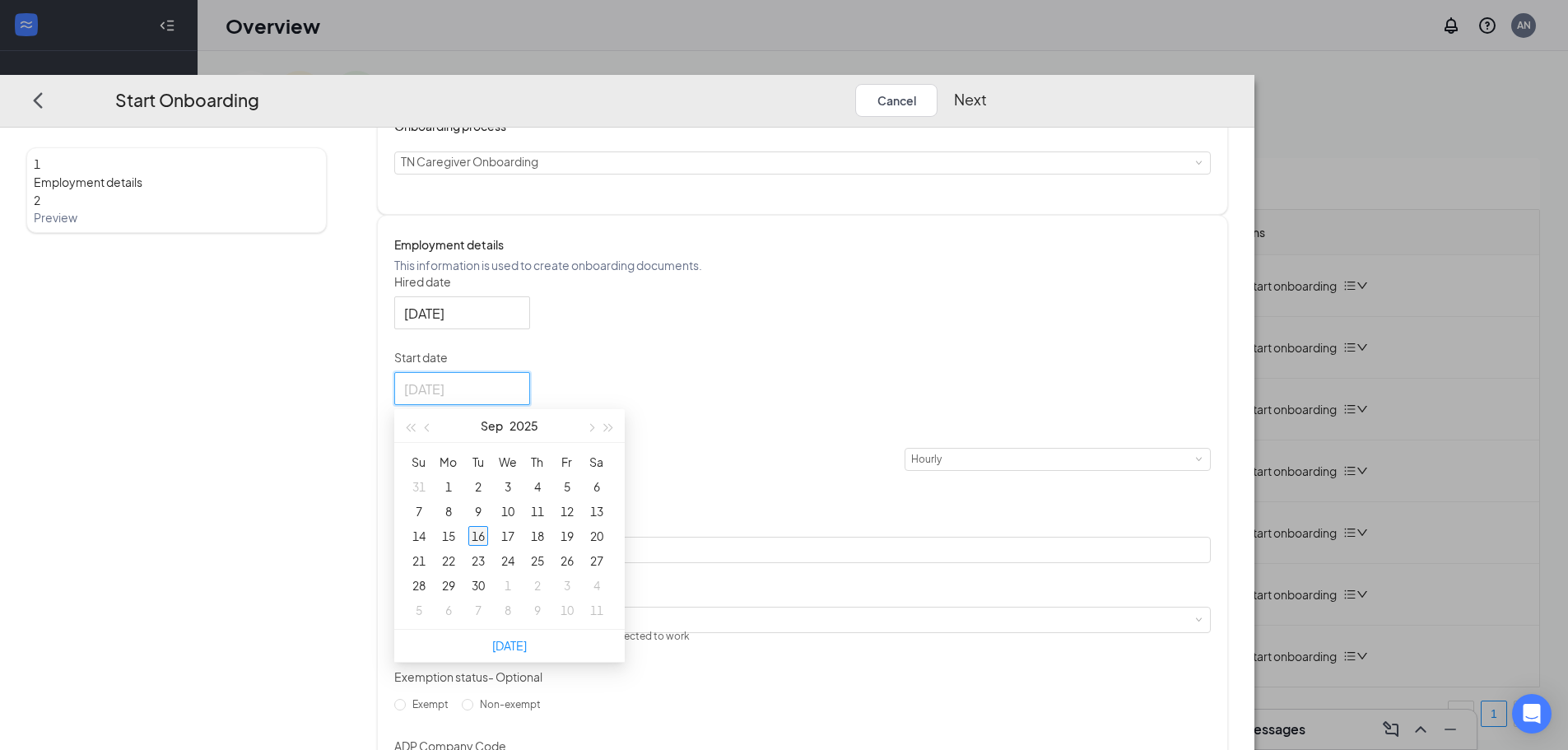
type input "[DATE]"
click at [488, 546] on div "16" at bounding box center [479, 536] width 20 height 20
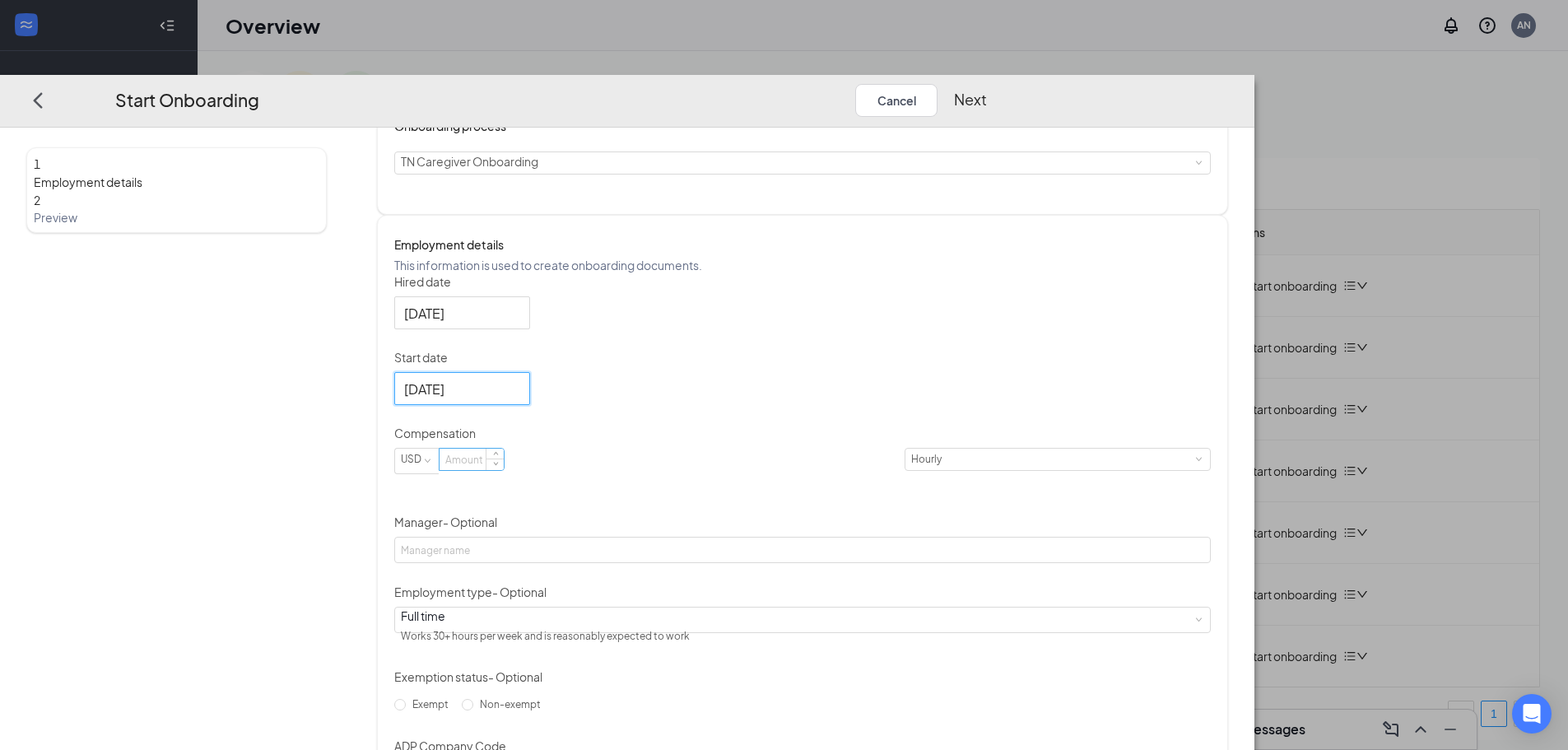
click at [504, 471] on input at bounding box center [471, 460] width 64 height 22
type input "17.5"
click at [760, 563] on input "Manager - Optional" at bounding box center [802, 551] width 817 height 27
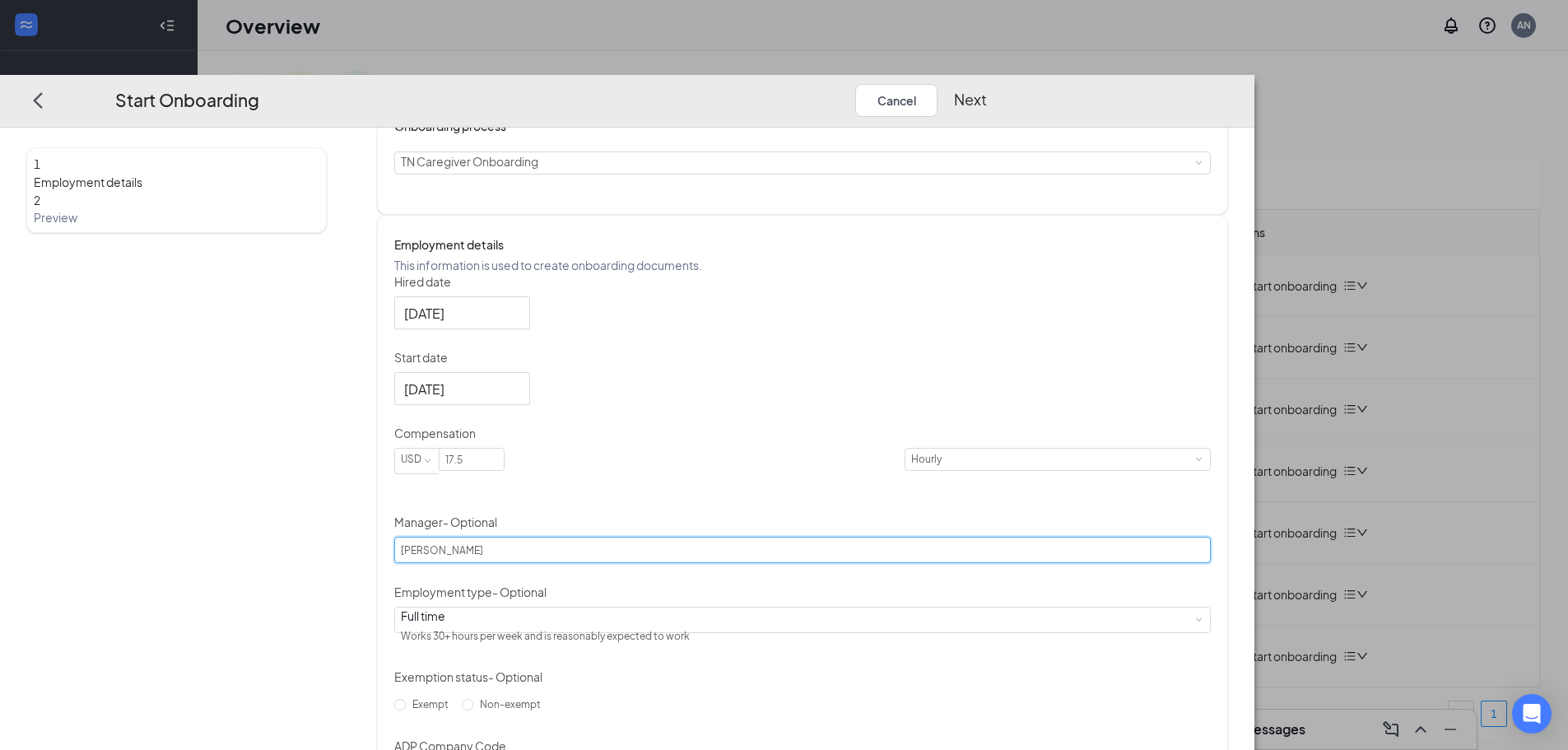
type input "[PERSON_NAME]"
click at [993, 531] on div "Hired date [DATE] Start date [DATE] [DATE] Su Mo Tu We Th Fr Sa 31 1 2 3 4 5 6 …" at bounding box center [802, 531] width 817 height 514
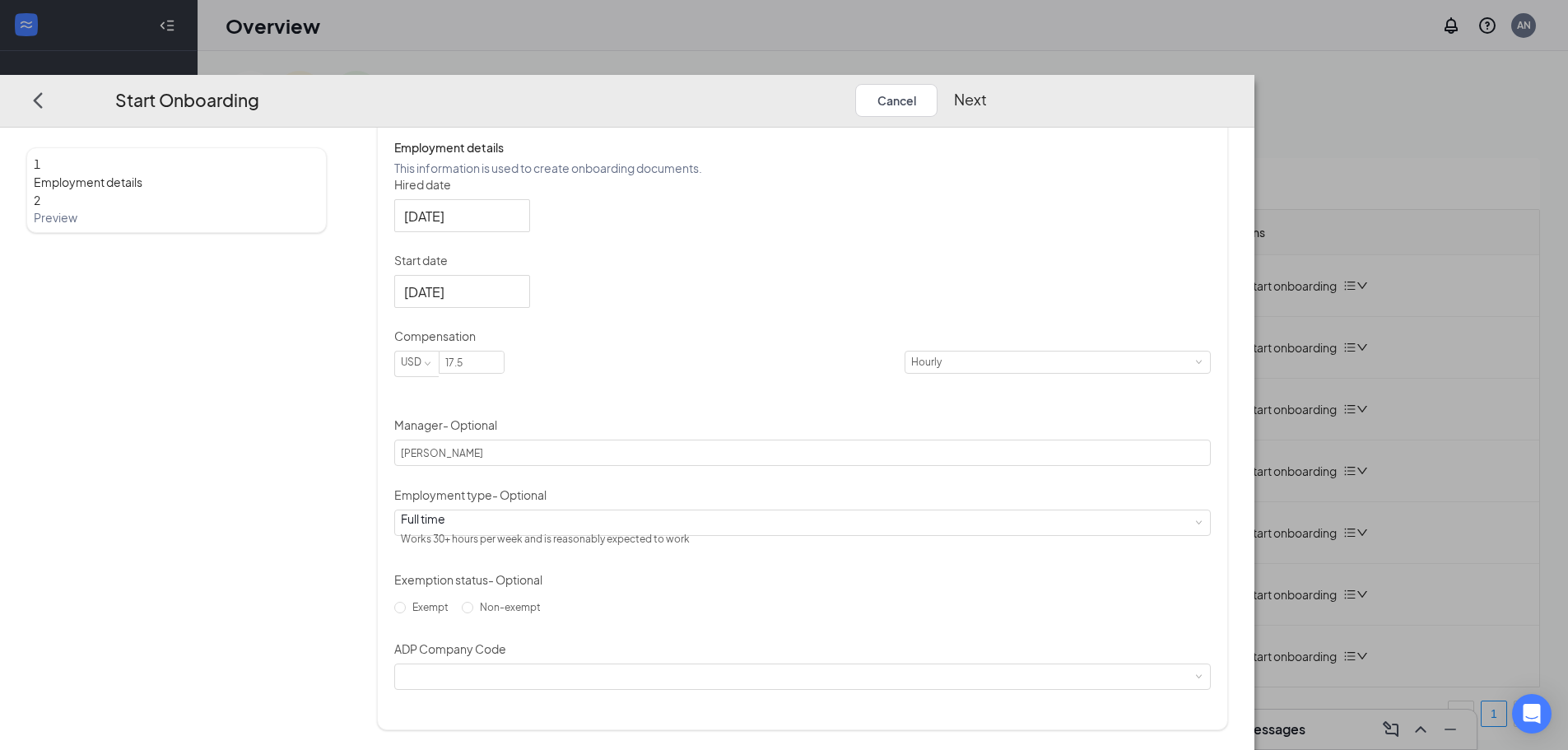
scroll to position [293, 0]
click at [780, 523] on div "Full time Works 30+ hours per week and is reasonably expected to work" at bounding box center [802, 523] width 803 height 25
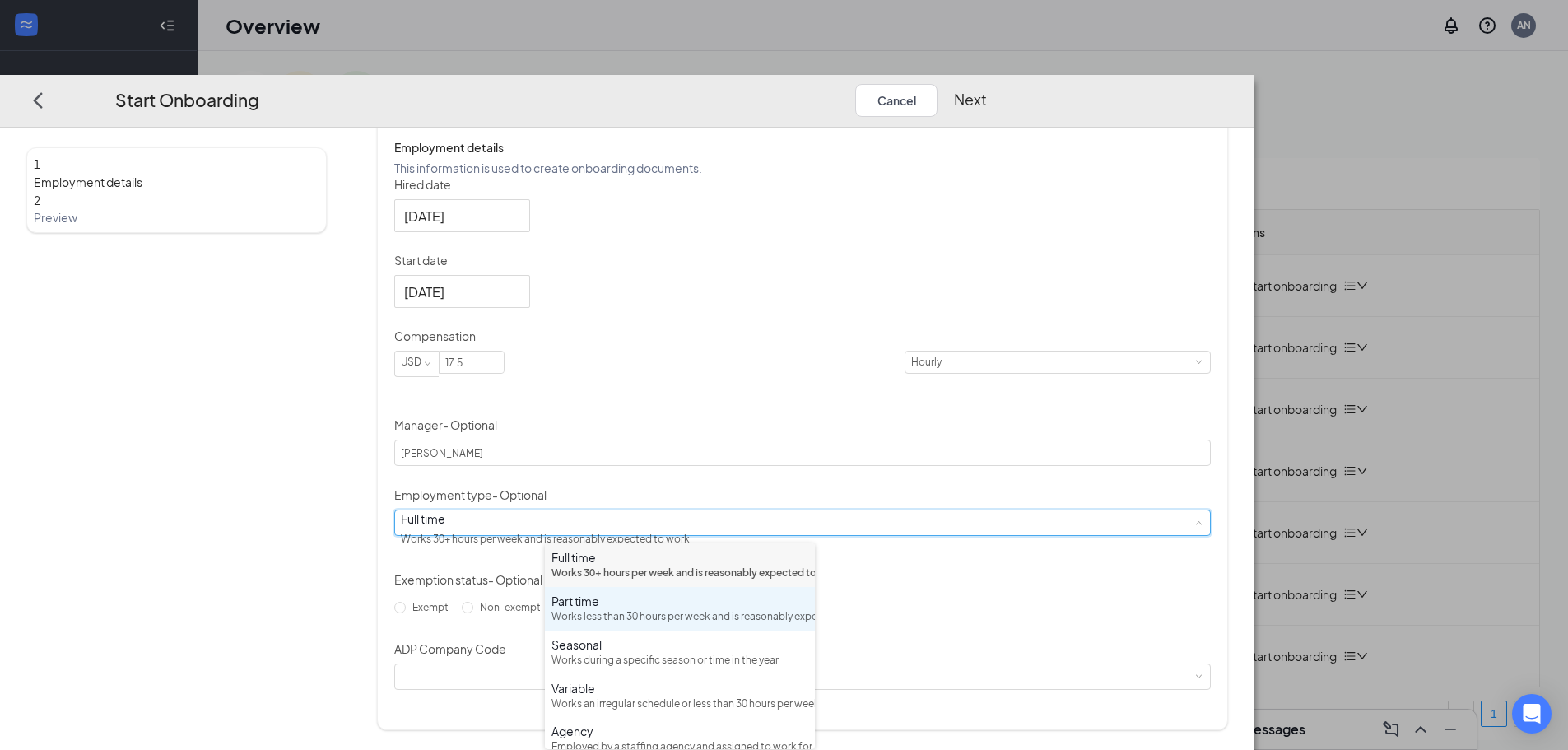
click at [684, 625] on div "Works less than 30 hours per week and is reasonably expected to work" at bounding box center [680, 617] width 257 height 16
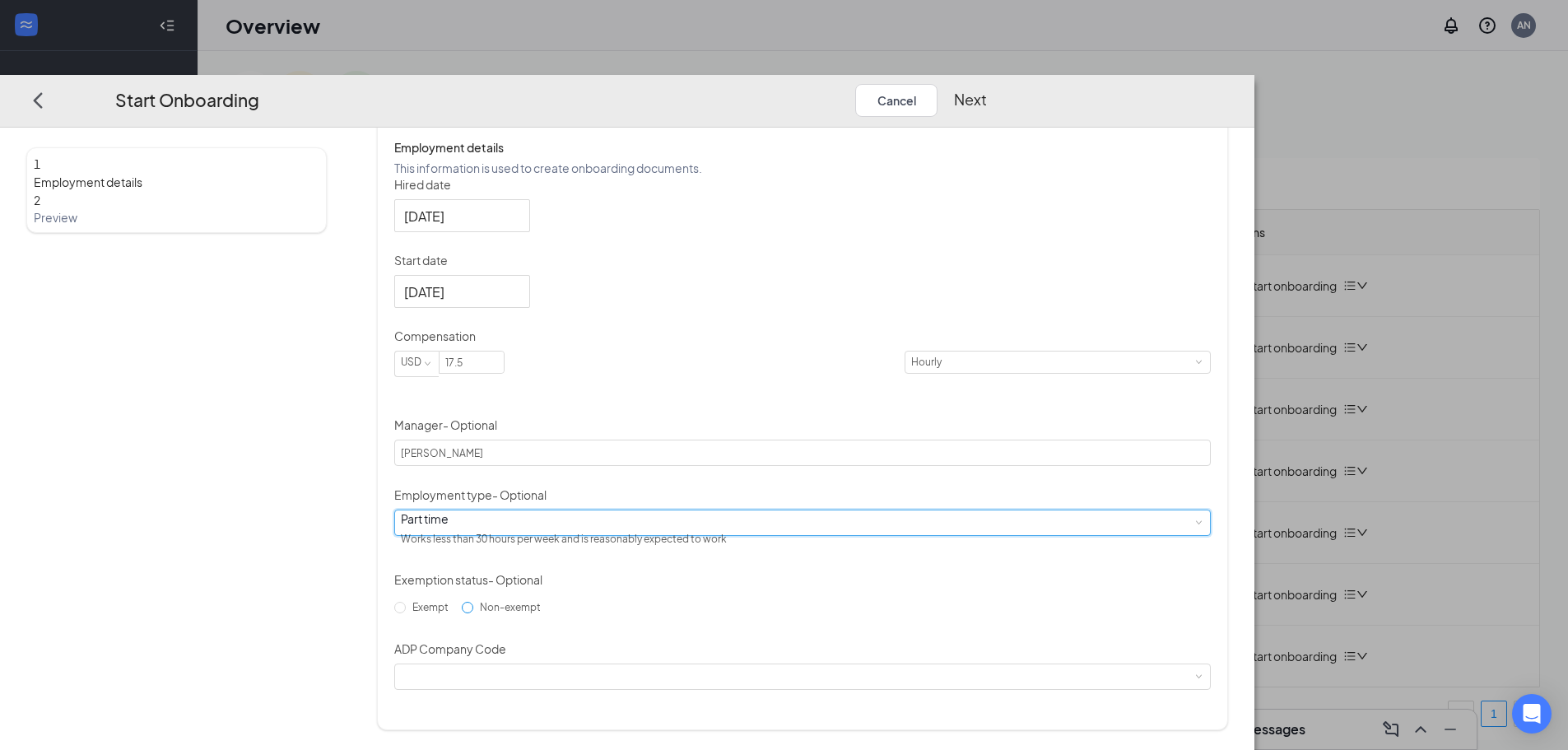
click at [474, 613] on input "Non-exempt" at bounding box center [468, 607] width 12 height 12
radio input "true"
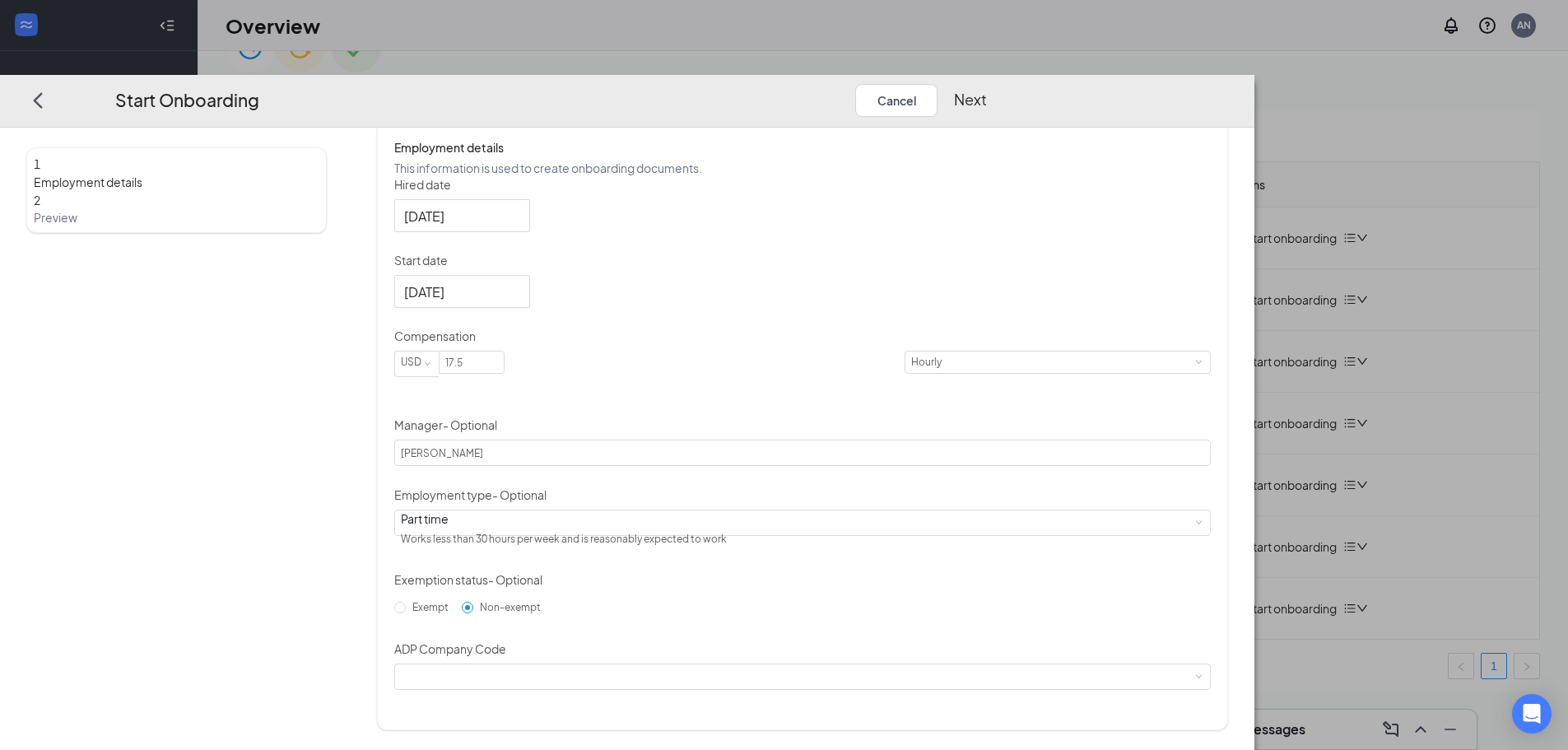
scroll to position [74, 0]
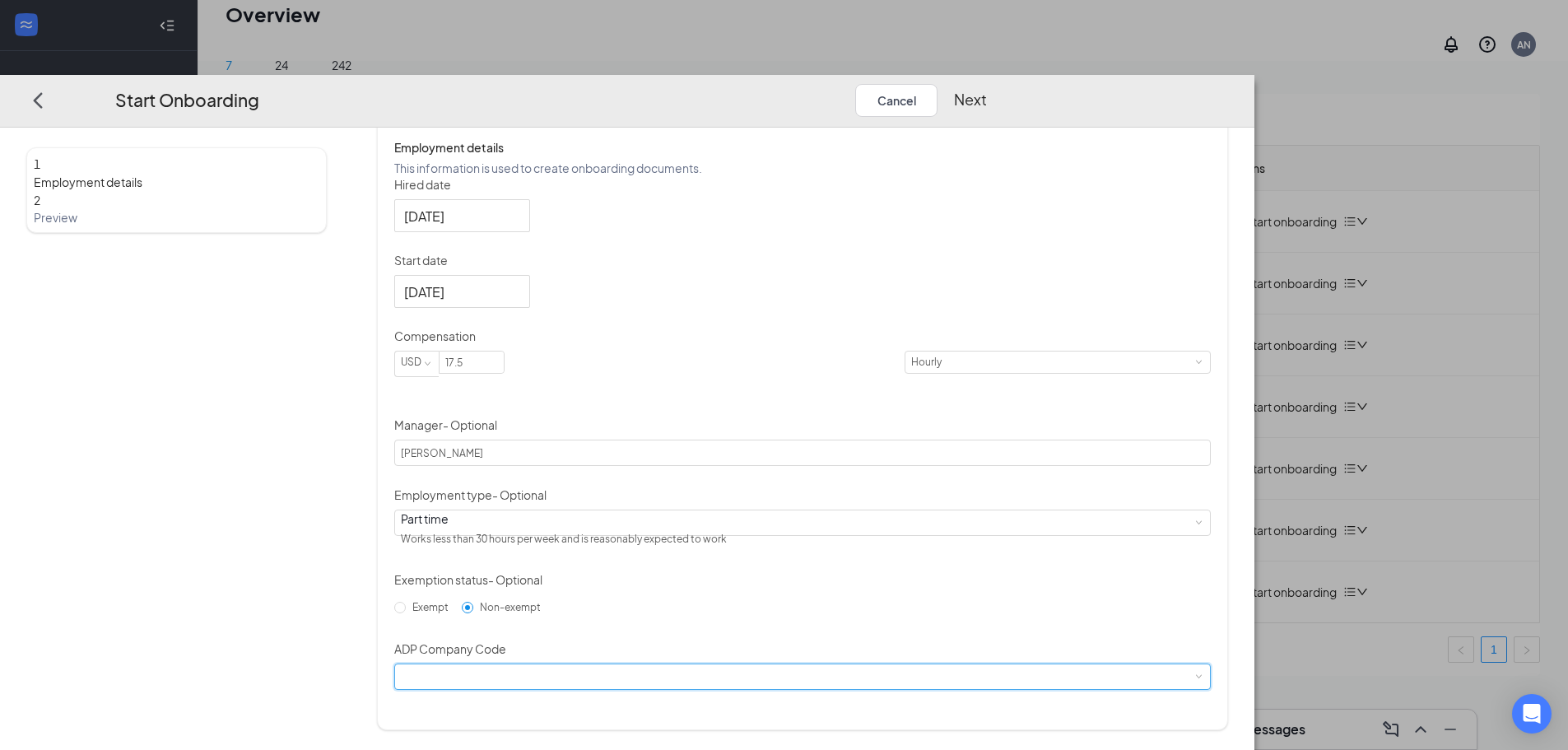
click at [730, 689] on div at bounding box center [802, 677] width 803 height 25
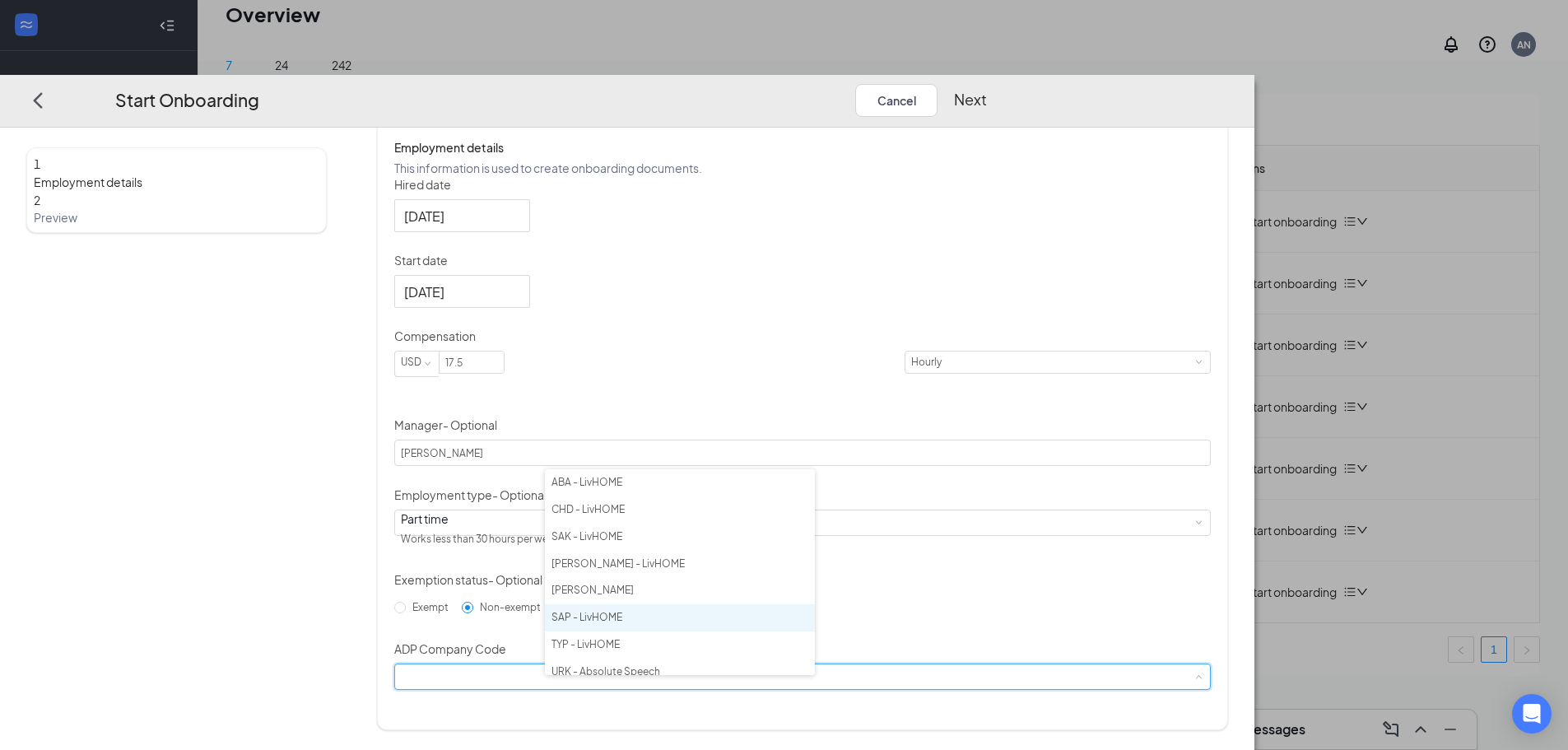
click at [591, 614] on li "SAP - LivHOME" at bounding box center [680, 617] width 270 height 28
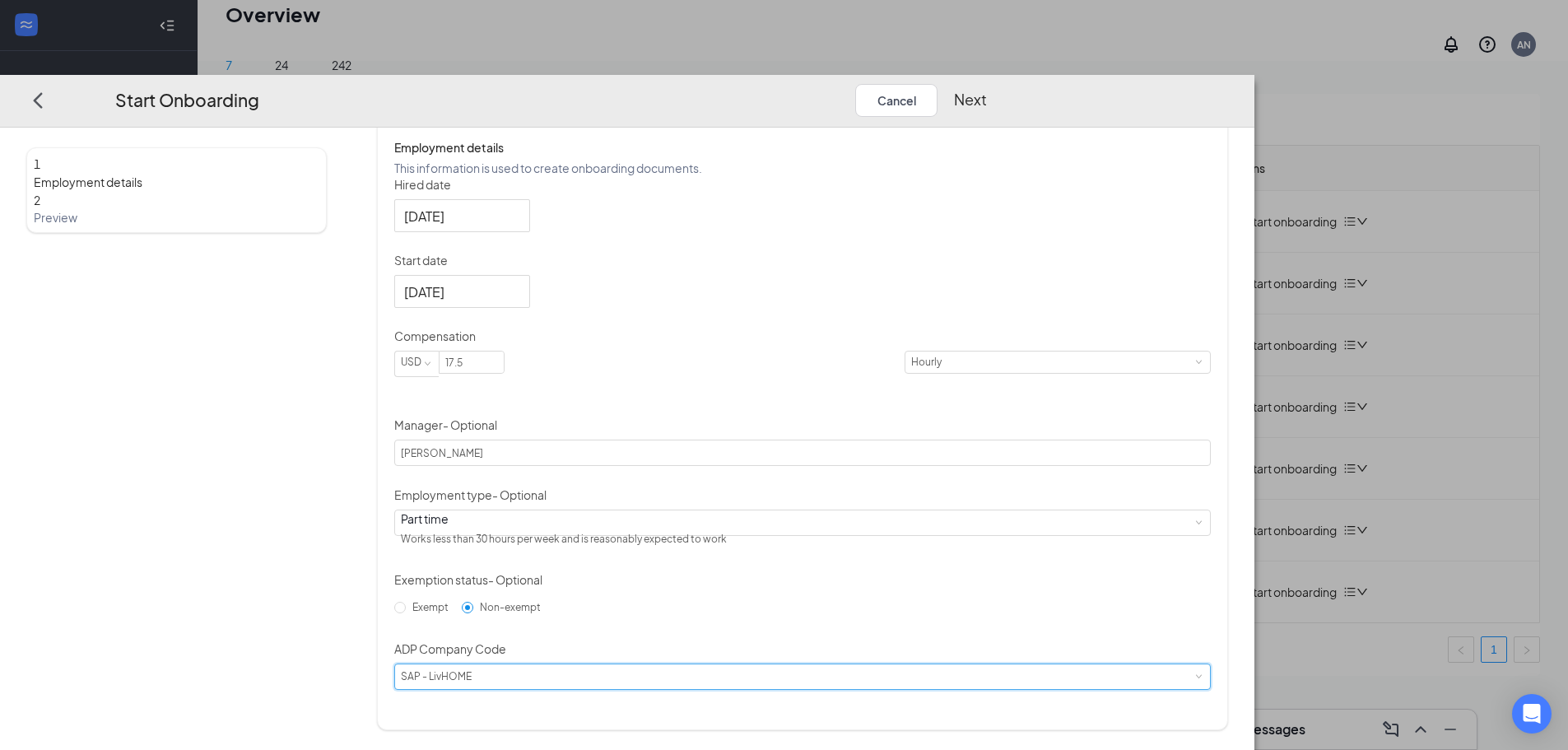
click at [987, 84] on button "Next" at bounding box center [970, 100] width 33 height 33
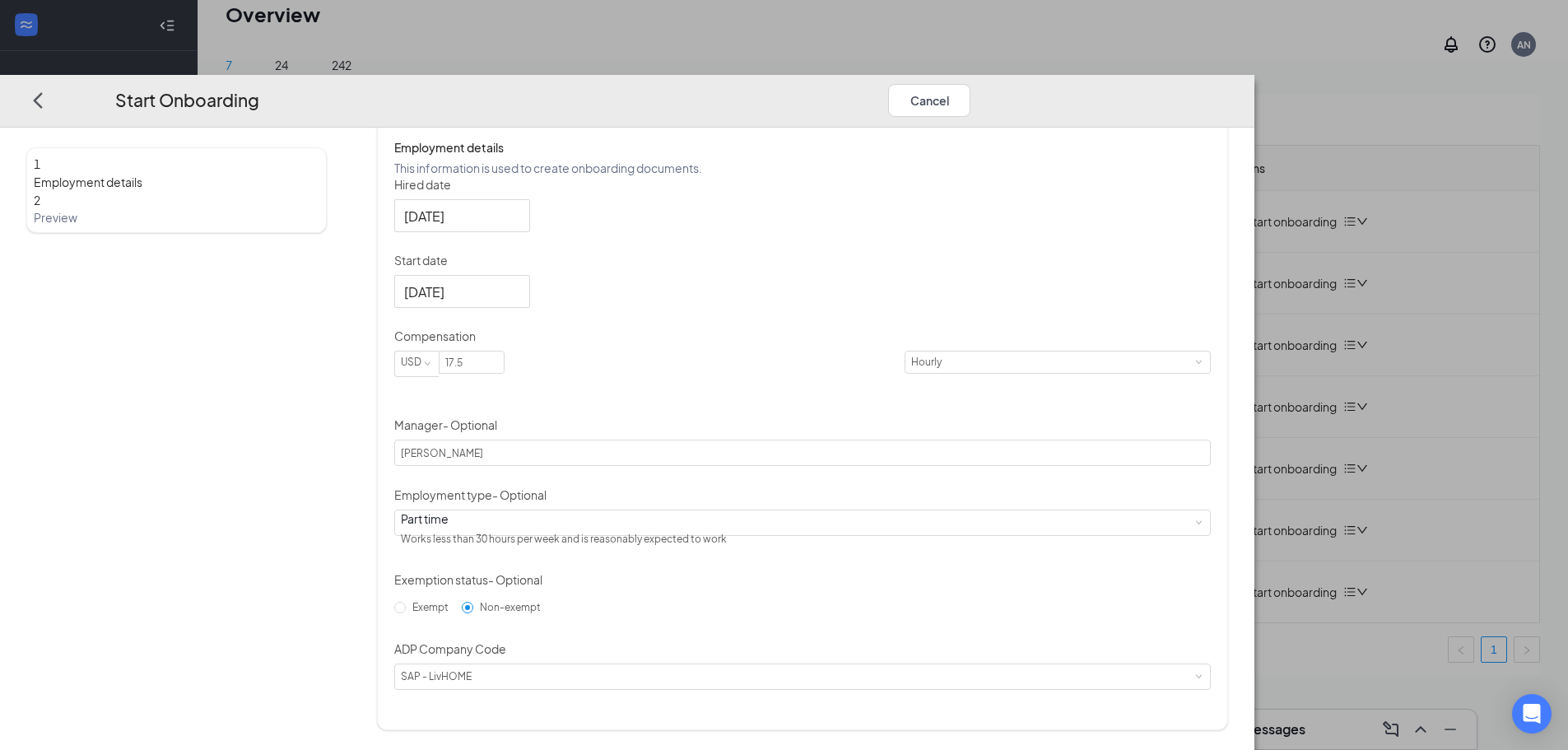
scroll to position [0, 0]
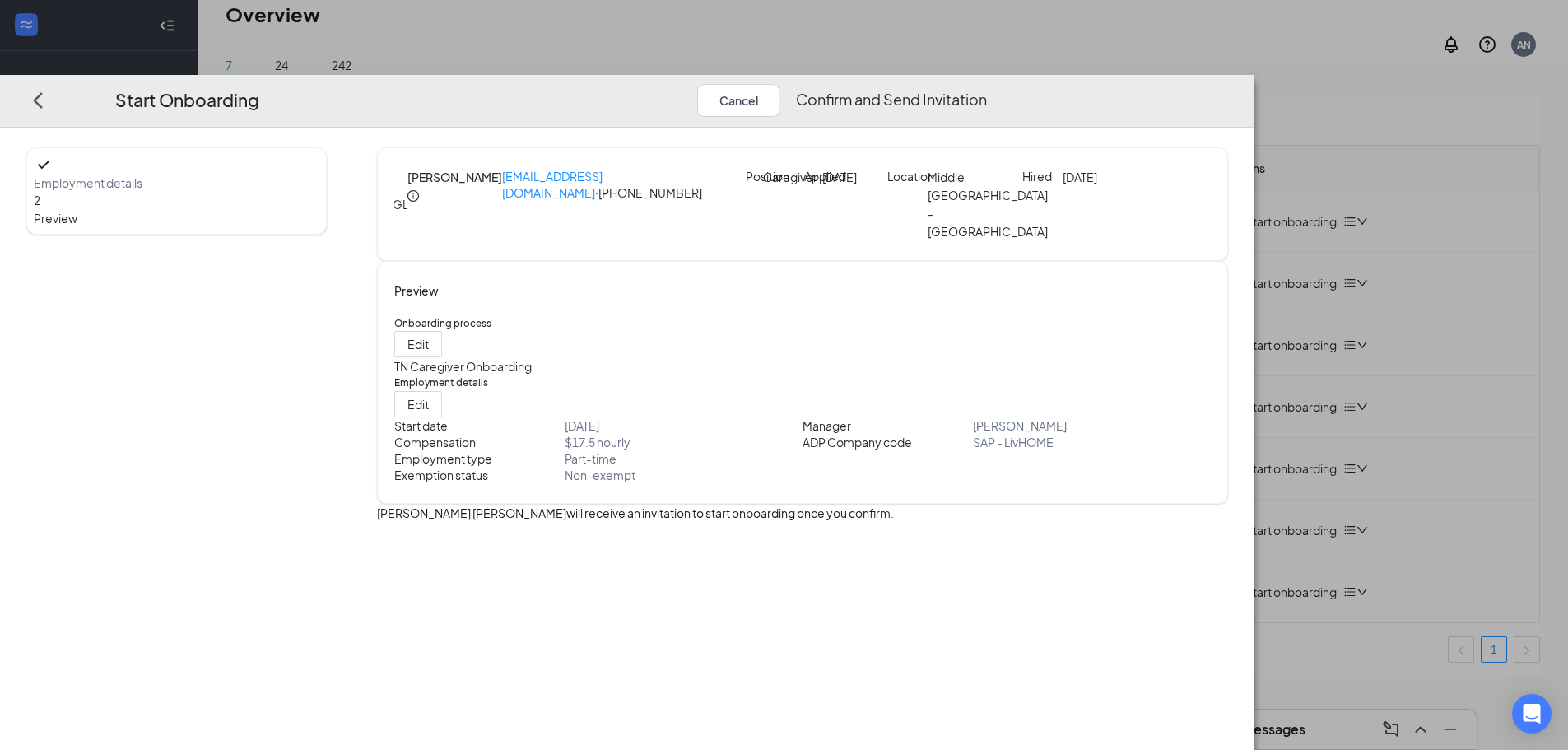
click at [987, 84] on button "Confirm and Send Invitation" at bounding box center [891, 100] width 191 height 33
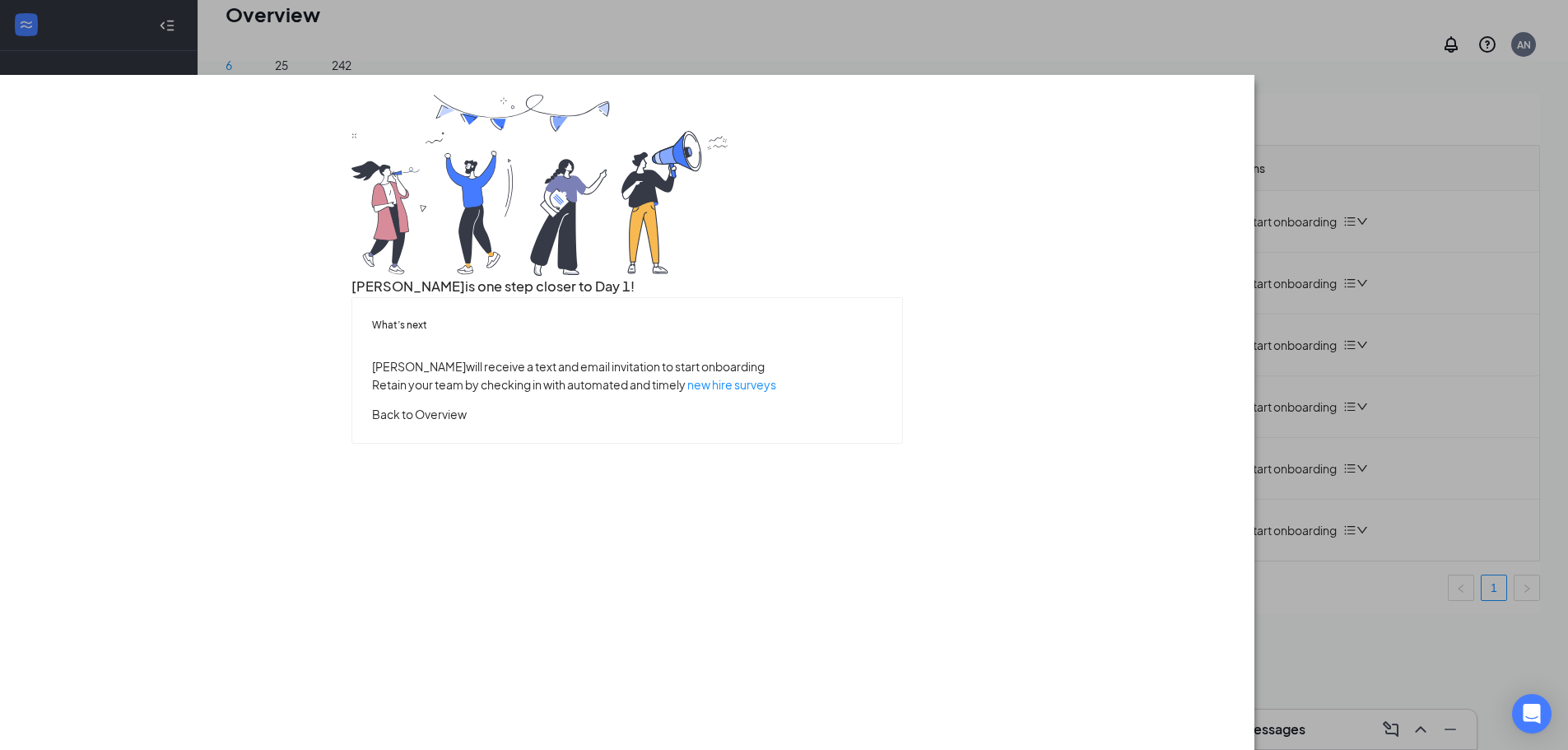
click at [467, 423] on button "Back to Overview" at bounding box center [420, 415] width 95 height 18
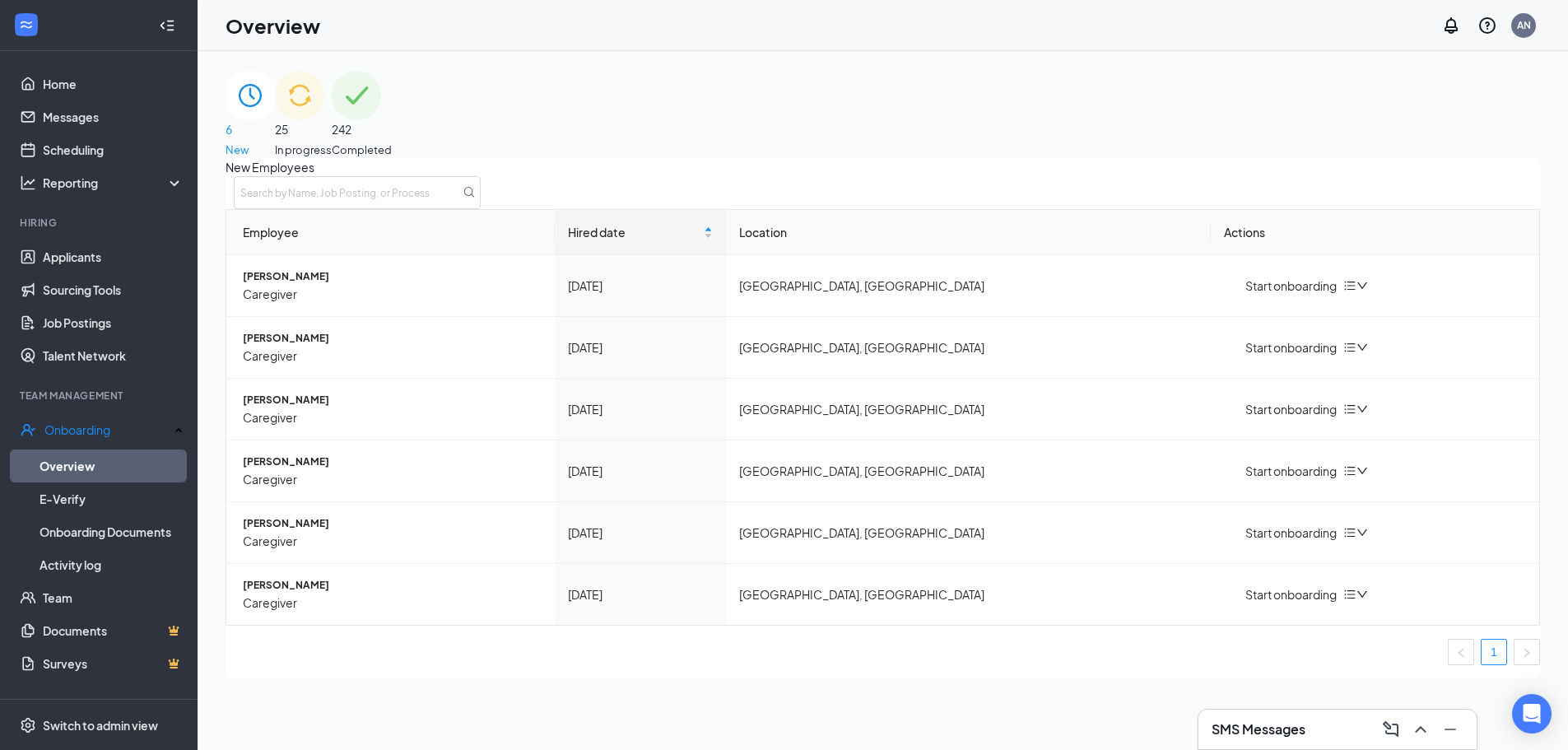
drag, startPoint x: 916, startPoint y: 108, endPoint x: 916, endPoint y: 126, distance: 18.0
click at [332, 142] on span "In progress" at bounding box center [304, 150] width 57 height 17
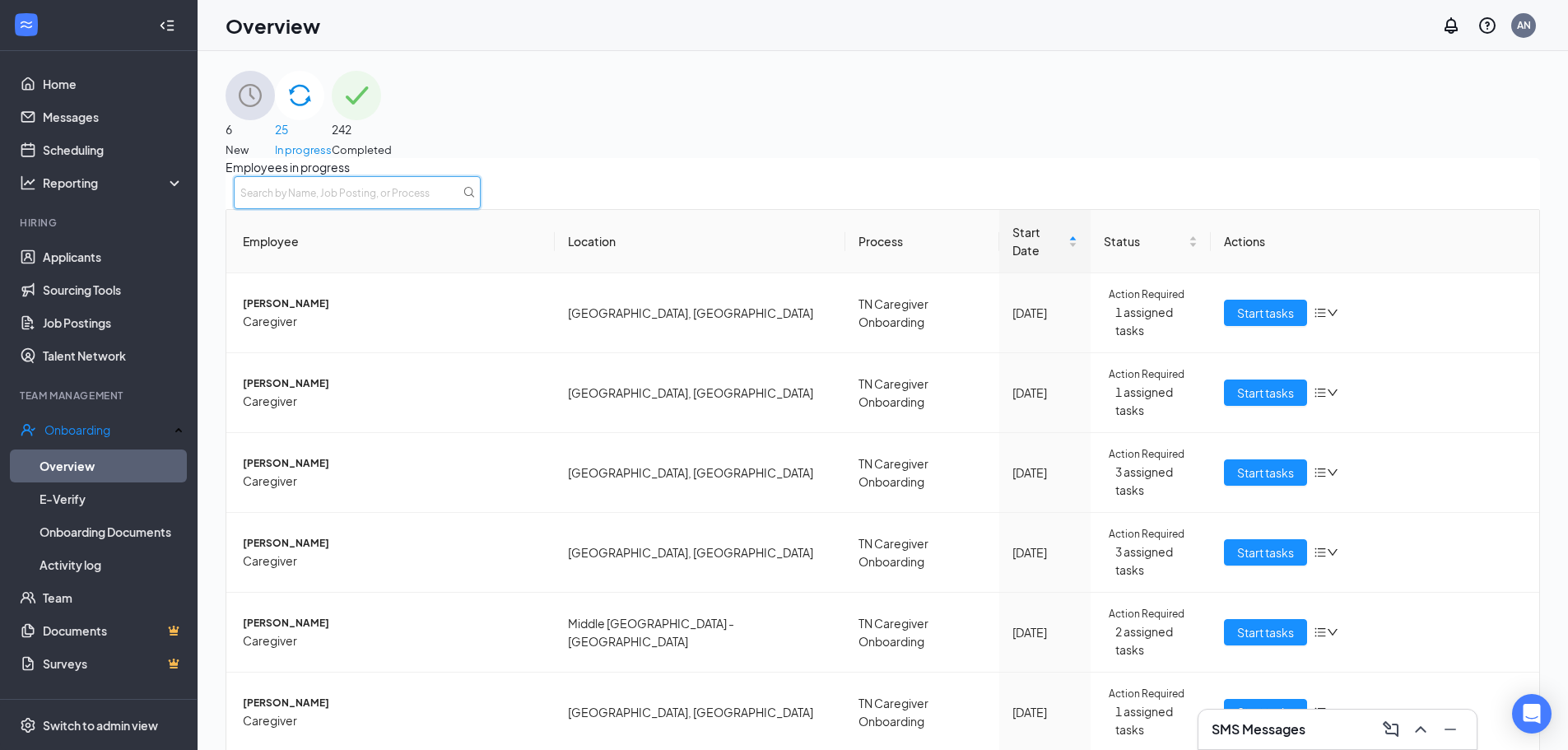
click at [480, 209] on input "text" at bounding box center [357, 192] width 247 height 33
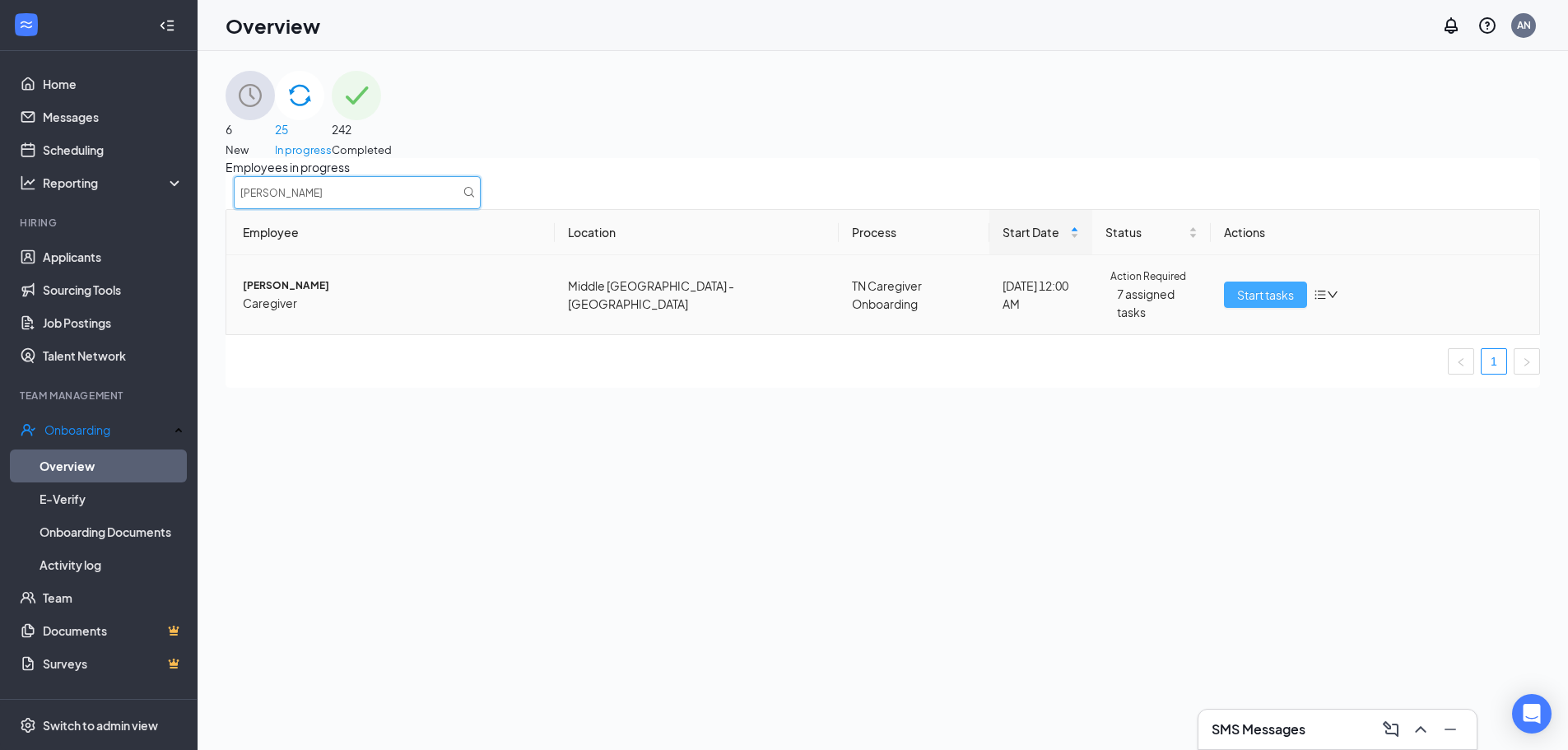
type input "[PERSON_NAME]"
click at [1249, 304] on span "Start tasks" at bounding box center [1265, 294] width 57 height 18
